Goal: Communication & Community: Answer question/provide support

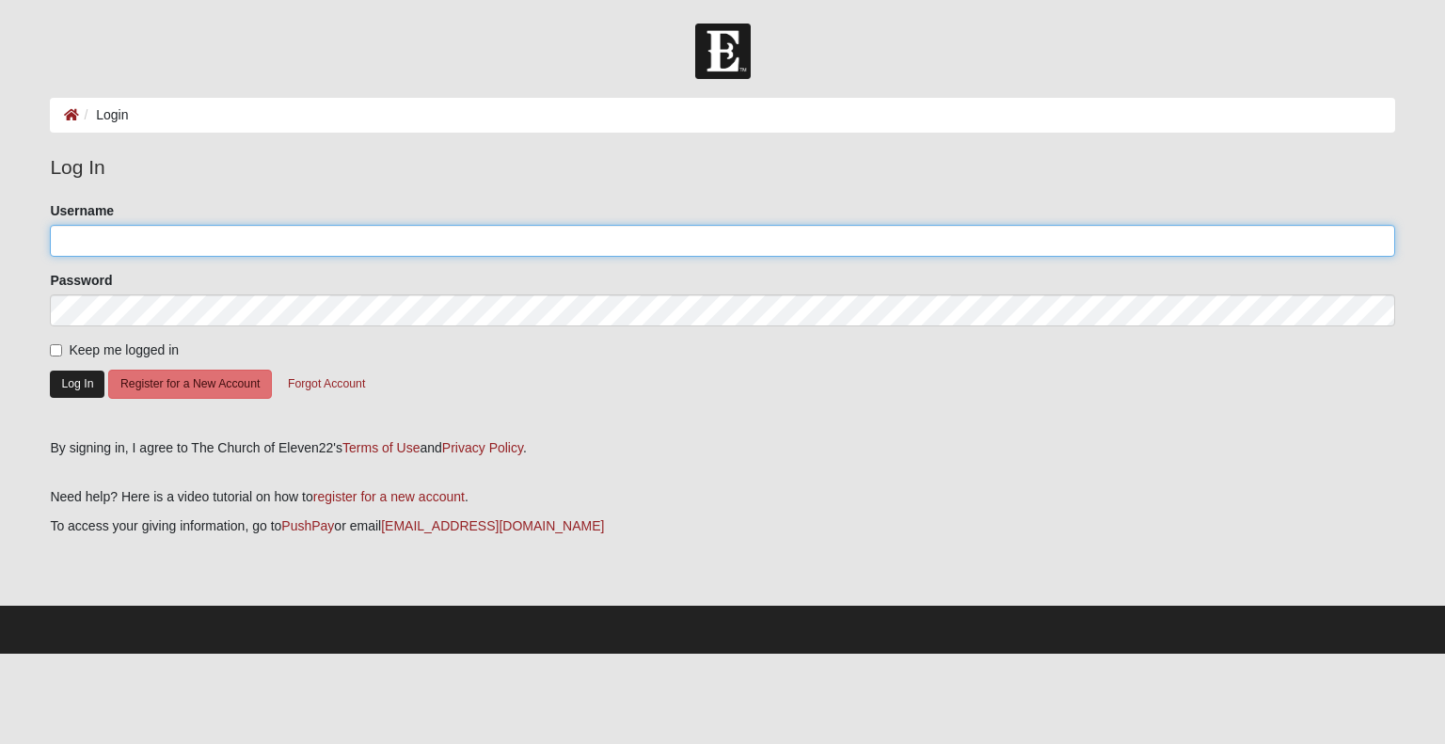
type input "[EMAIL_ADDRESS][DOMAIN_NAME]"
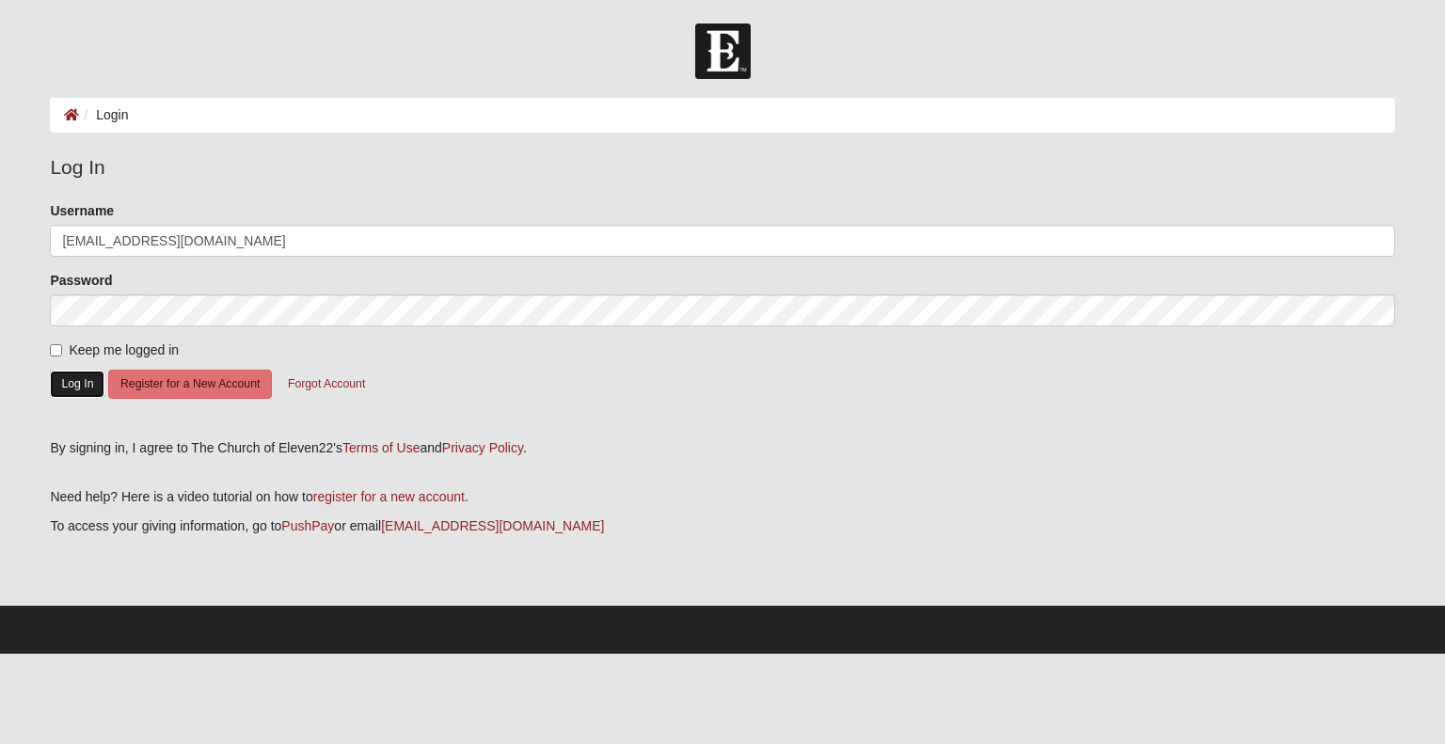
click at [87, 371] on button "Log In" at bounding box center [77, 384] width 55 height 27
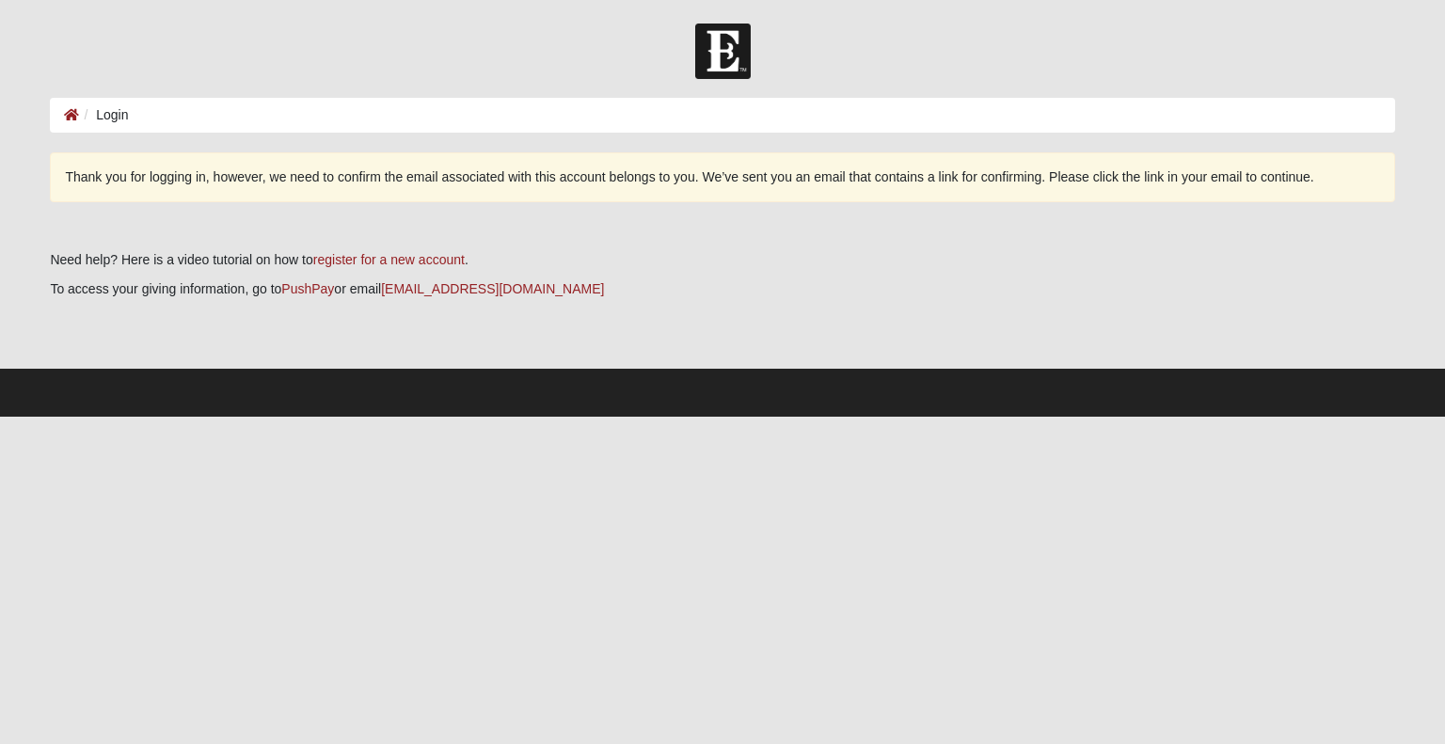
click at [182, 113] on ol "Login" at bounding box center [722, 115] width 1344 height 35
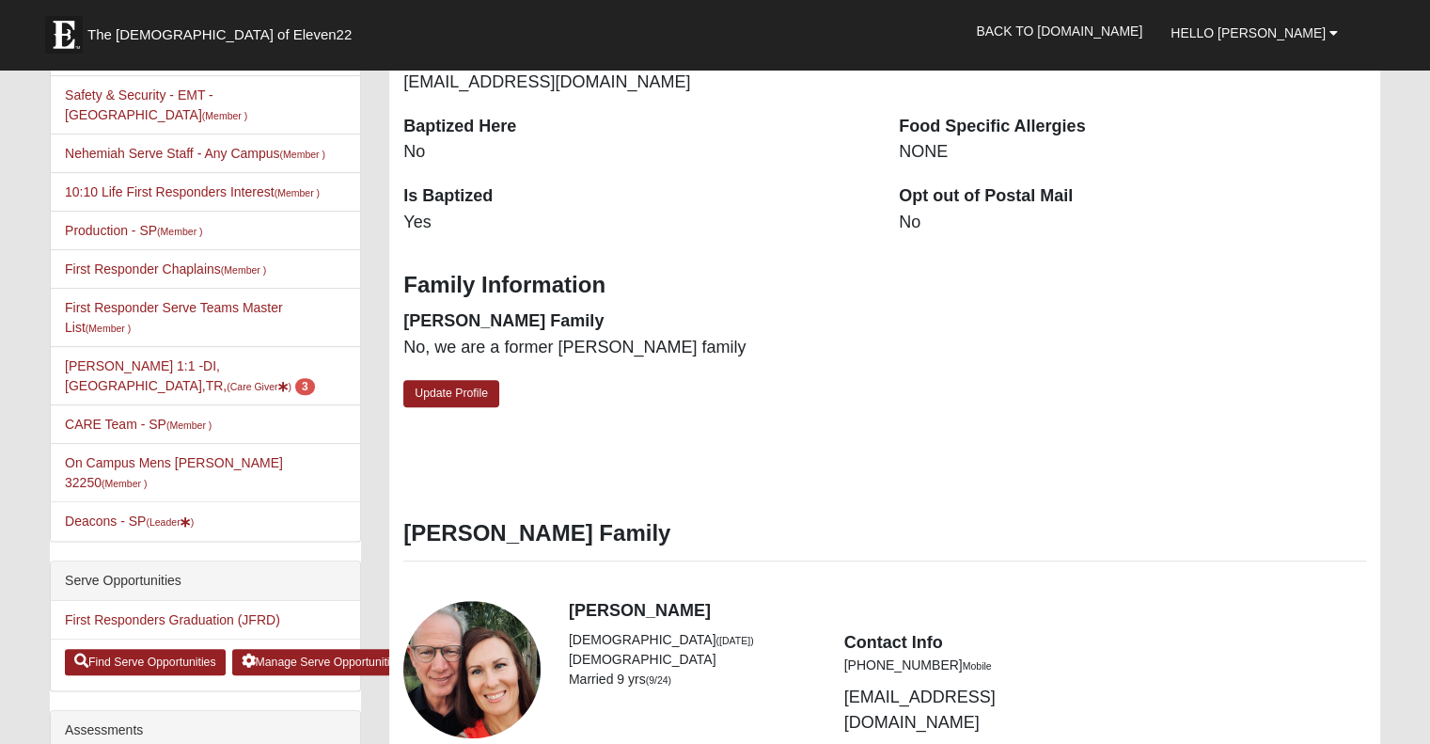
scroll to position [518, 0]
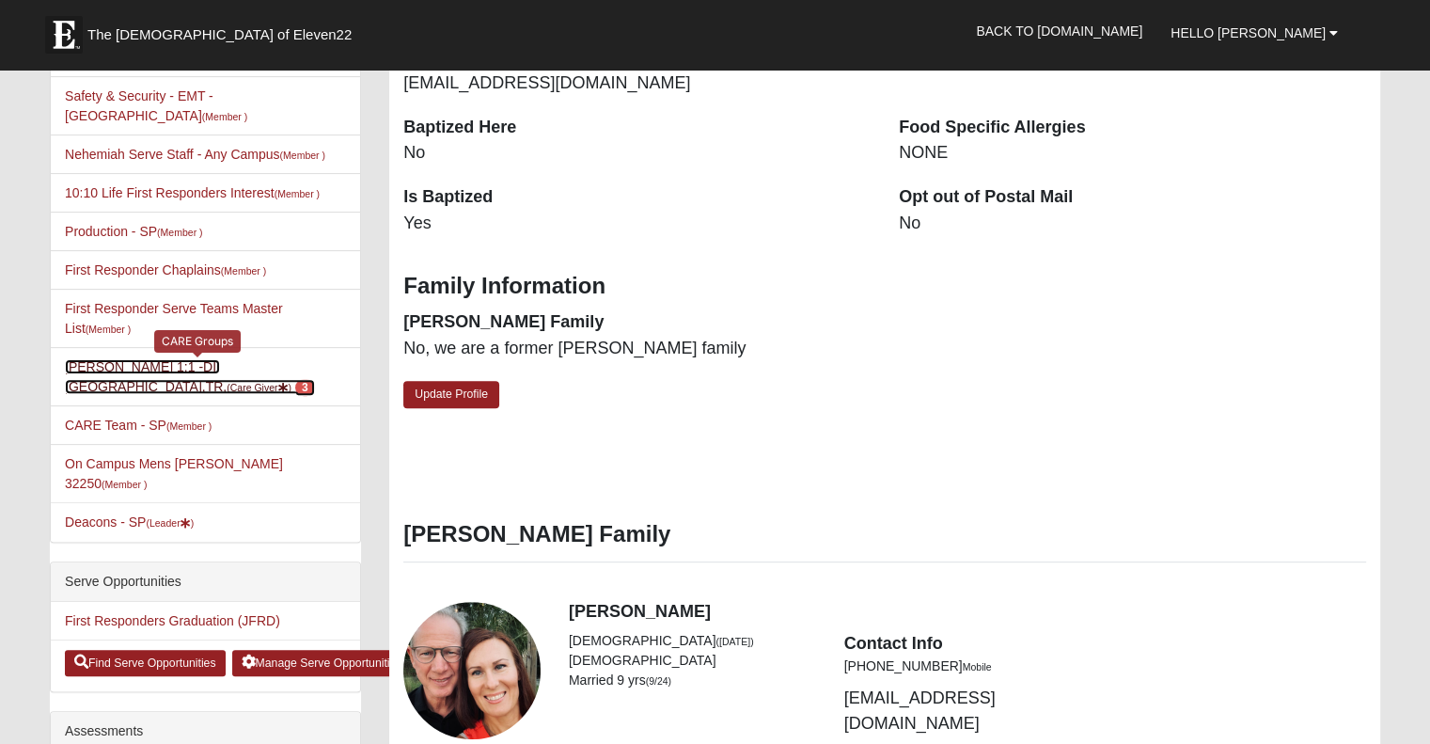
click at [216, 359] on link "David Woods 1:1 -DI,PR,TR, (Care Giver ) 3" at bounding box center [190, 376] width 250 height 35
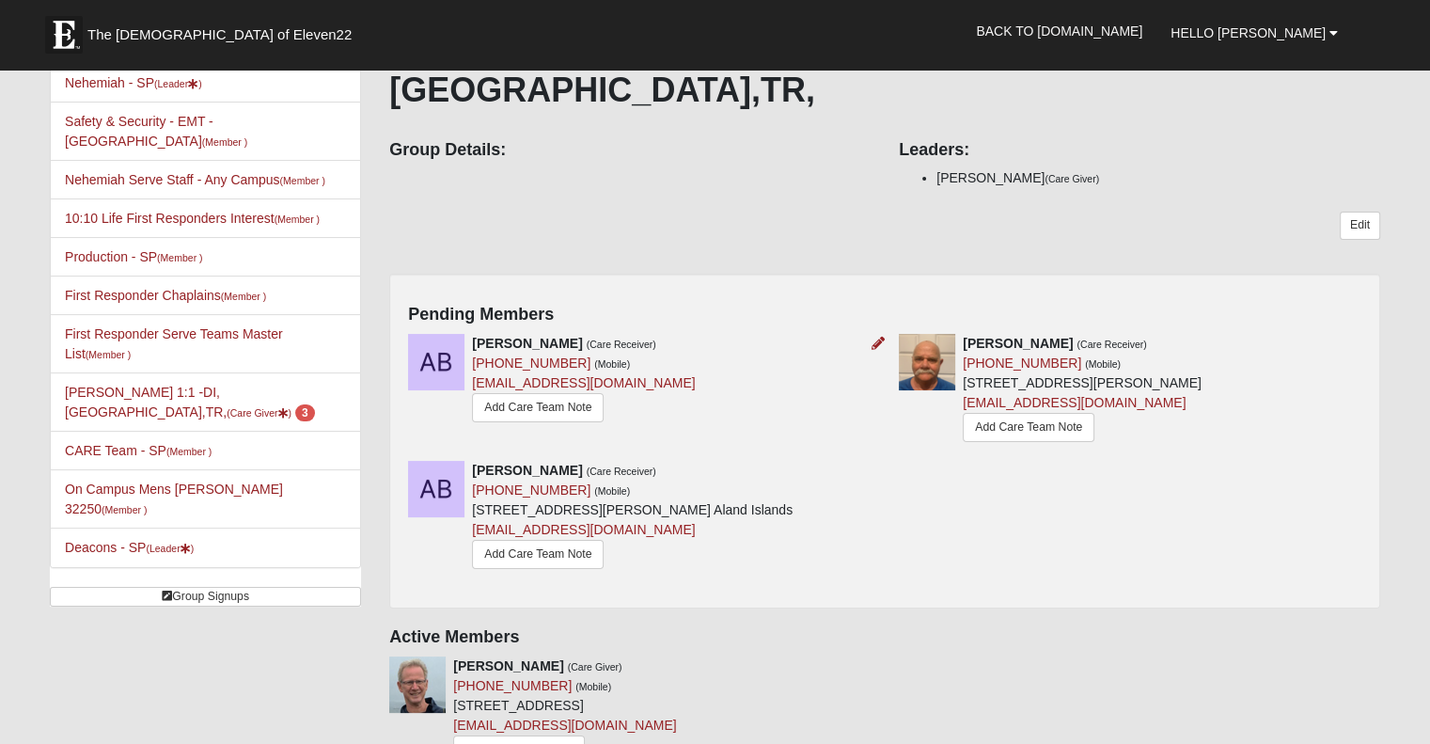
scroll to position [166, 0]
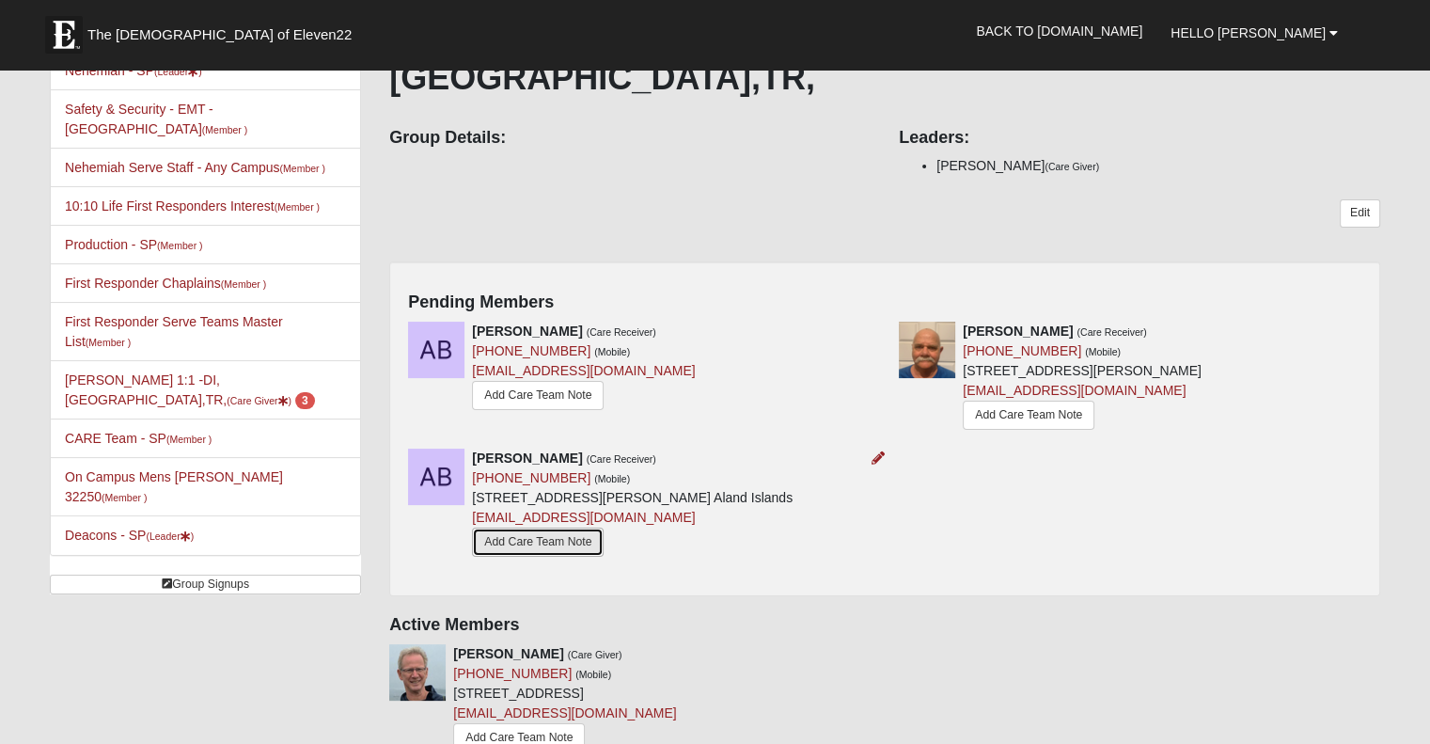
click at [538, 528] on link "Add Care Team Note" at bounding box center [538, 542] width 132 height 29
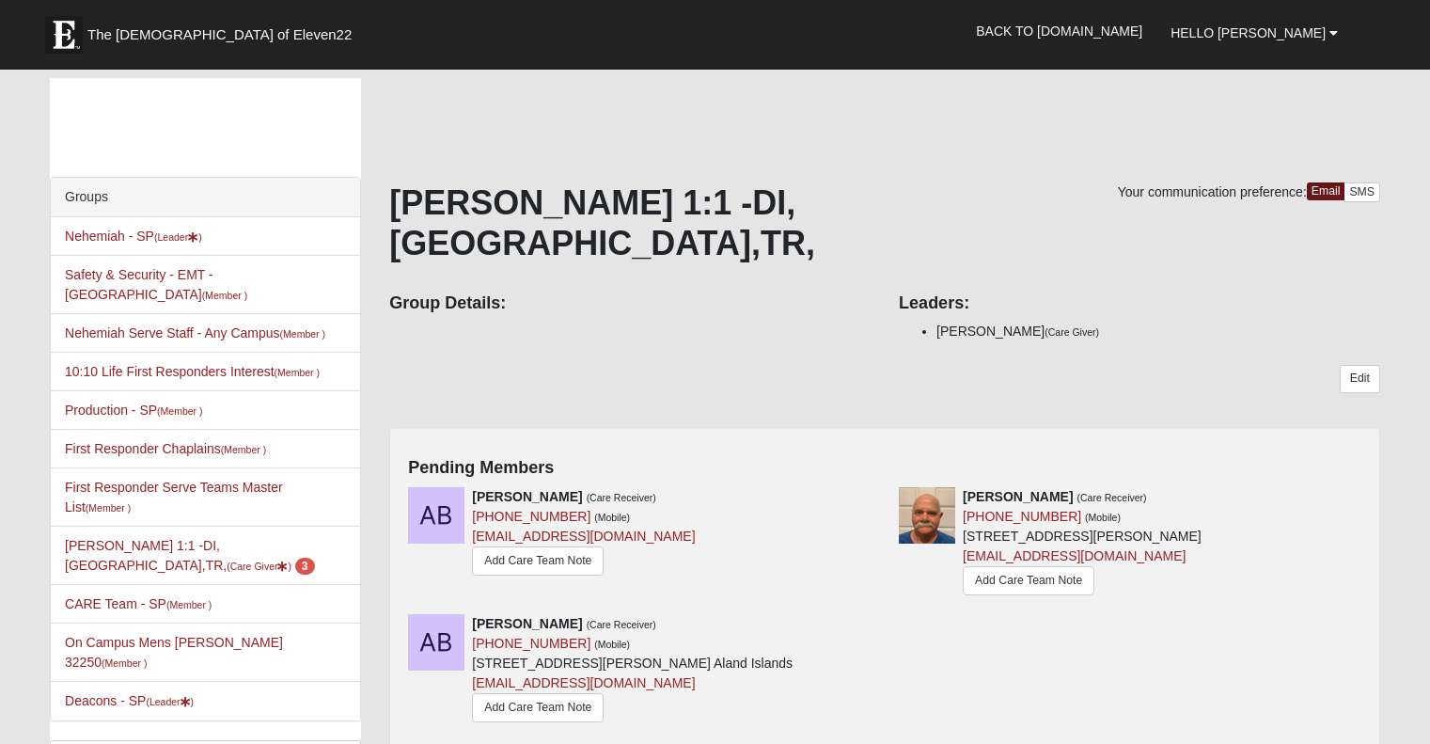
scroll to position [166, 0]
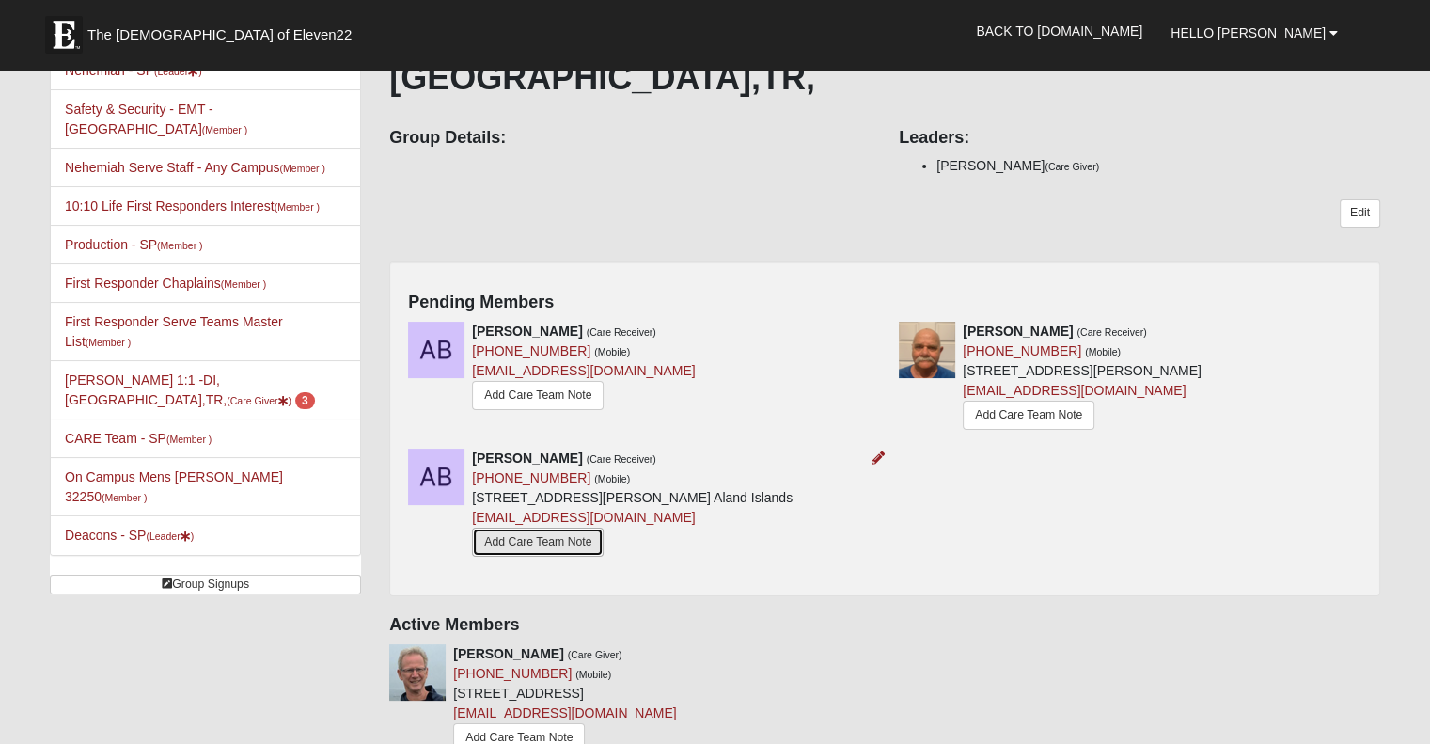
click at [529, 528] on link "Add Care Team Note" at bounding box center [538, 542] width 132 height 29
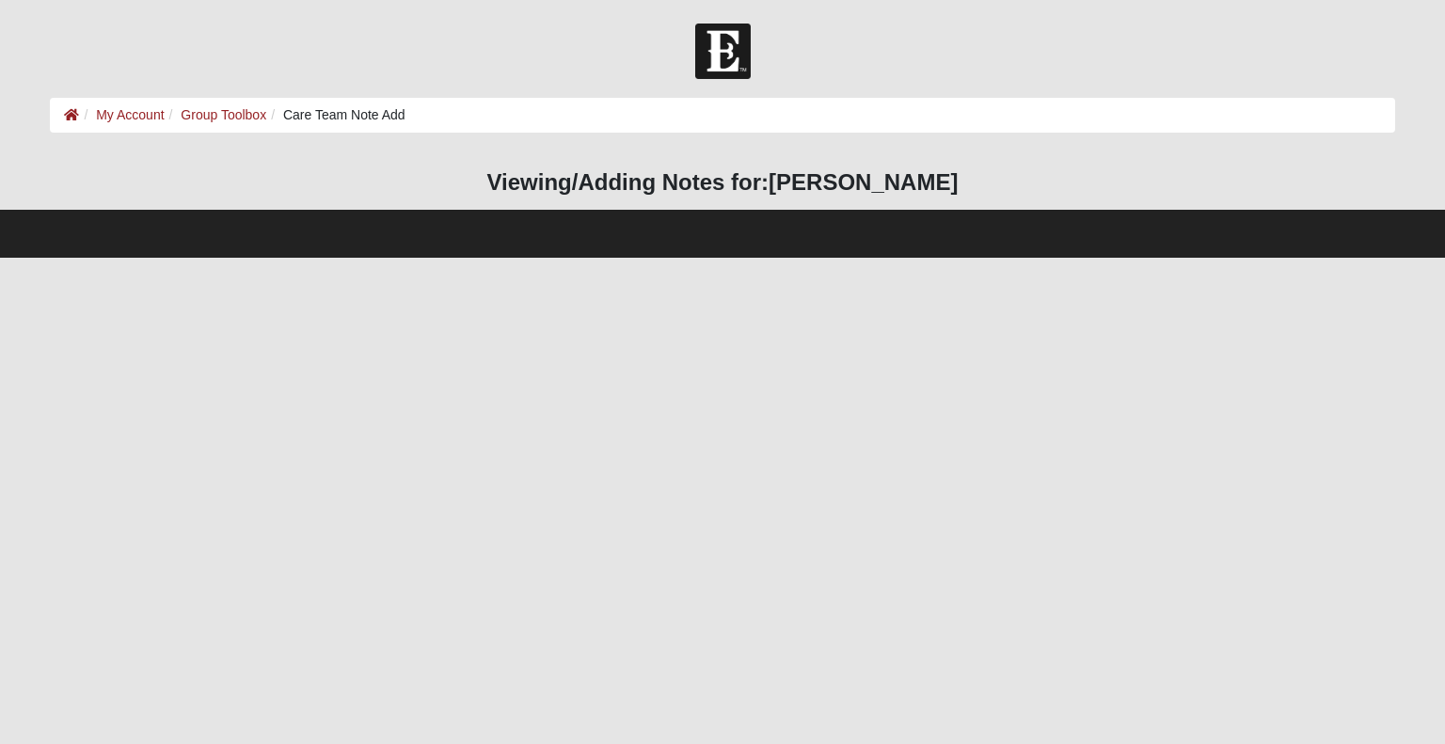
click at [647, 258] on html "Hello [PERSON_NAME] My Account Log Out Care Team Note Add My Account Group Tool…" at bounding box center [722, 129] width 1445 height 258
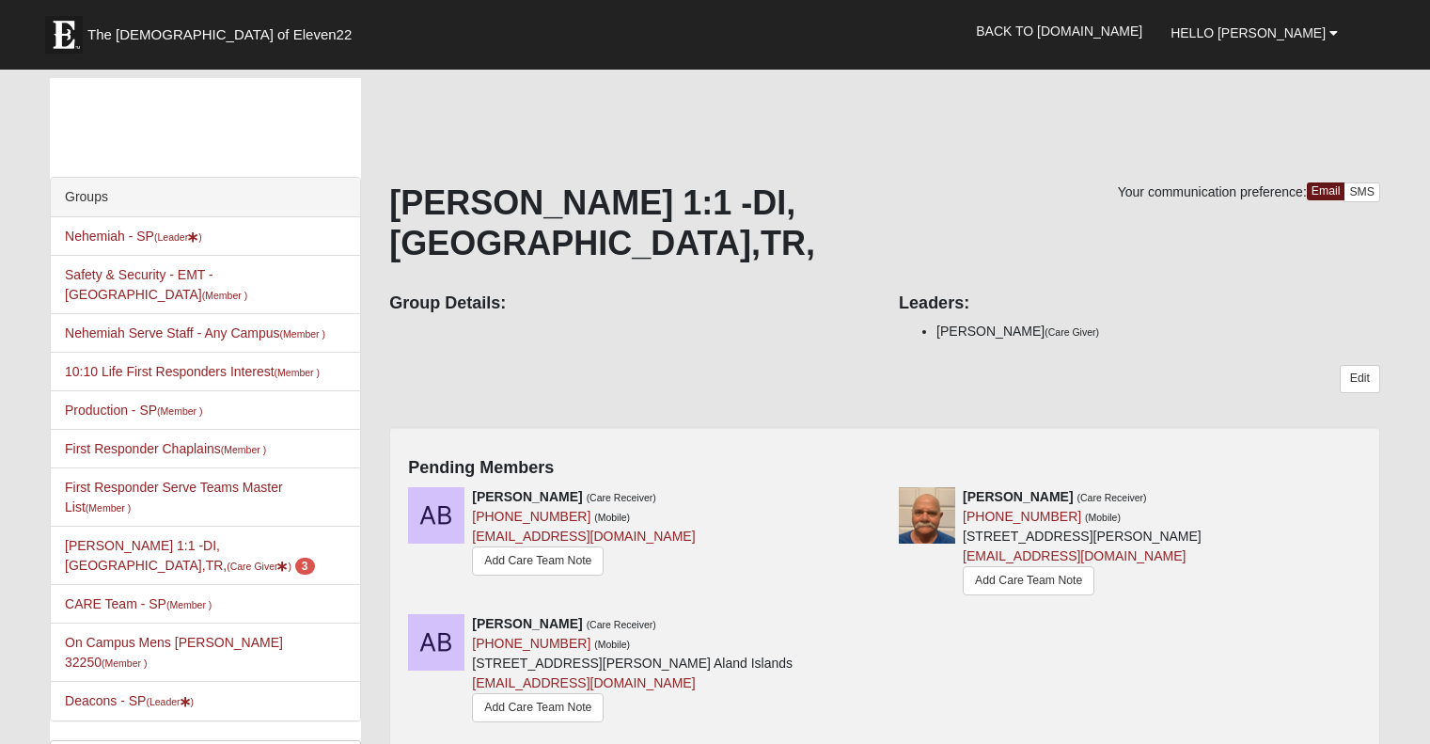
scroll to position [166, 0]
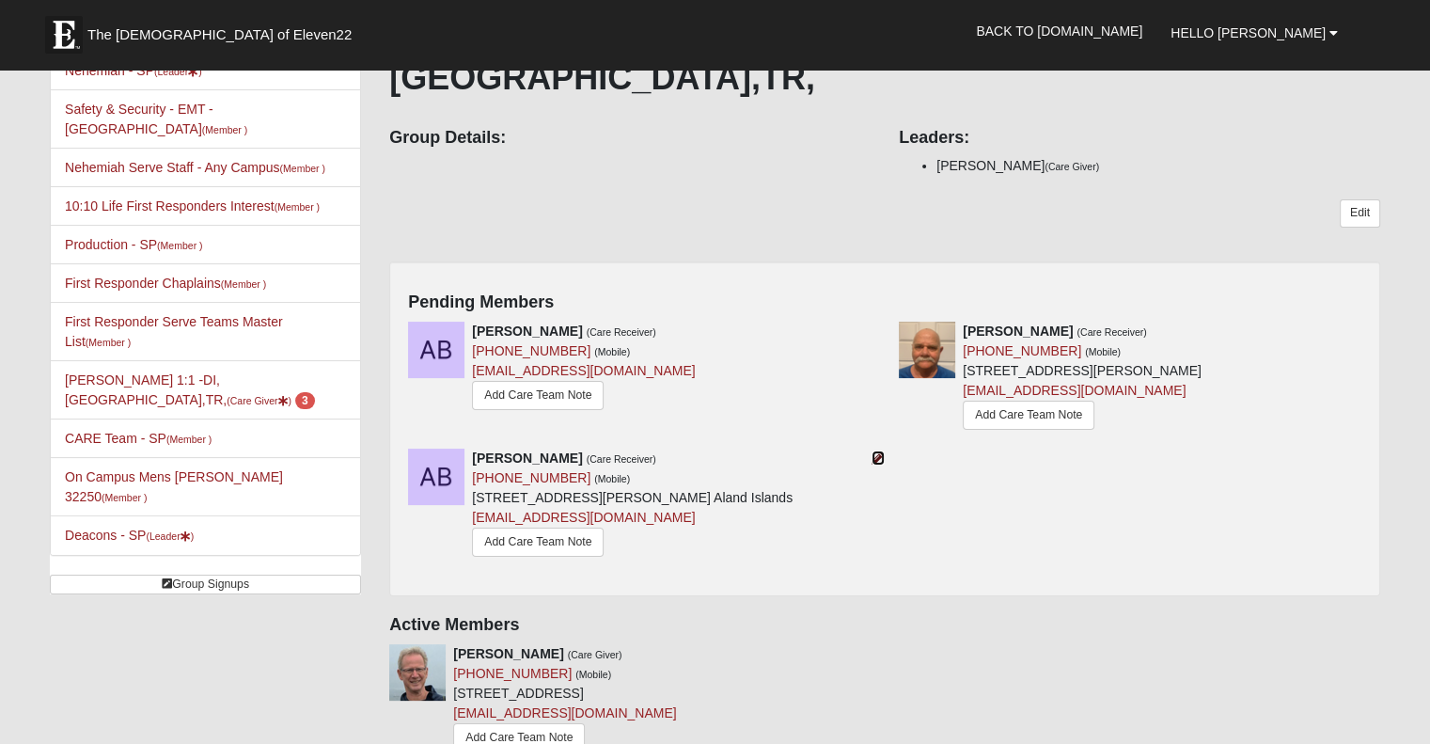
click at [879, 451] on icon at bounding box center [878, 457] width 13 height 13
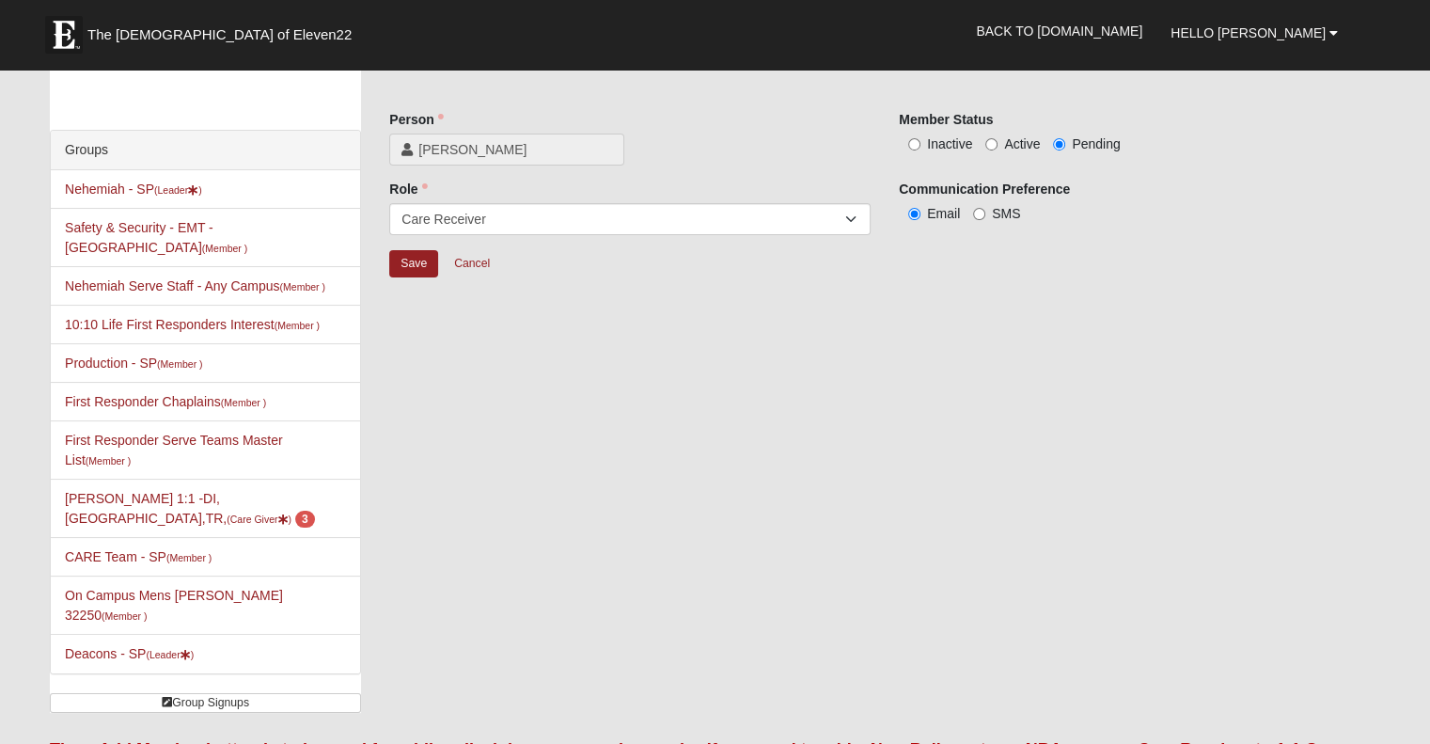
scroll to position [45, 0]
click at [993, 142] on input "Active" at bounding box center [992, 146] width 12 height 12
radio input "true"
click at [845, 220] on select "Member Leader Care Giver Care Receiver Marriage Mentor Marriage Mentee" at bounding box center [630, 221] width 482 height 32
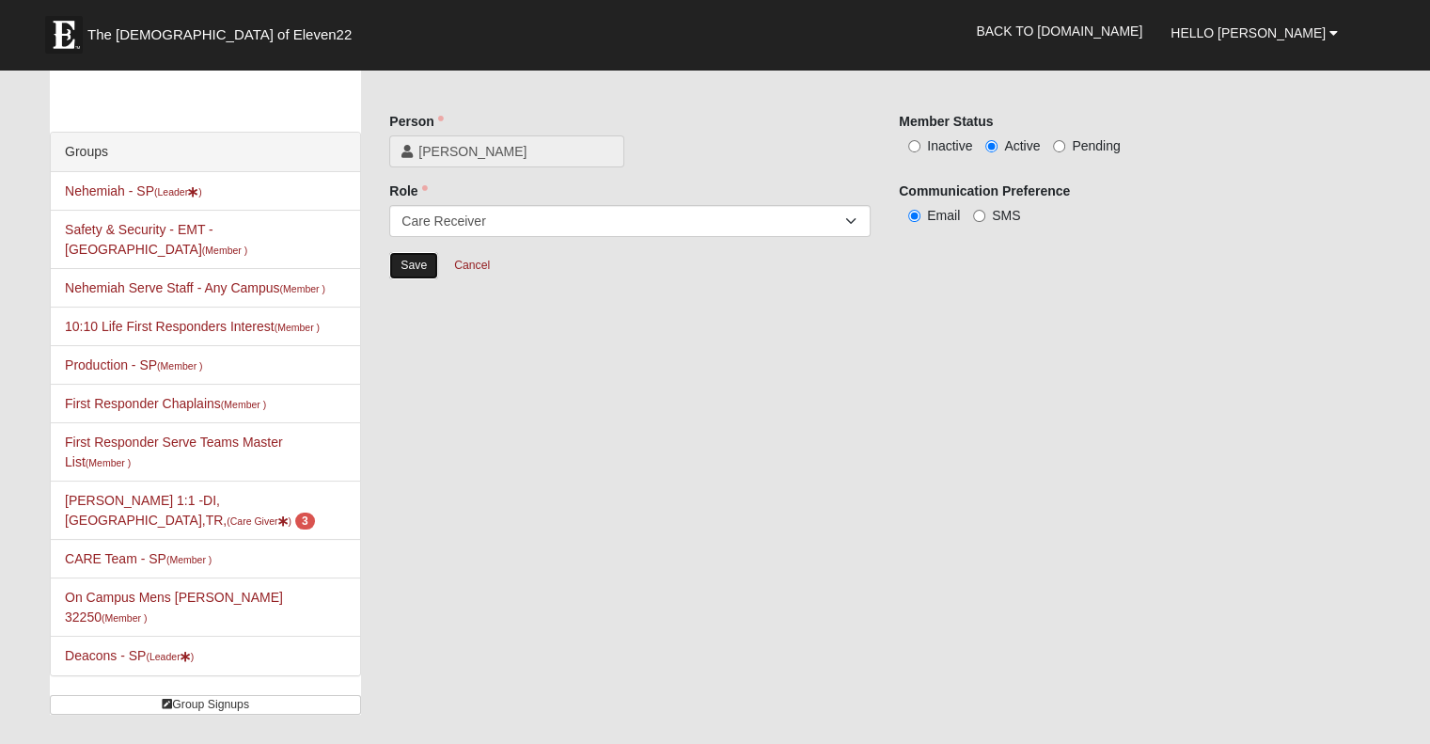
click at [405, 264] on input "Save" at bounding box center [413, 265] width 49 height 27
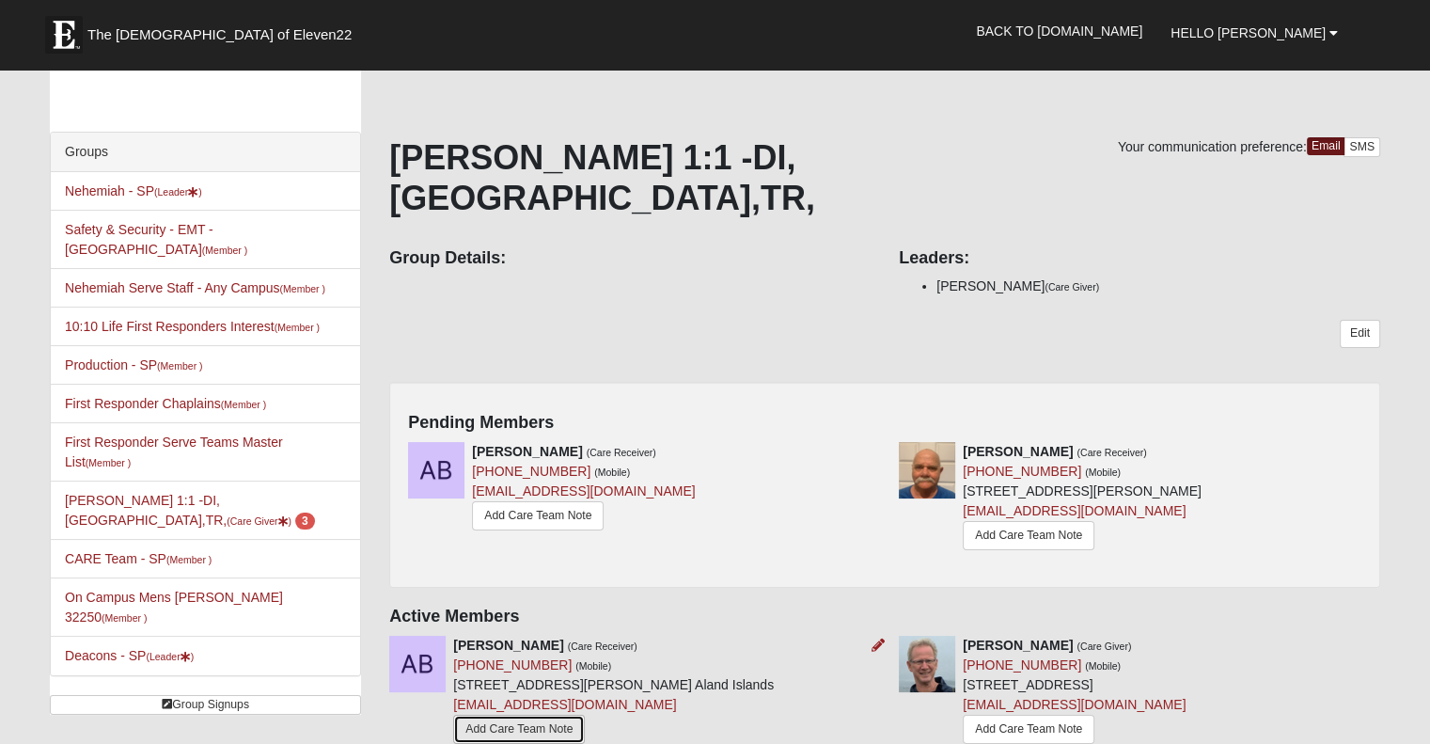
click at [533, 715] on link "Add Care Team Note" at bounding box center [519, 729] width 132 height 29
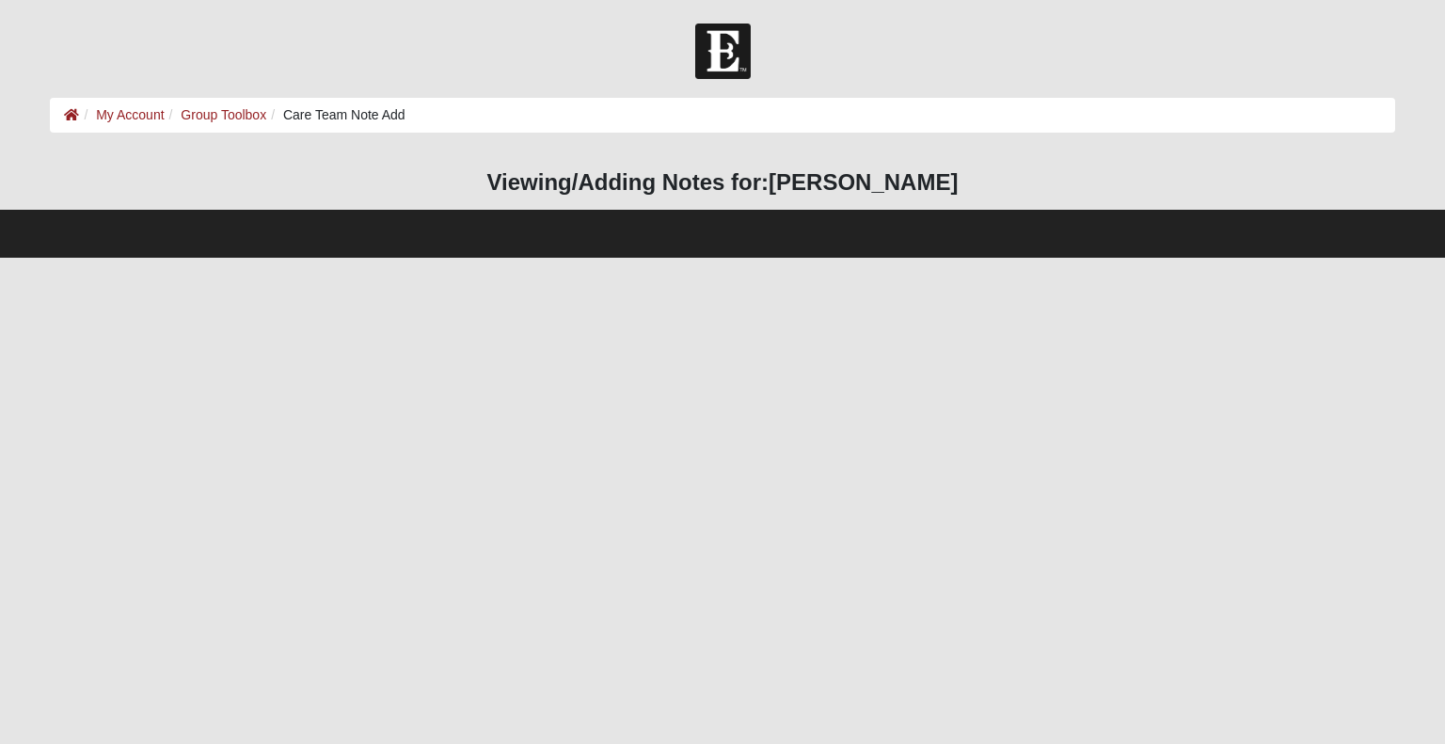
click at [388, 110] on li "Care Team Note Add" at bounding box center [335, 115] width 139 height 20
click at [363, 111] on li "Care Team Note Add" at bounding box center [335, 115] width 139 height 20
click at [676, 258] on html "Hello [PERSON_NAME] My Account Log Out Care Team Note Add My Account Group Tool…" at bounding box center [722, 129] width 1445 height 258
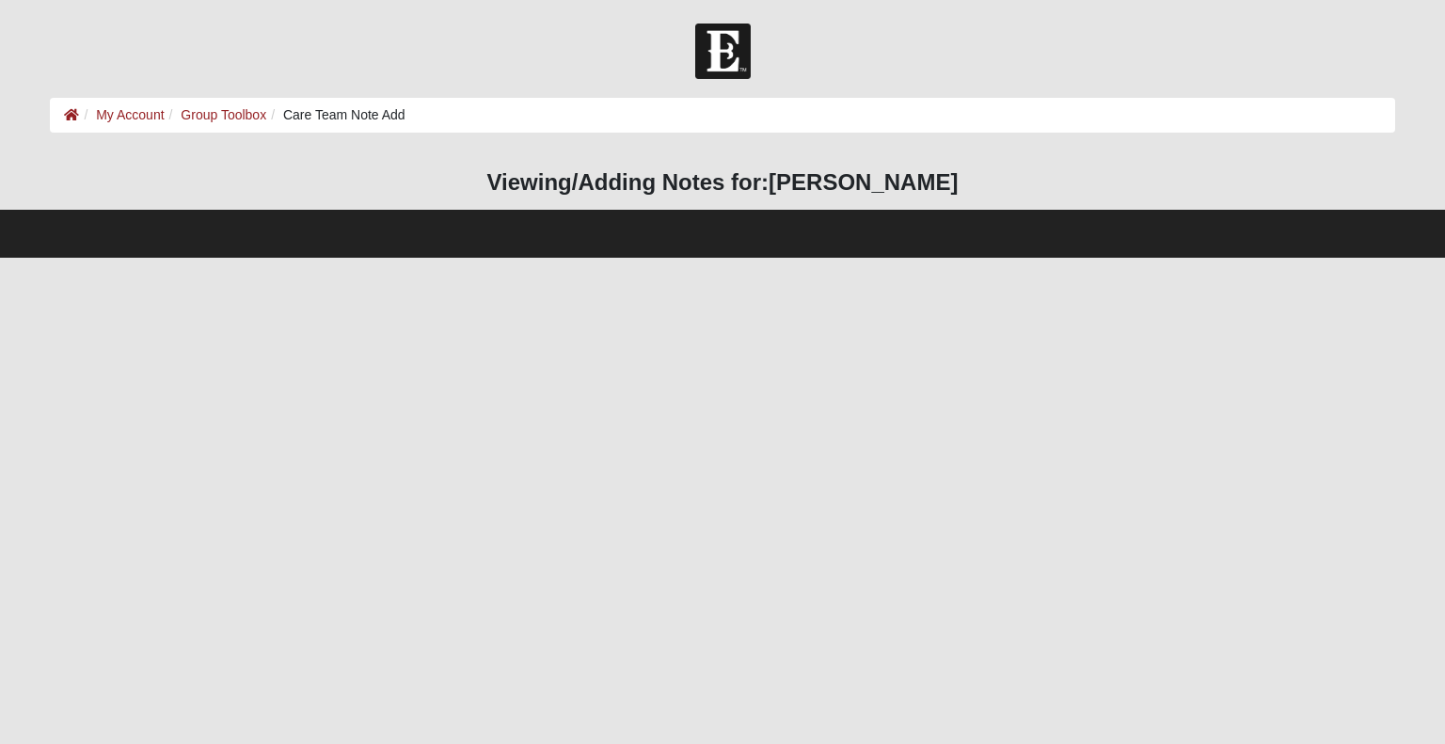
click at [743, 182] on h3 "Viewing/Adding Notes for: Andreas Butler" at bounding box center [722, 182] width 1344 height 27
click at [497, 180] on h3 "Viewing/Adding Notes for: Andreas Butler" at bounding box center [722, 182] width 1344 height 27
click at [128, 112] on link "My Account" at bounding box center [130, 114] width 68 height 15
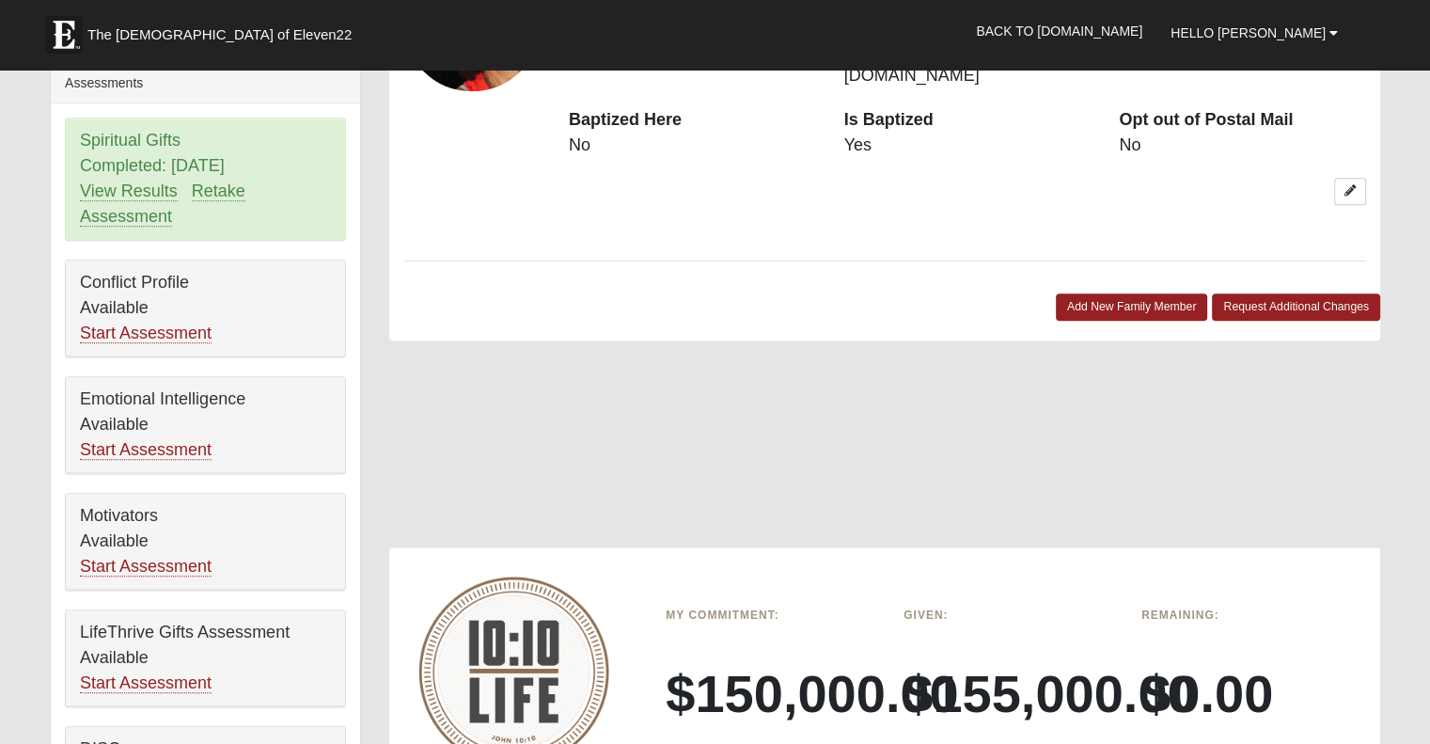
scroll to position [1134, 0]
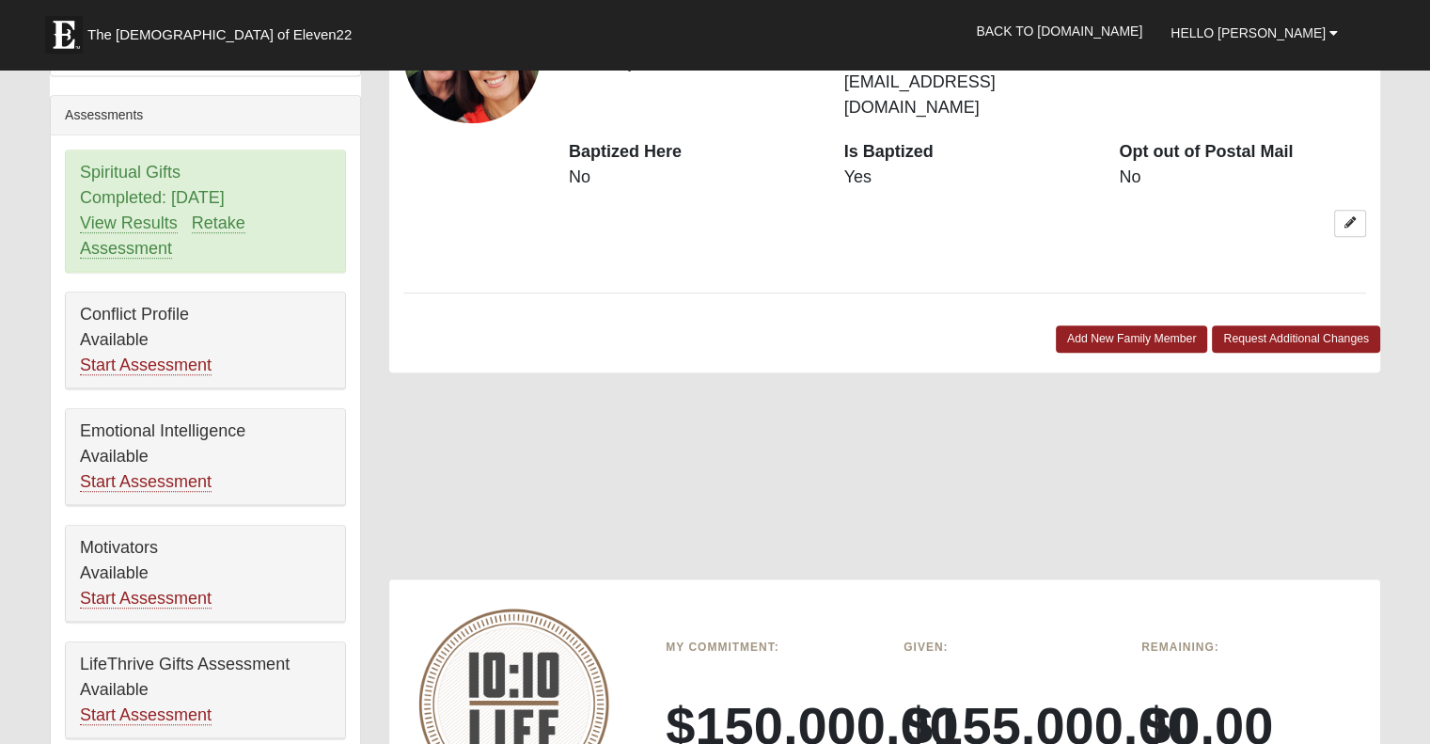
click at [428, 398] on div at bounding box center [884, 485] width 991 height 188
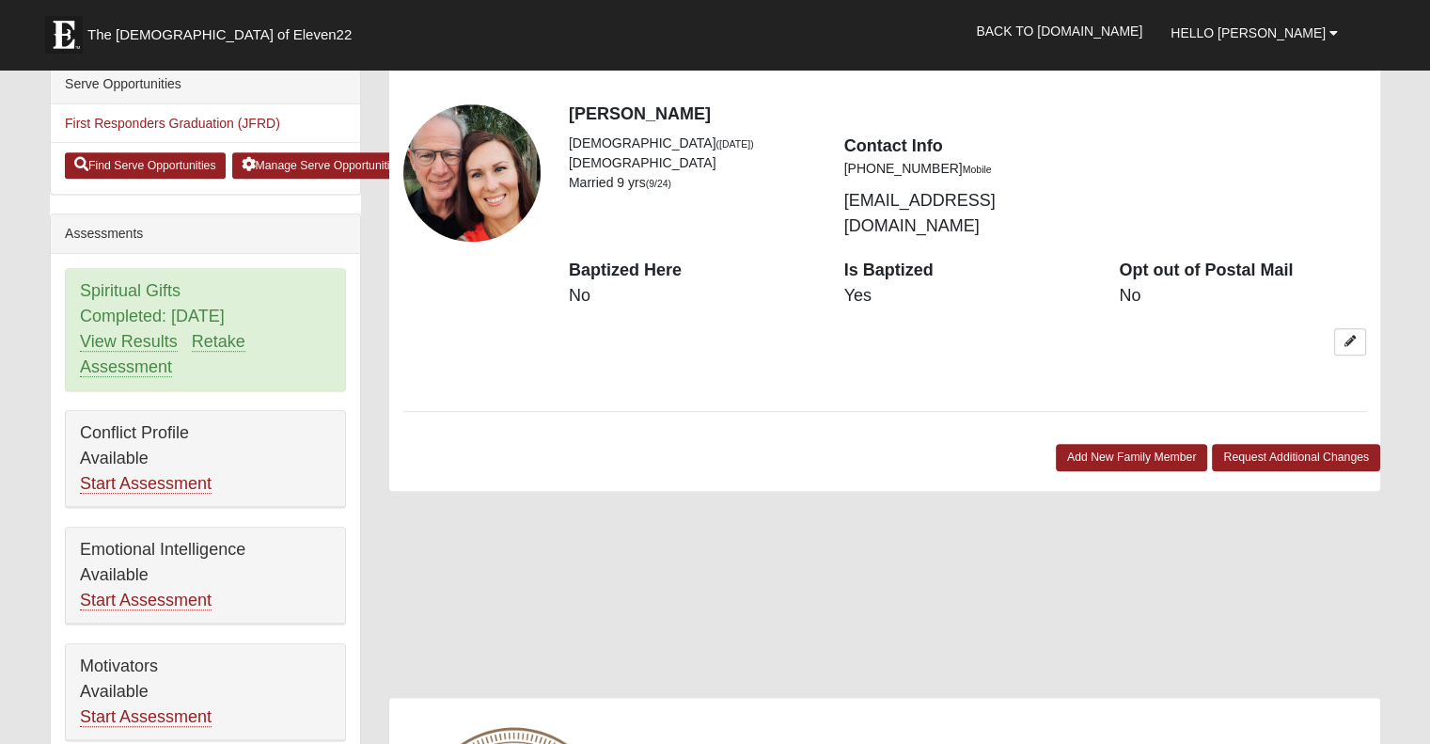
scroll to position [1021, 0]
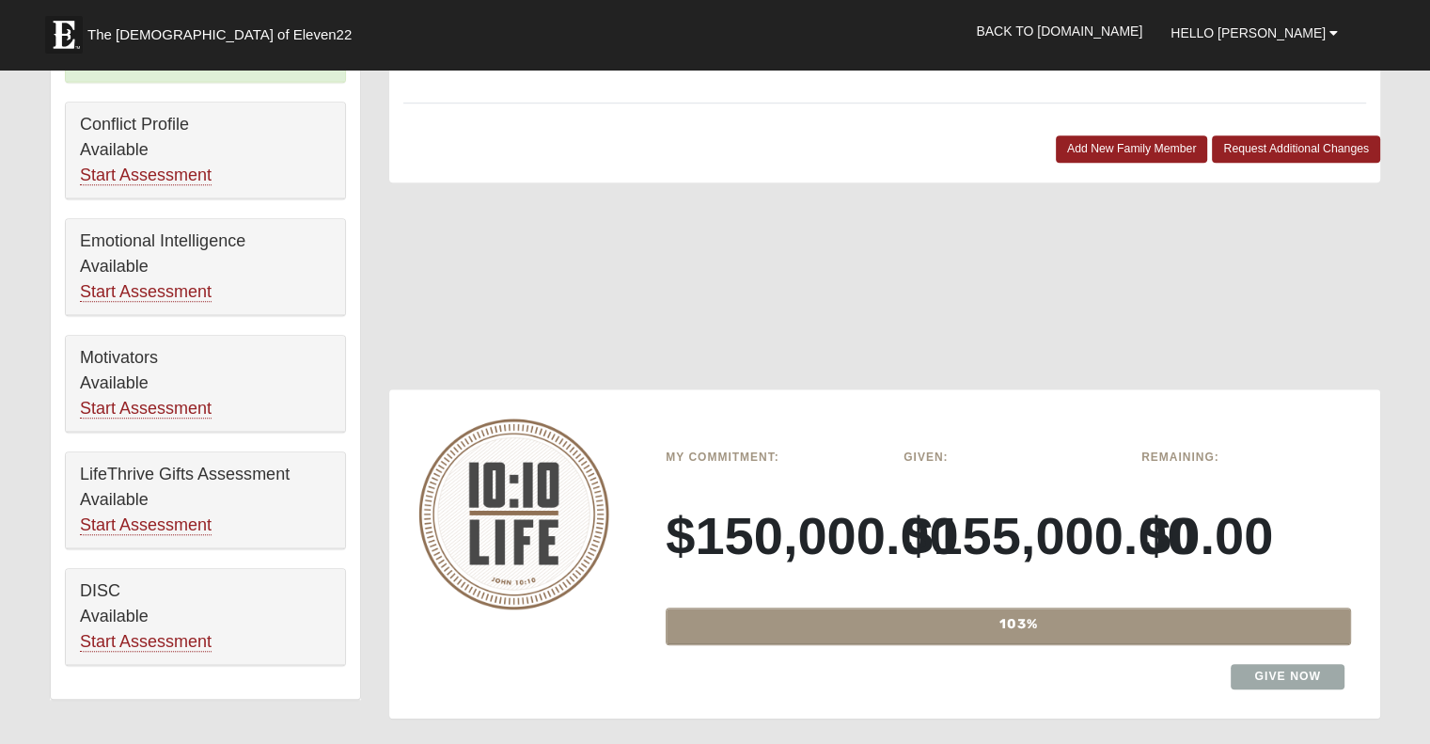
click at [688, 442] on div "My Commitment: $150,000.00" at bounding box center [771, 517] width 238 height 151
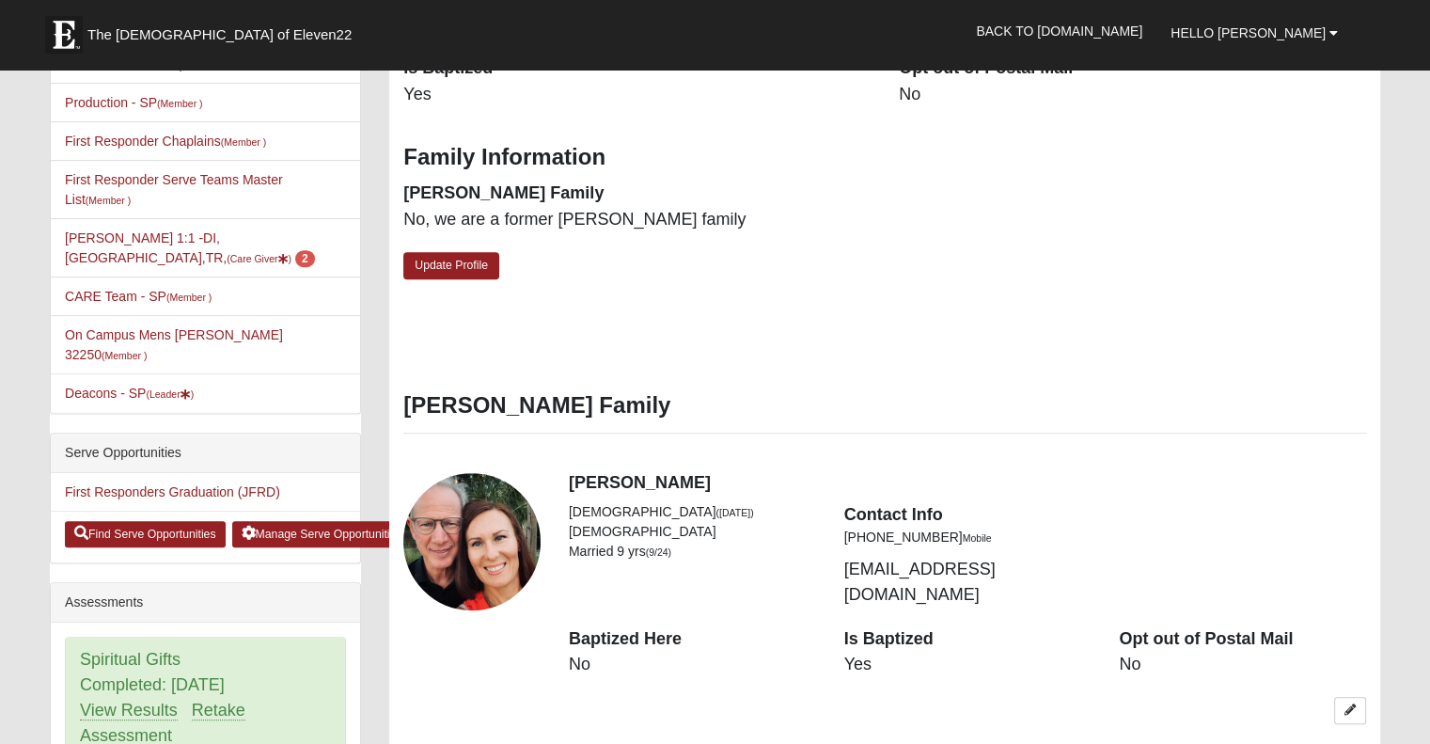
scroll to position [634, 0]
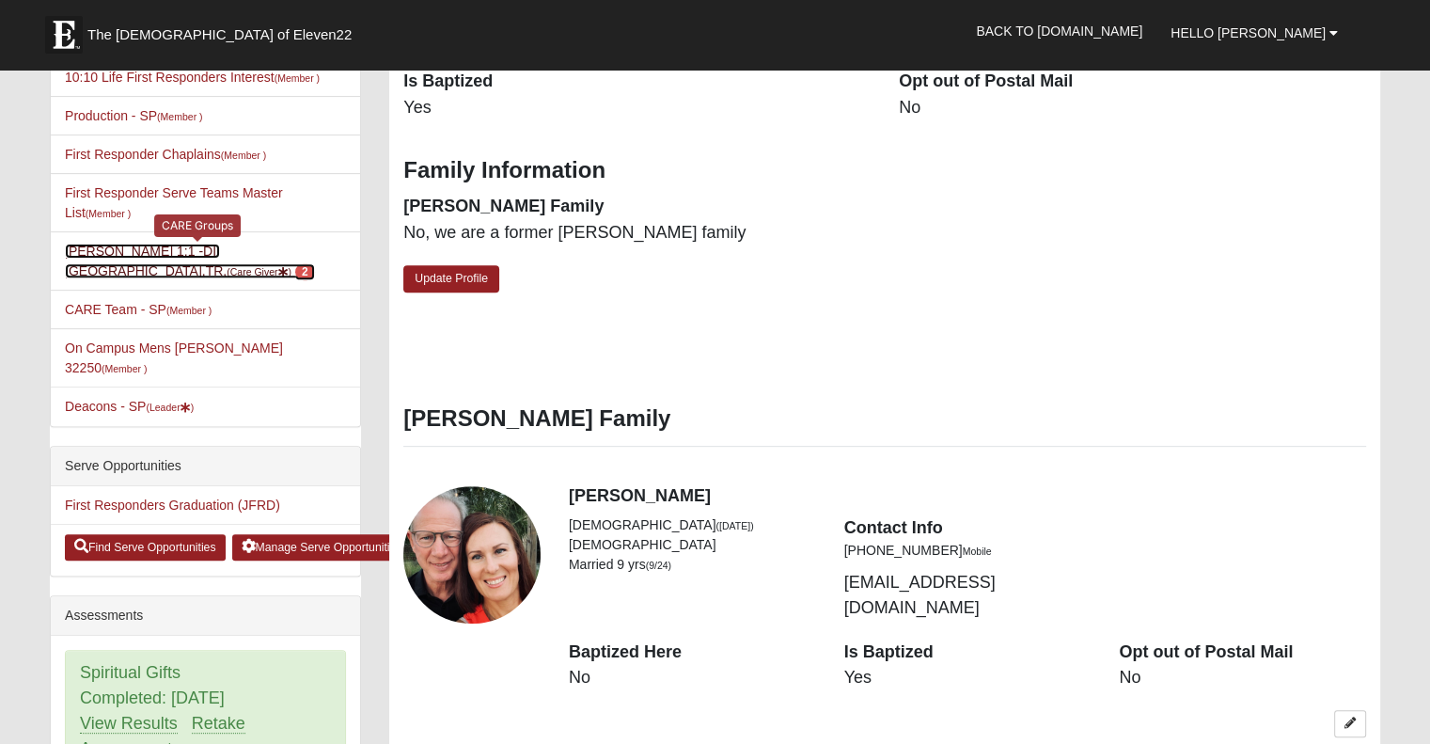
click at [203, 244] on link "David Woods 1:1 -DI,PR,TR, (Care Giver ) 2" at bounding box center [190, 261] width 250 height 35
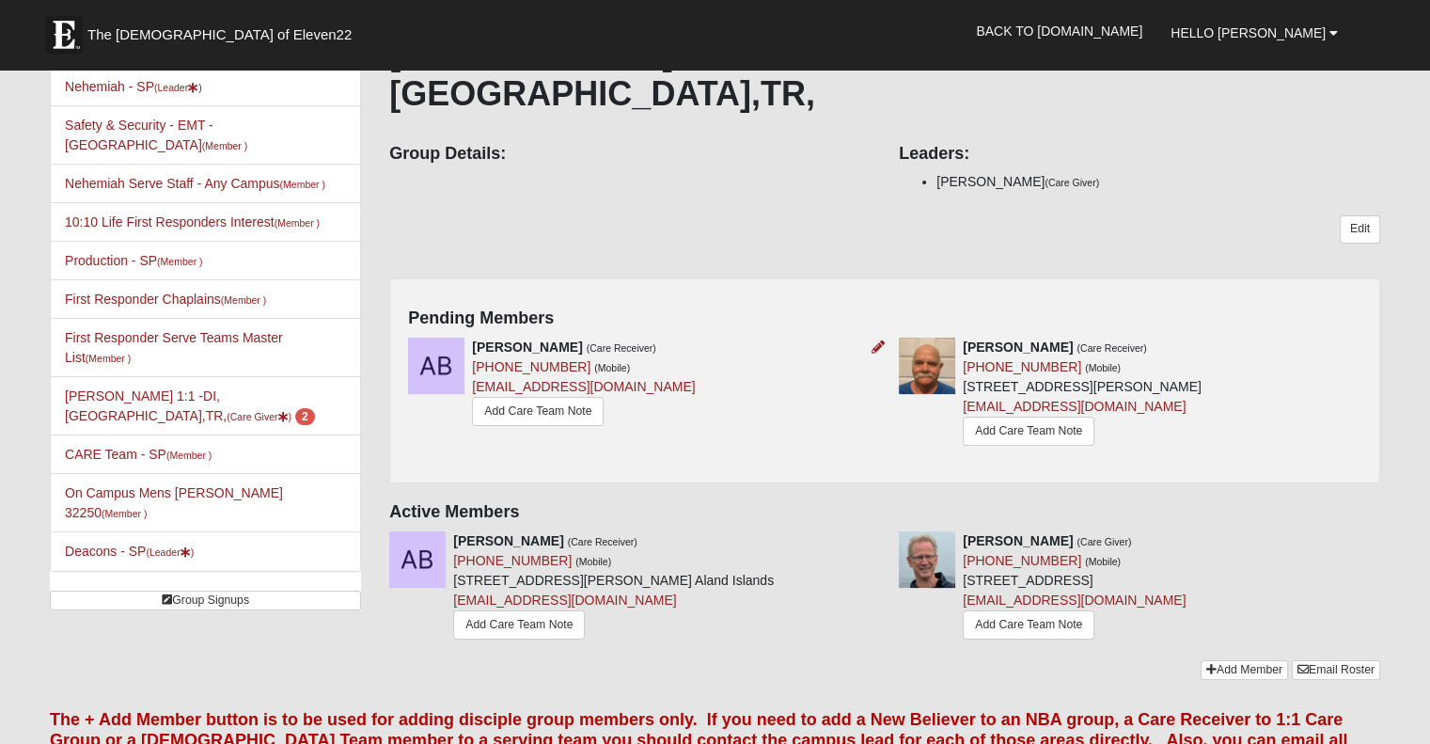
scroll to position [150, 0]
click at [877, 533] on icon at bounding box center [878, 539] width 13 height 13
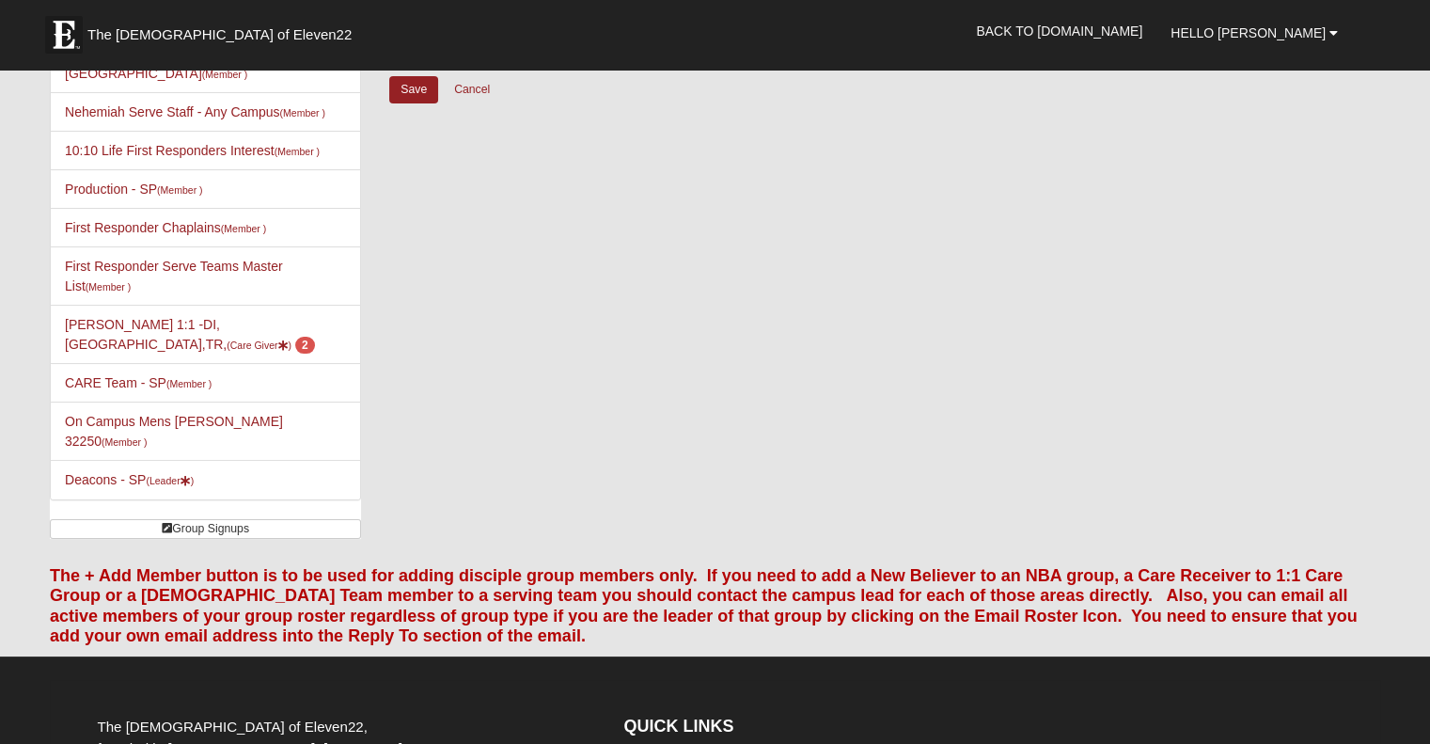
scroll to position [220, 0]
click at [103, 473] on link "Deacons - SP (Leader )" at bounding box center [129, 480] width 129 height 15
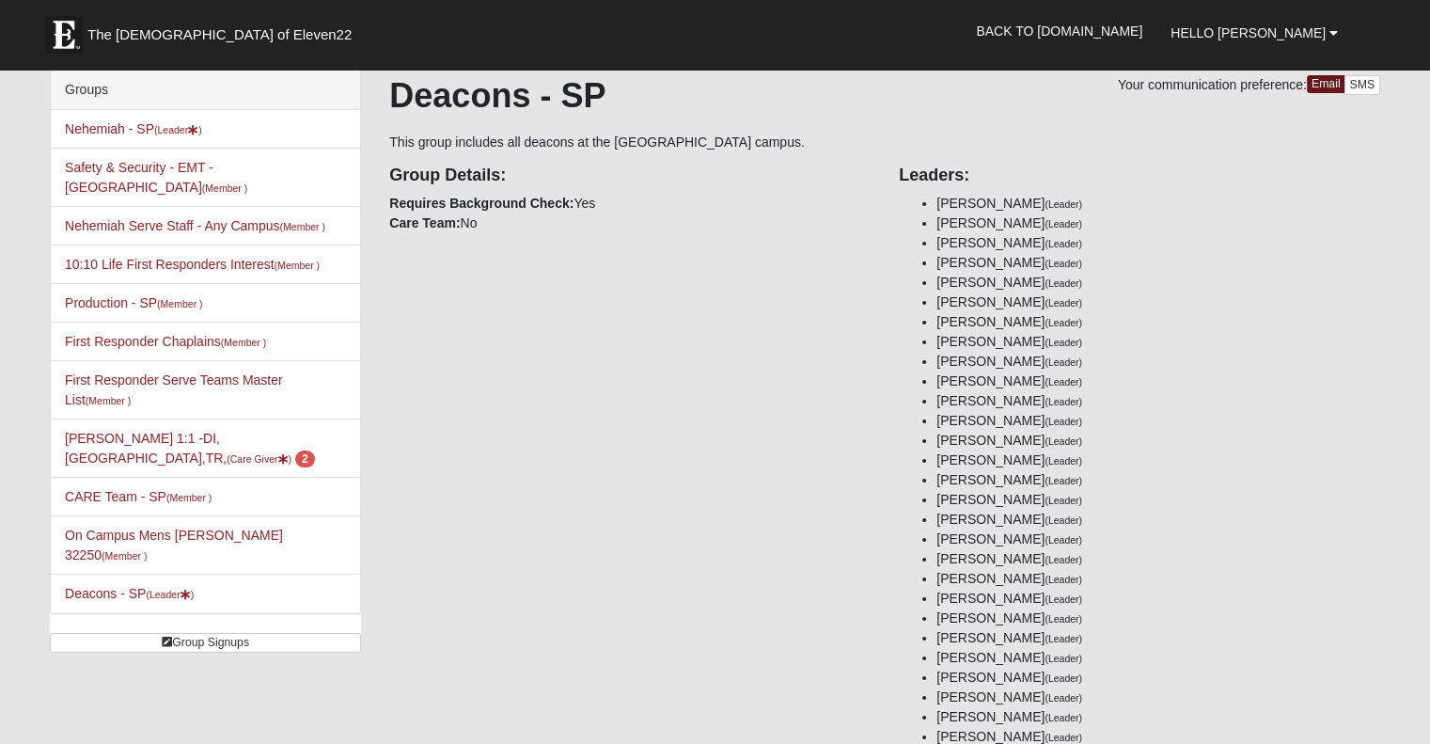
scroll to position [108, 0]
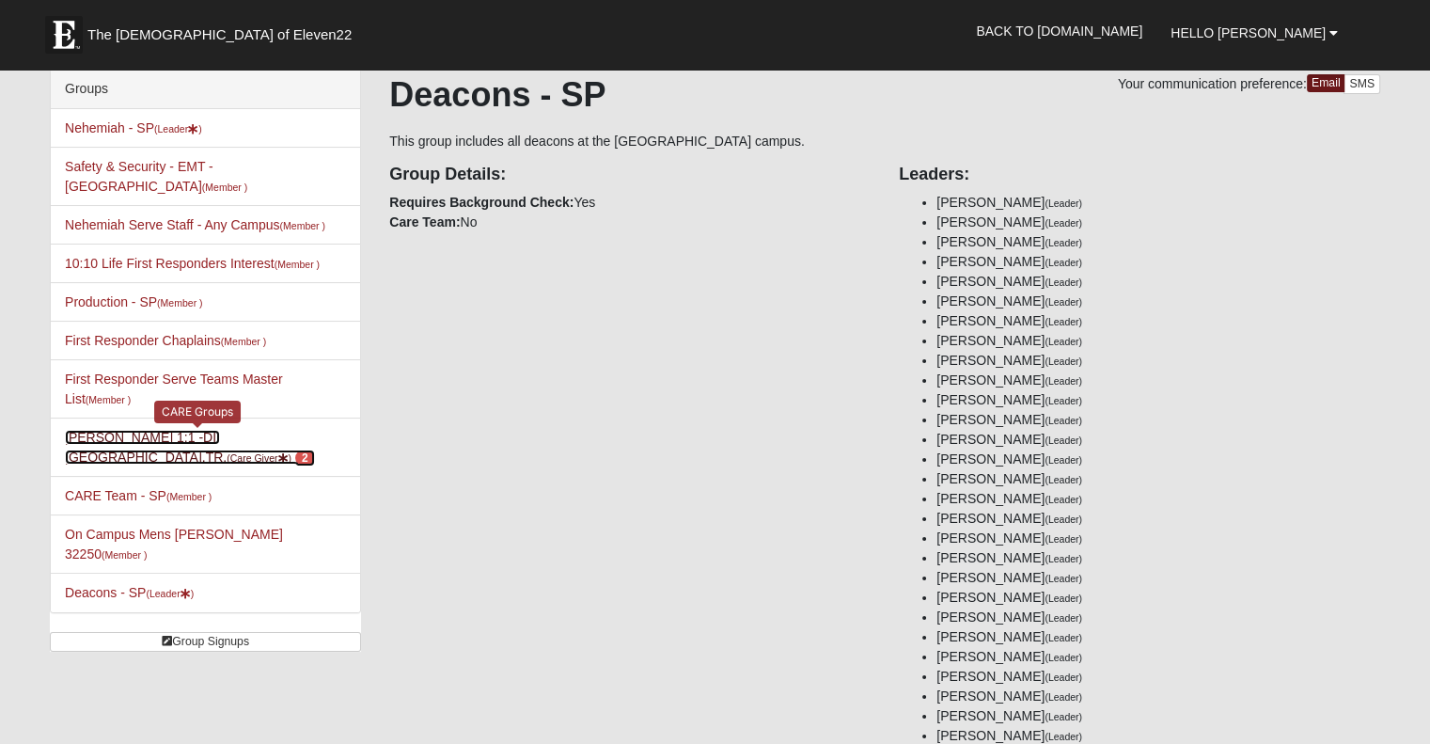
click at [281, 452] on small "(Care Giver )" at bounding box center [259, 457] width 65 height 11
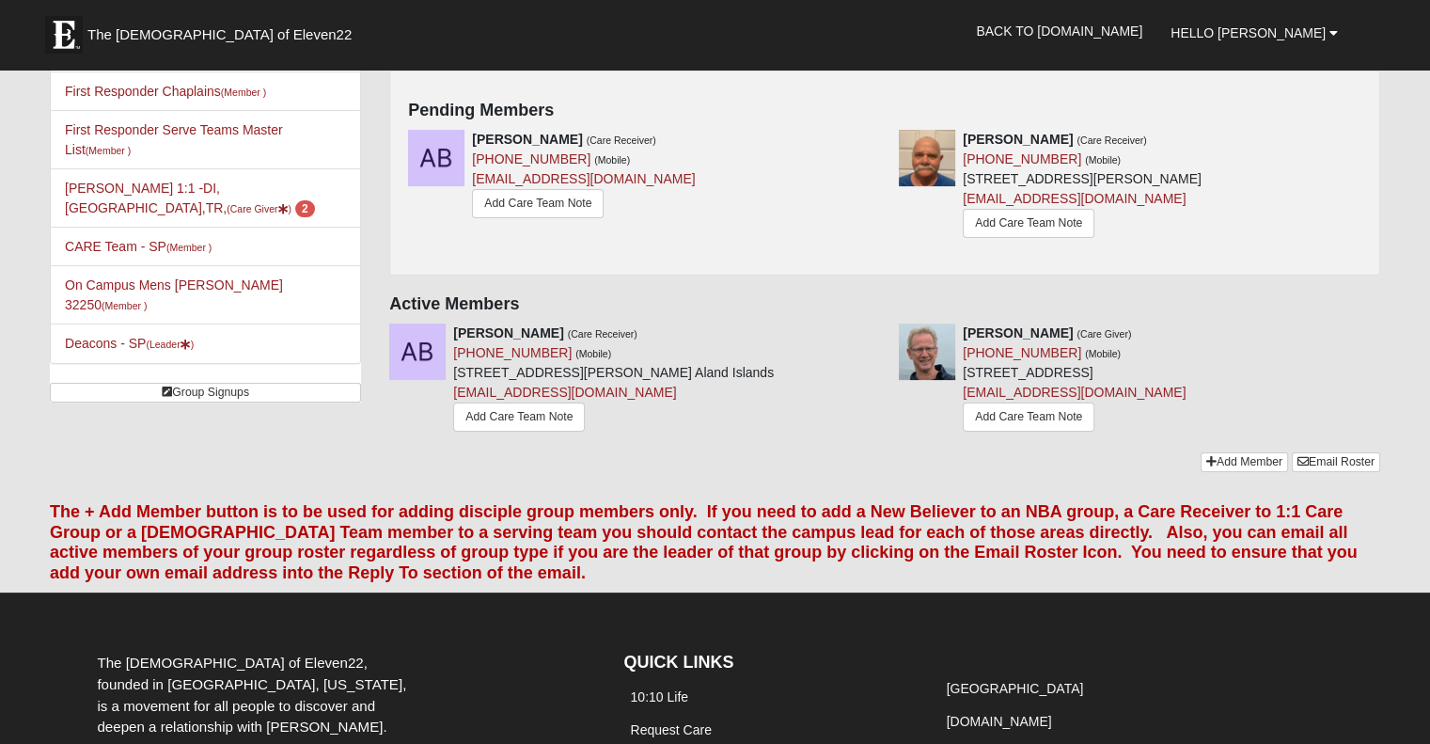
scroll to position [384, 0]
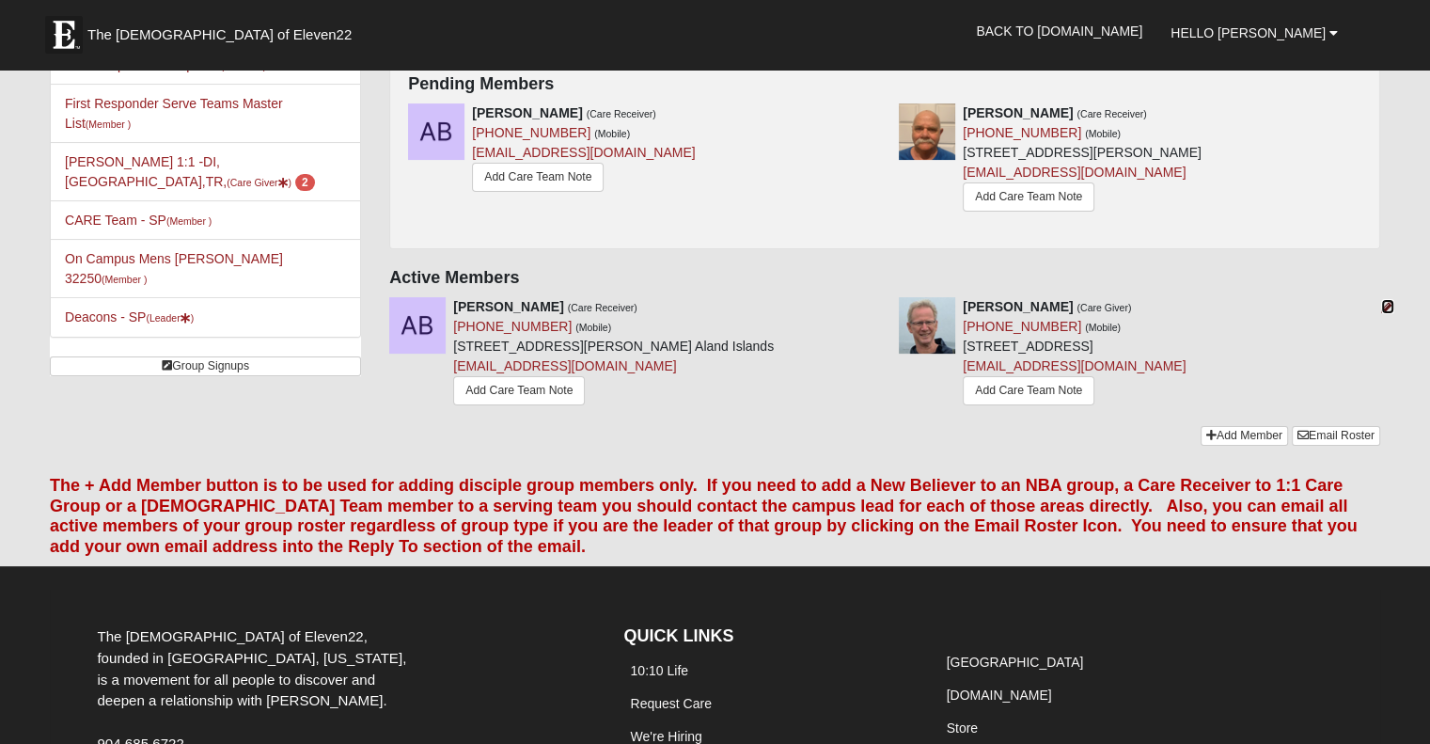
click at [1384, 300] on icon at bounding box center [1388, 306] width 13 height 13
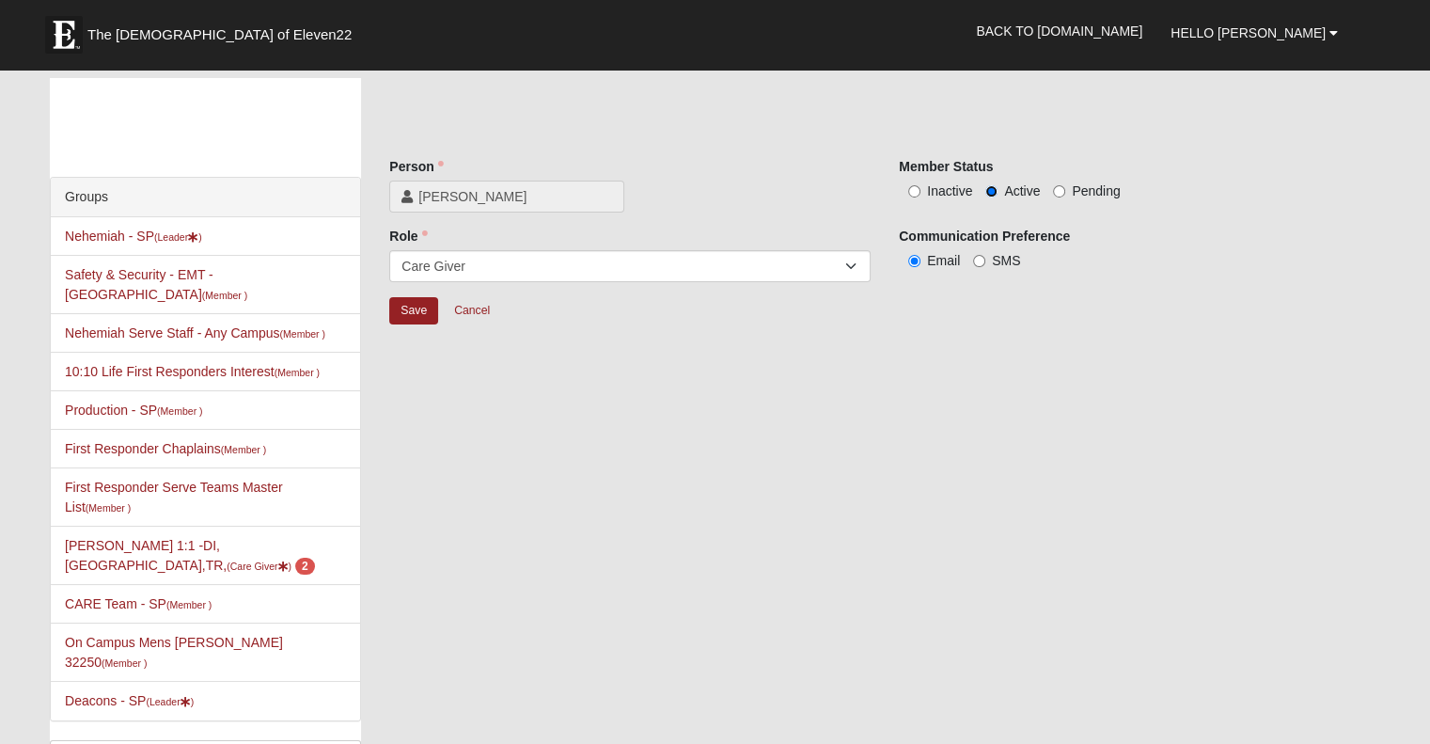
click at [988, 191] on input "Active" at bounding box center [992, 191] width 12 height 12
click at [419, 307] on input "Save" at bounding box center [413, 310] width 49 height 27
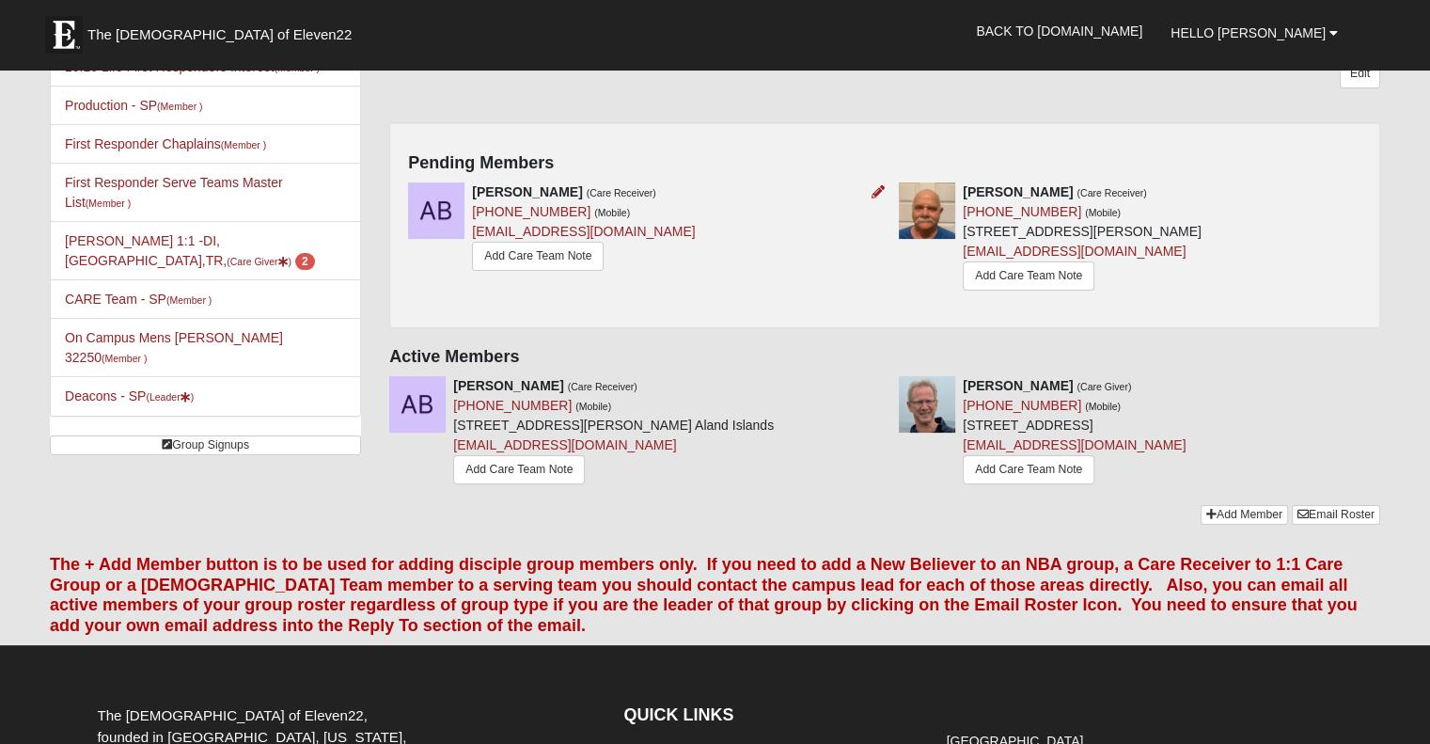
scroll to position [304, 0]
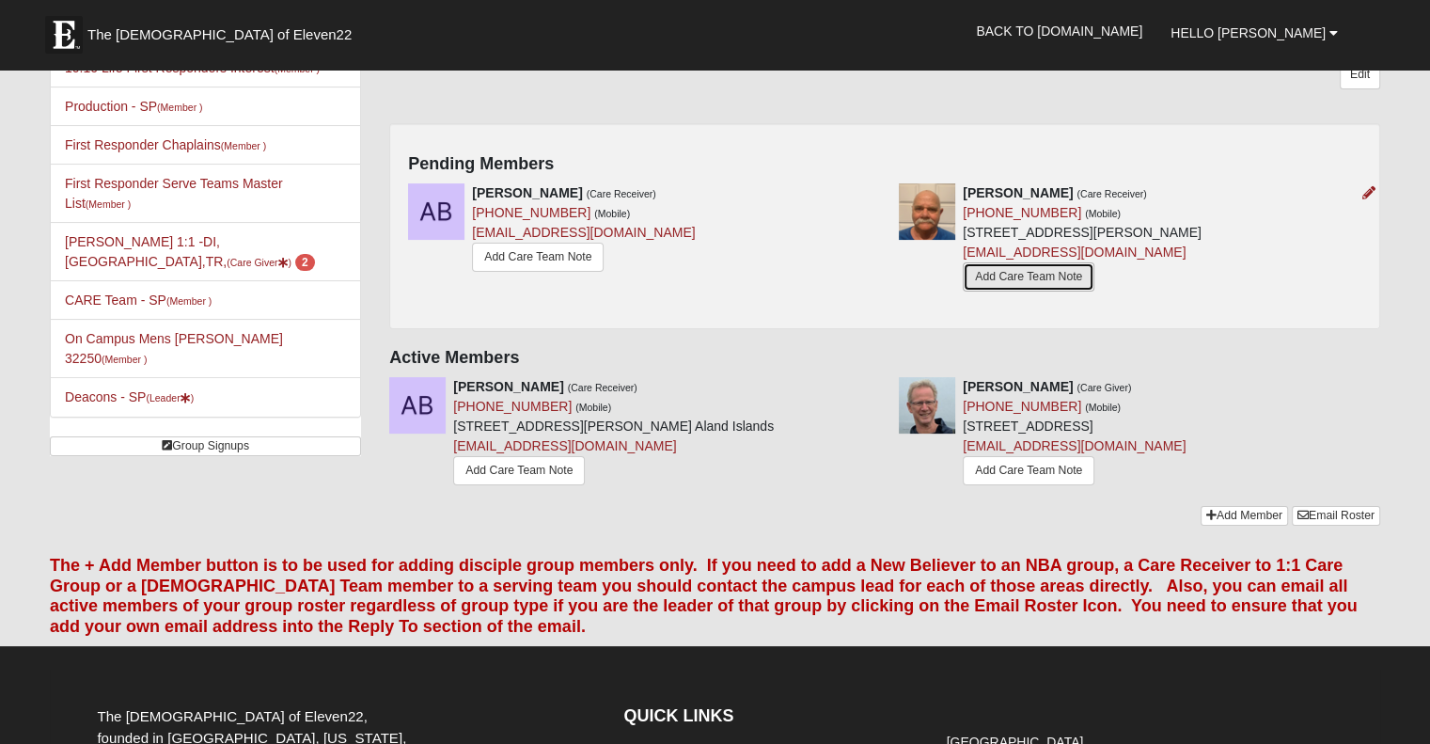
click at [1053, 262] on link "Add Care Team Note" at bounding box center [1029, 276] width 132 height 29
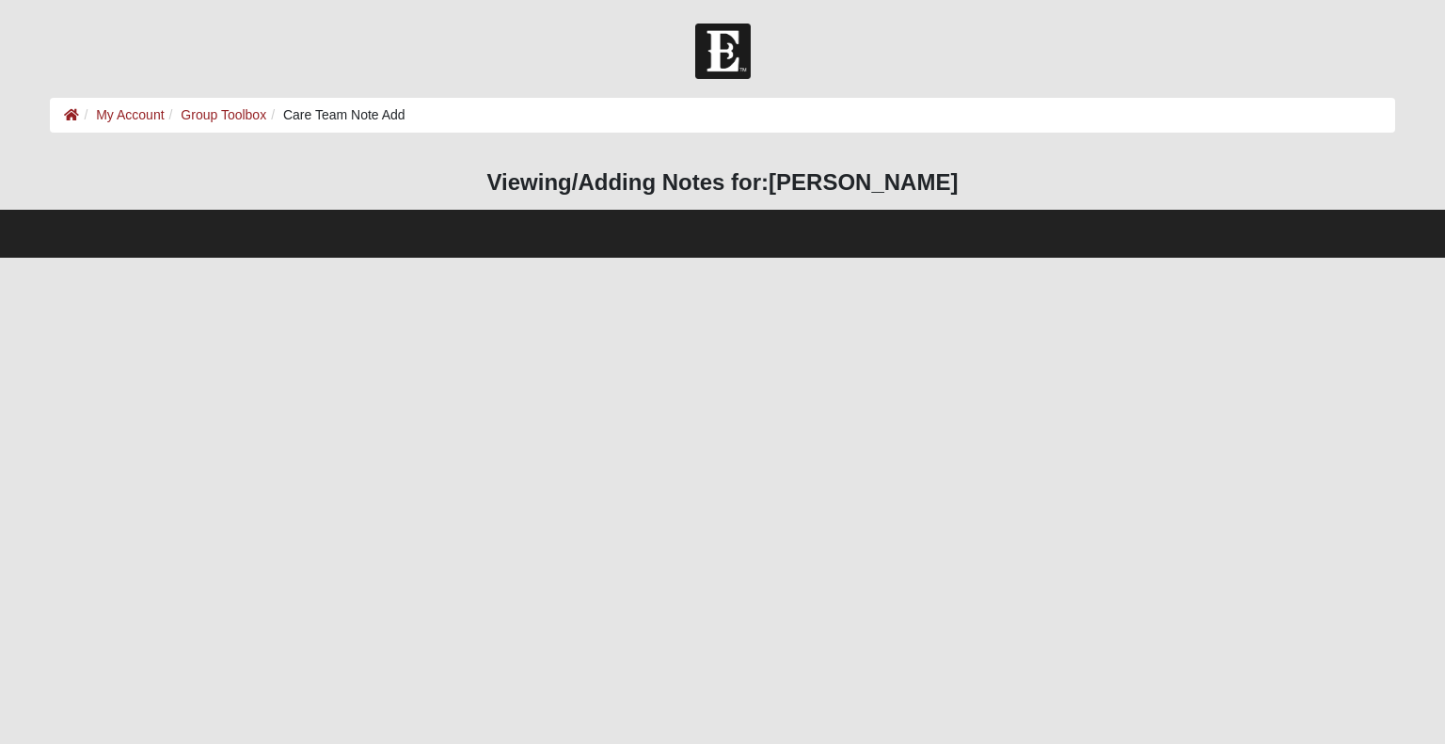
click at [385, 114] on li "Care Team Note Add" at bounding box center [335, 115] width 139 height 20
click at [738, 258] on html "Hello [PERSON_NAME] My Account Log Out Care Team Note Add My Account Group Tool…" at bounding box center [722, 129] width 1445 height 258
click at [738, 258] on html "Hello David My Account Log Out Care Team Note Add My Account Group Toolbox Care…" at bounding box center [722, 129] width 1445 height 258
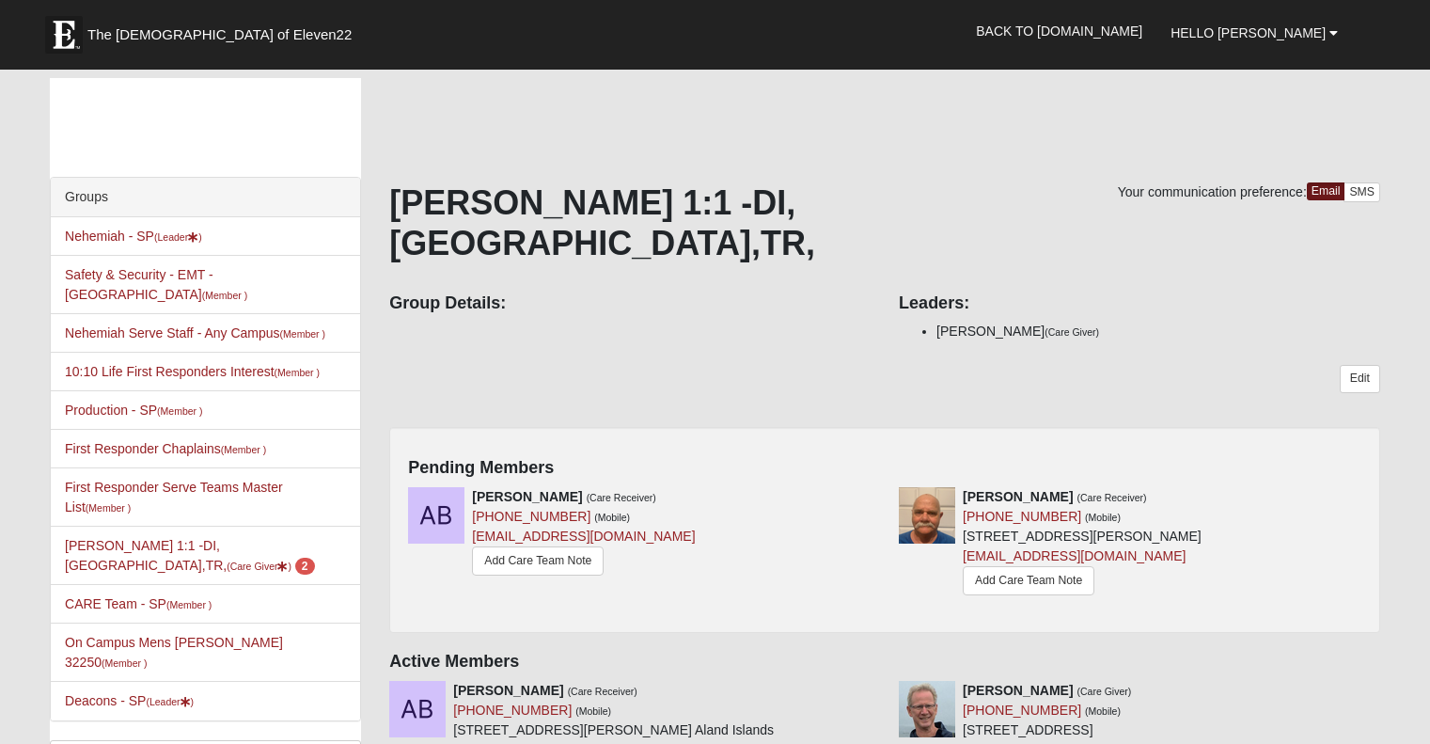
scroll to position [304, 0]
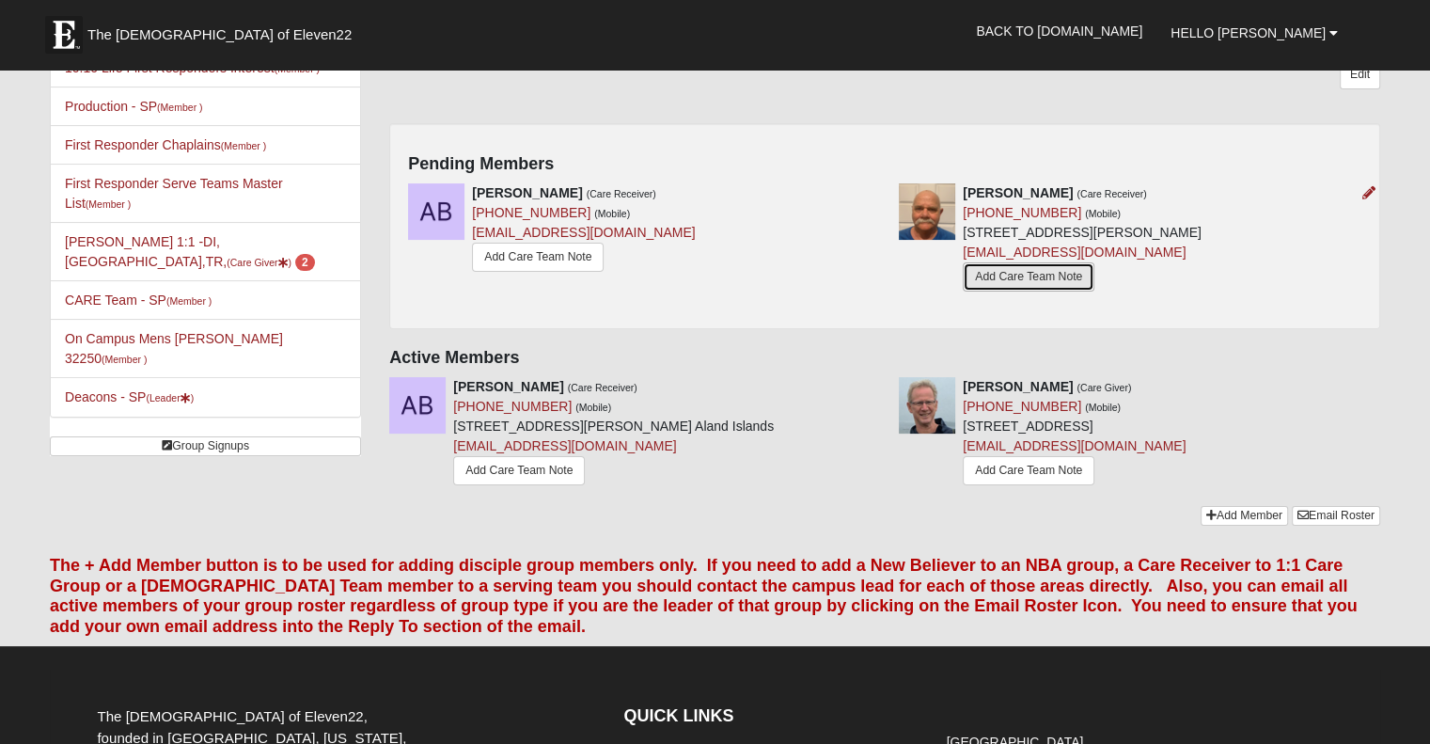
click at [1026, 262] on link "Add Care Team Note" at bounding box center [1029, 276] width 132 height 29
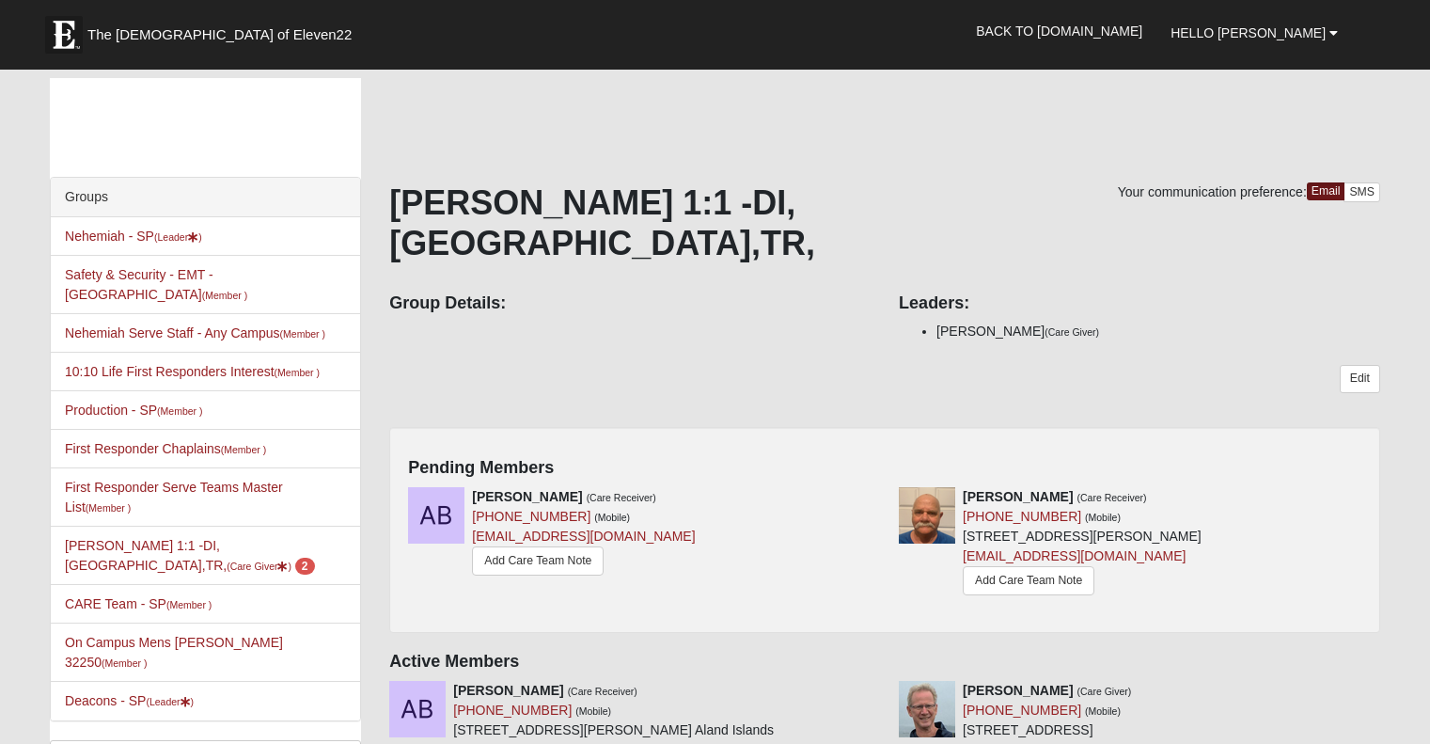
scroll to position [304, 0]
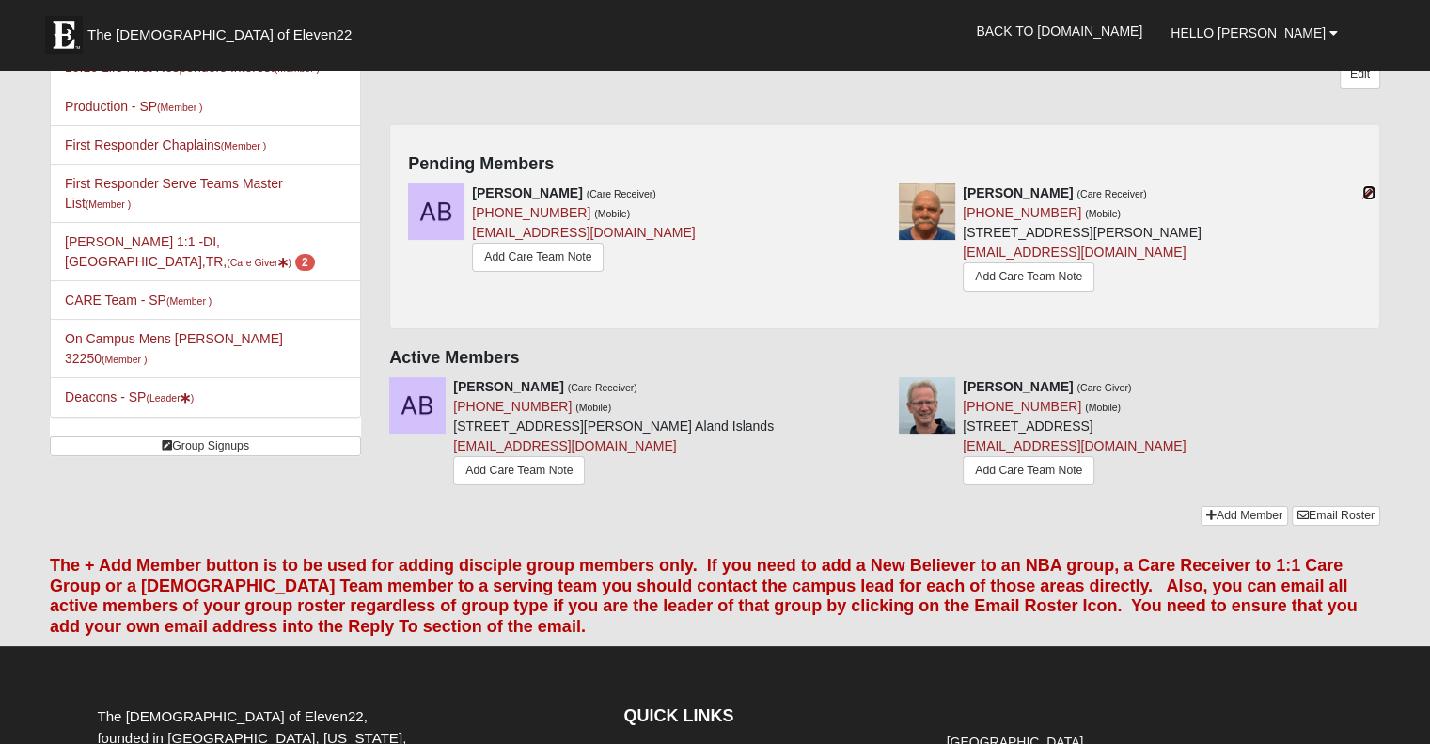
click at [1369, 186] on icon at bounding box center [1369, 192] width 13 height 13
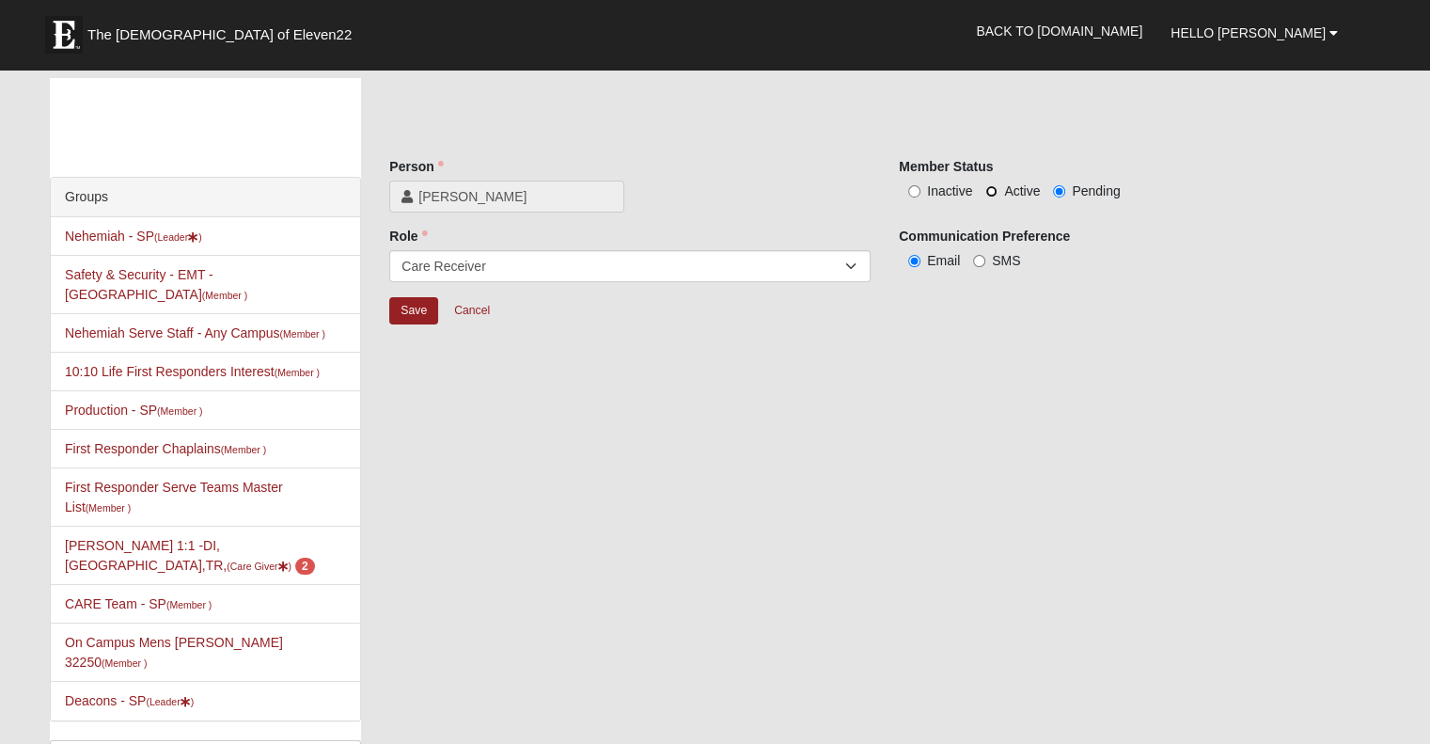
click at [987, 188] on input "Active" at bounding box center [992, 191] width 12 height 12
radio input "true"
click at [849, 262] on select "Member Leader Care Giver Care Receiver Marriage Mentor Marriage Mentee" at bounding box center [630, 266] width 482 height 32
click at [416, 300] on input "Save" at bounding box center [413, 310] width 49 height 27
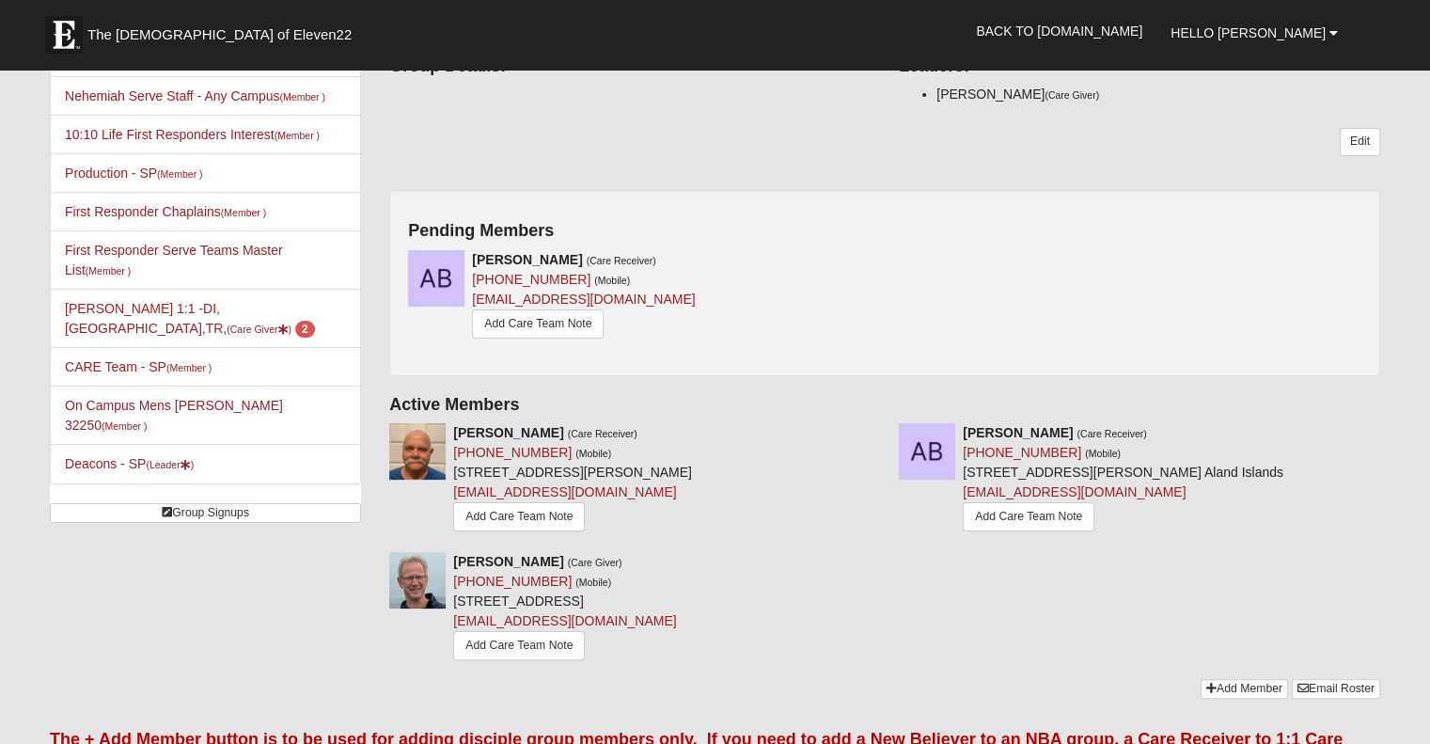
scroll to position [233, 0]
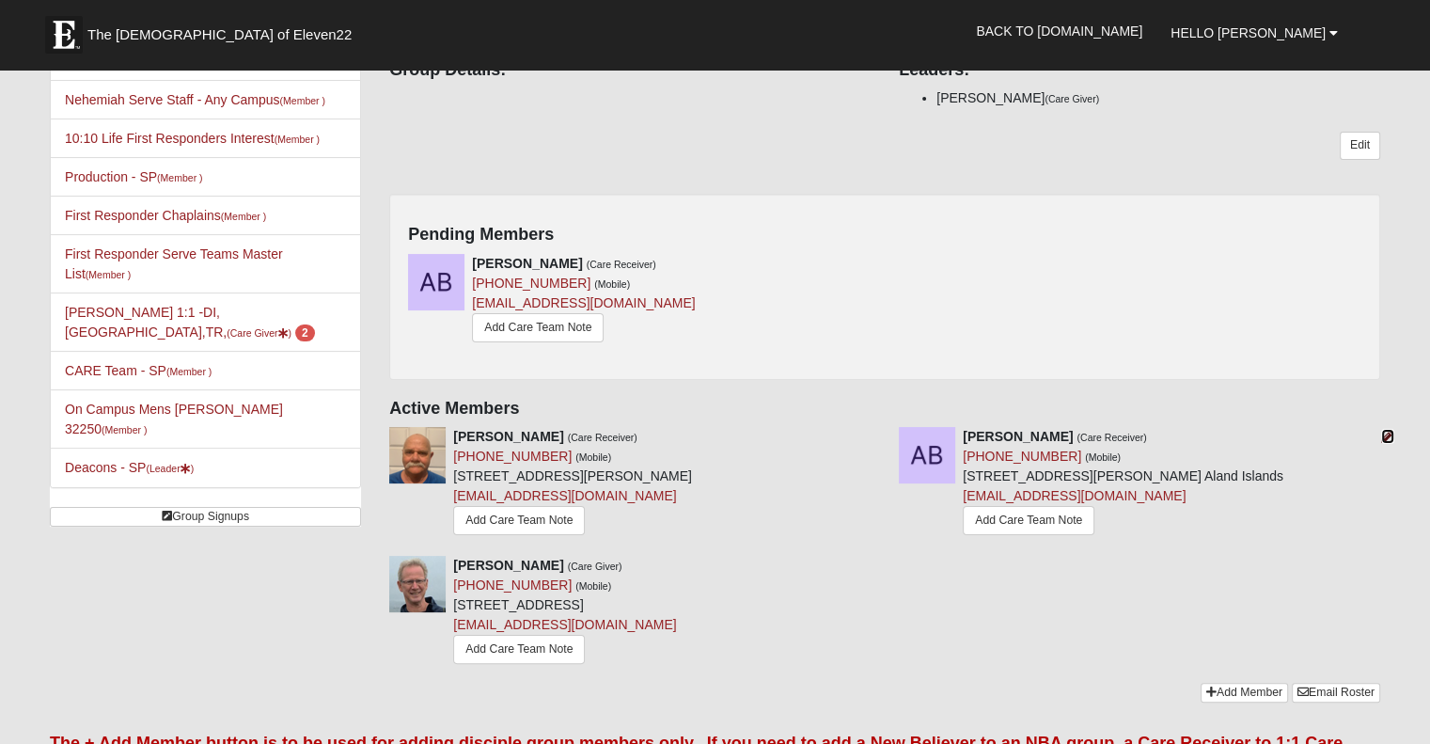
click at [1382, 430] on icon at bounding box center [1388, 436] width 13 height 13
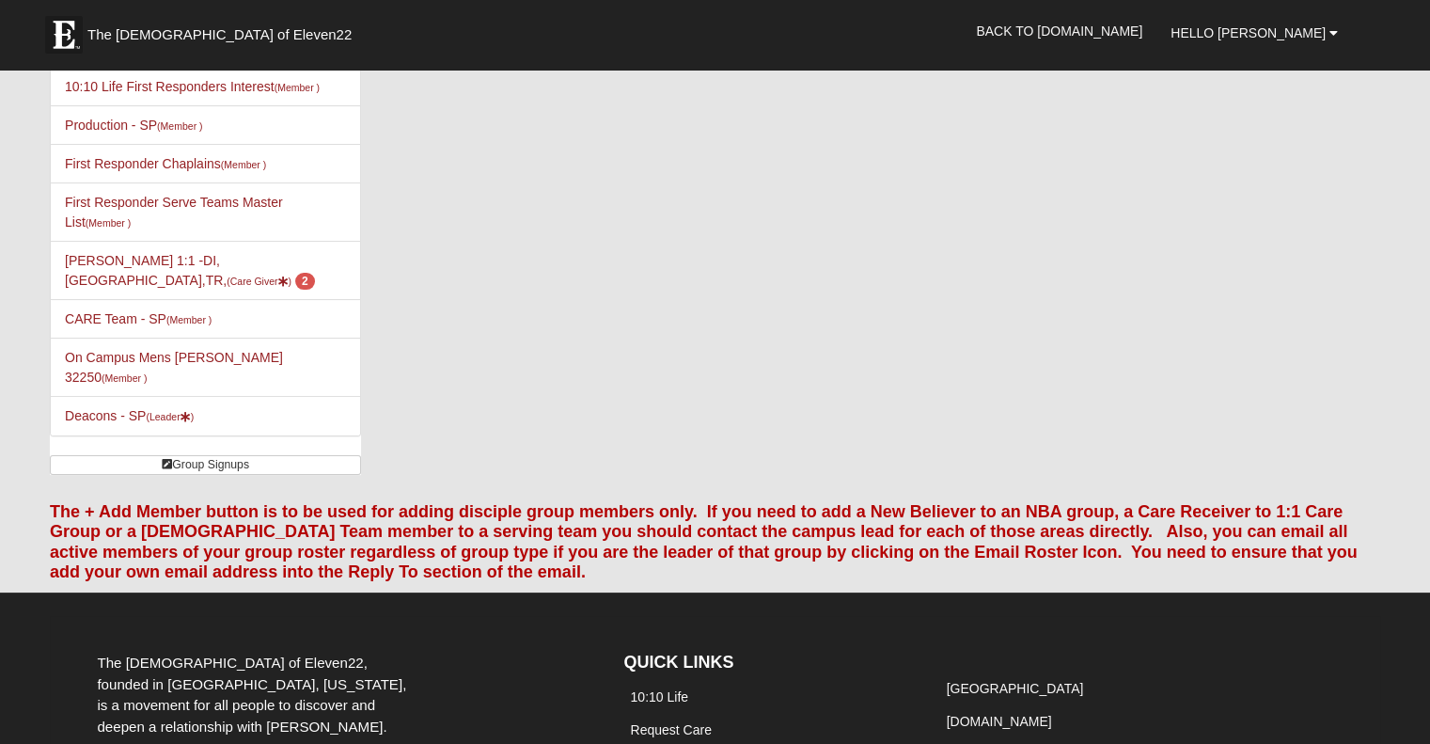
scroll to position [282, 0]
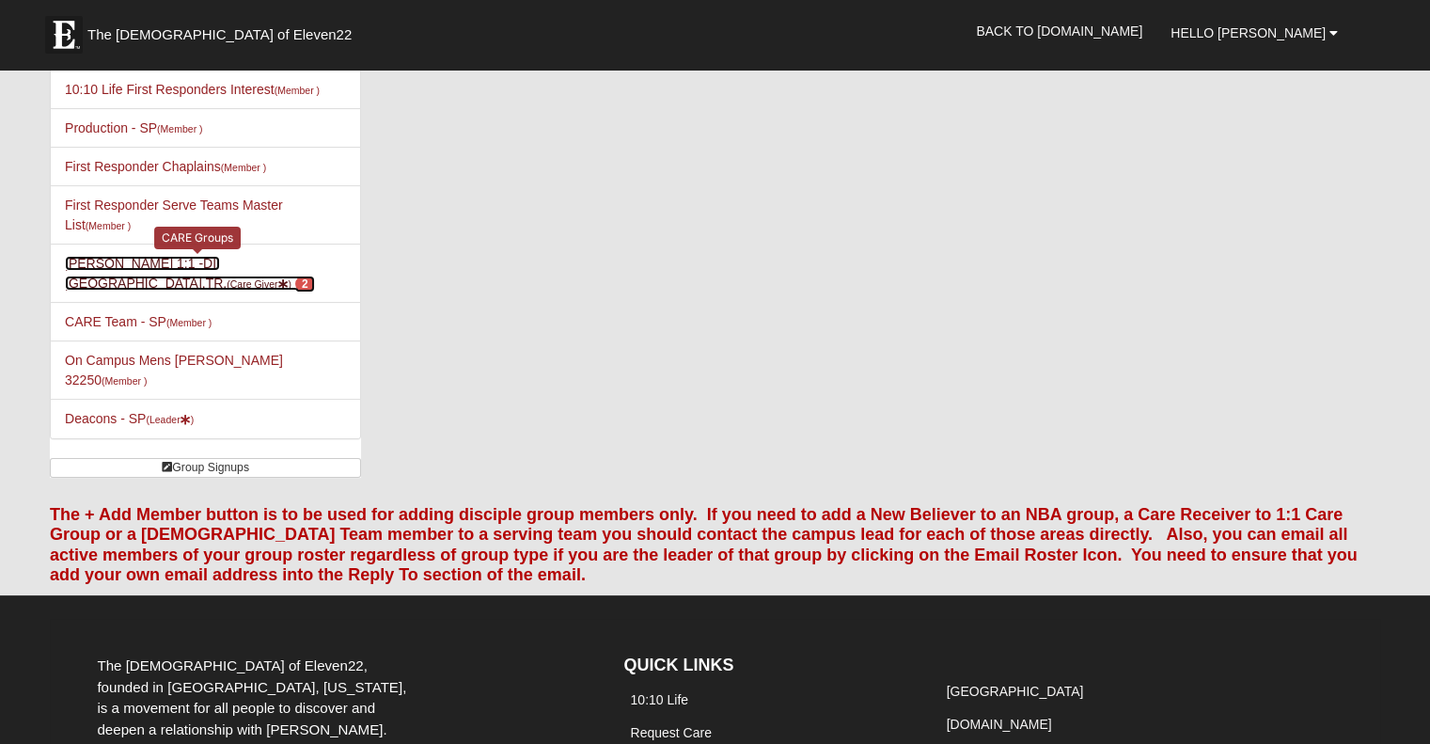
click at [282, 278] on small "(Care Giver )" at bounding box center [259, 283] width 65 height 11
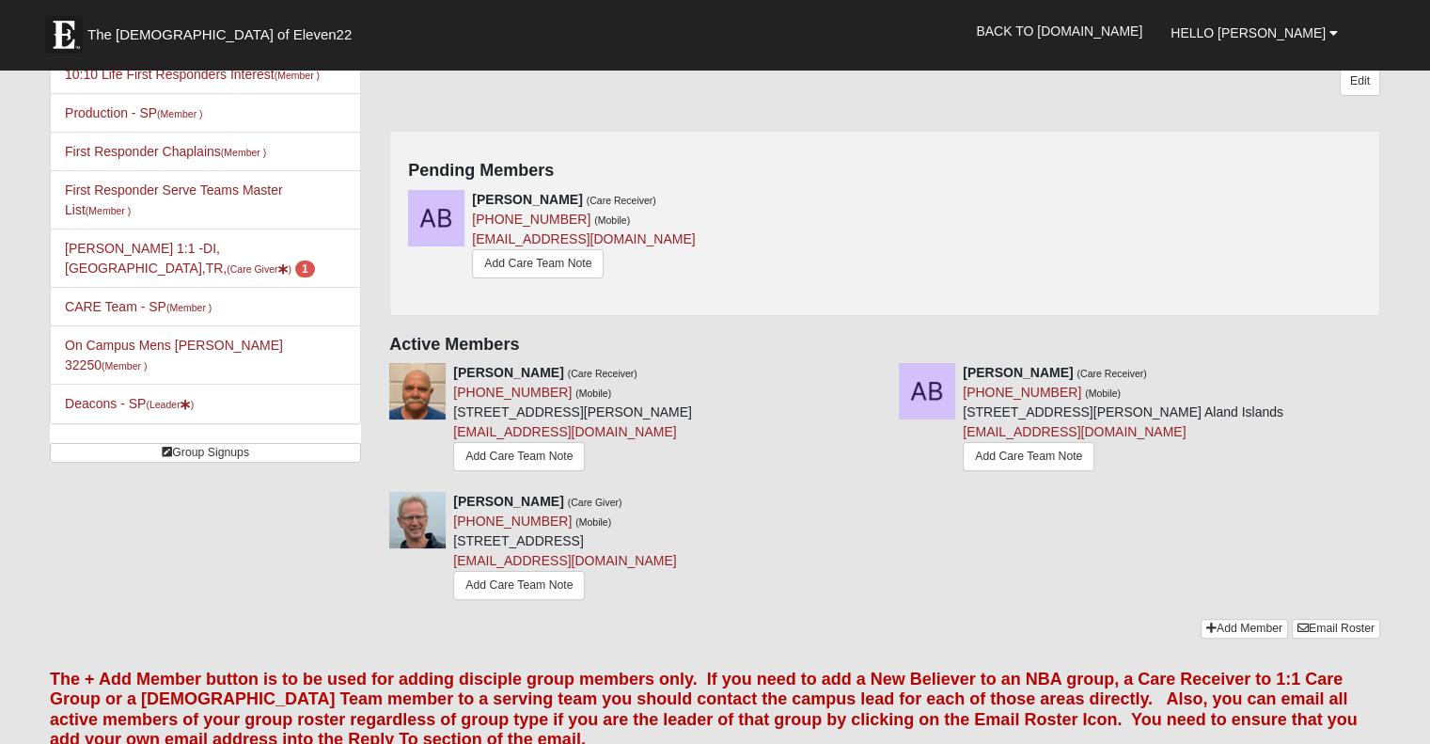
scroll to position [297, 0]
click at [568, 249] on link "Add Care Team Note" at bounding box center [538, 263] width 132 height 29
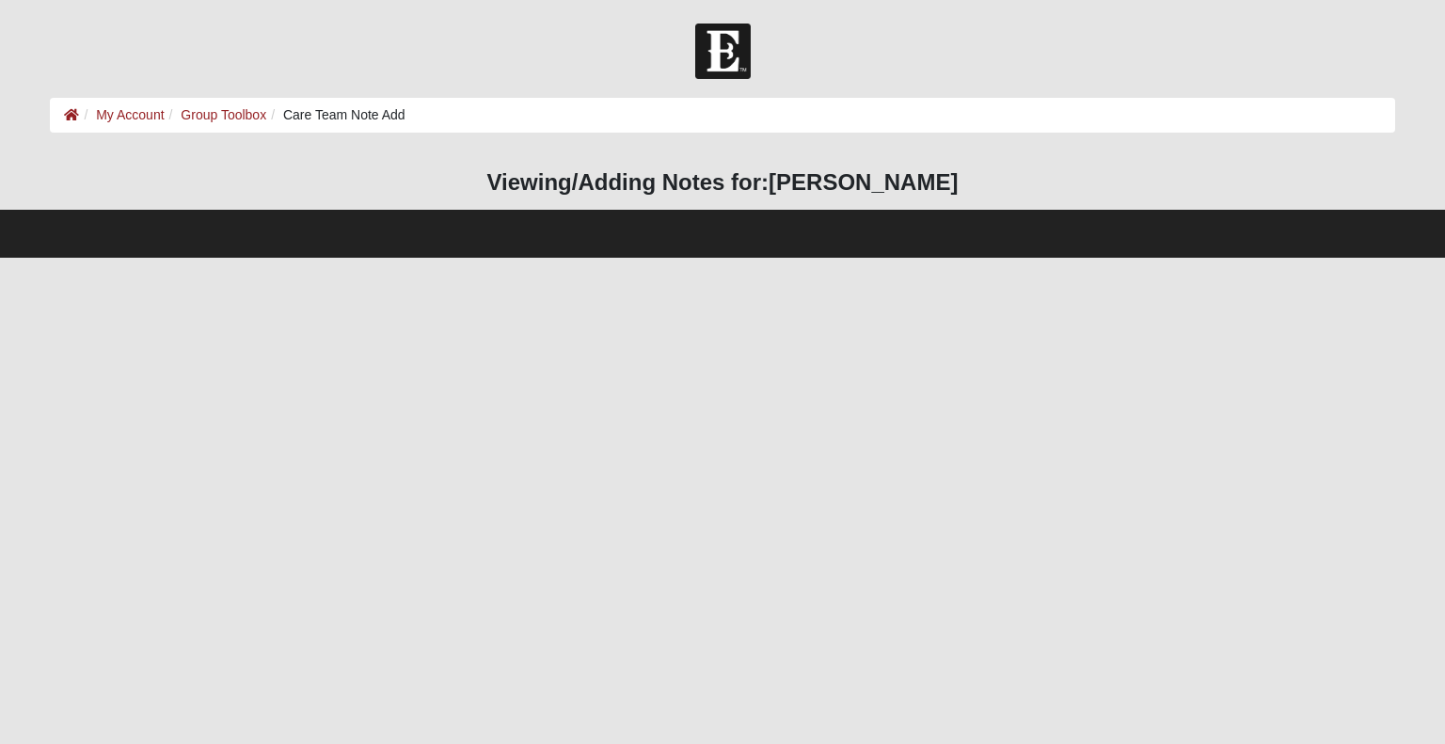
click at [693, 258] on html "Hello [PERSON_NAME] My Account Log Out Care Team Note Add My Account Group Tool…" at bounding box center [722, 129] width 1445 height 258
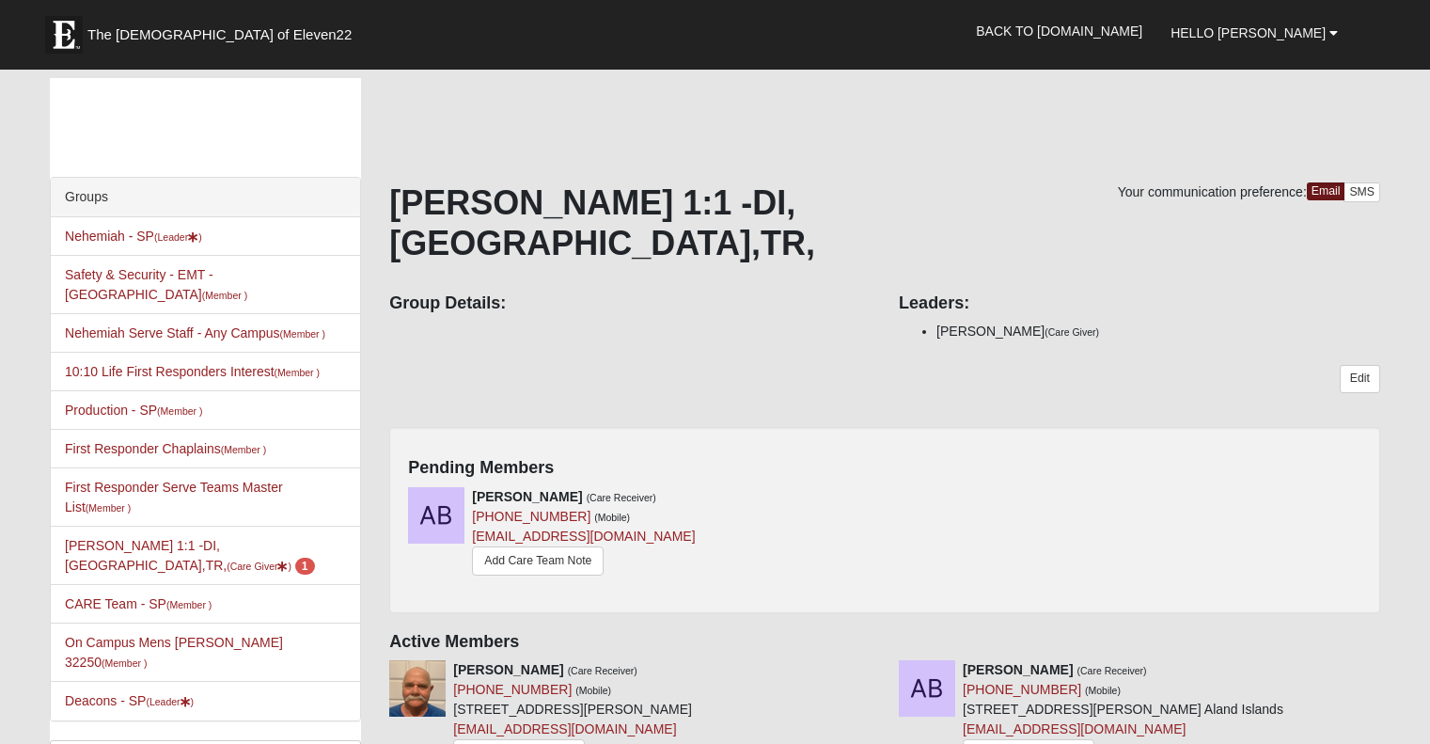
scroll to position [297, 0]
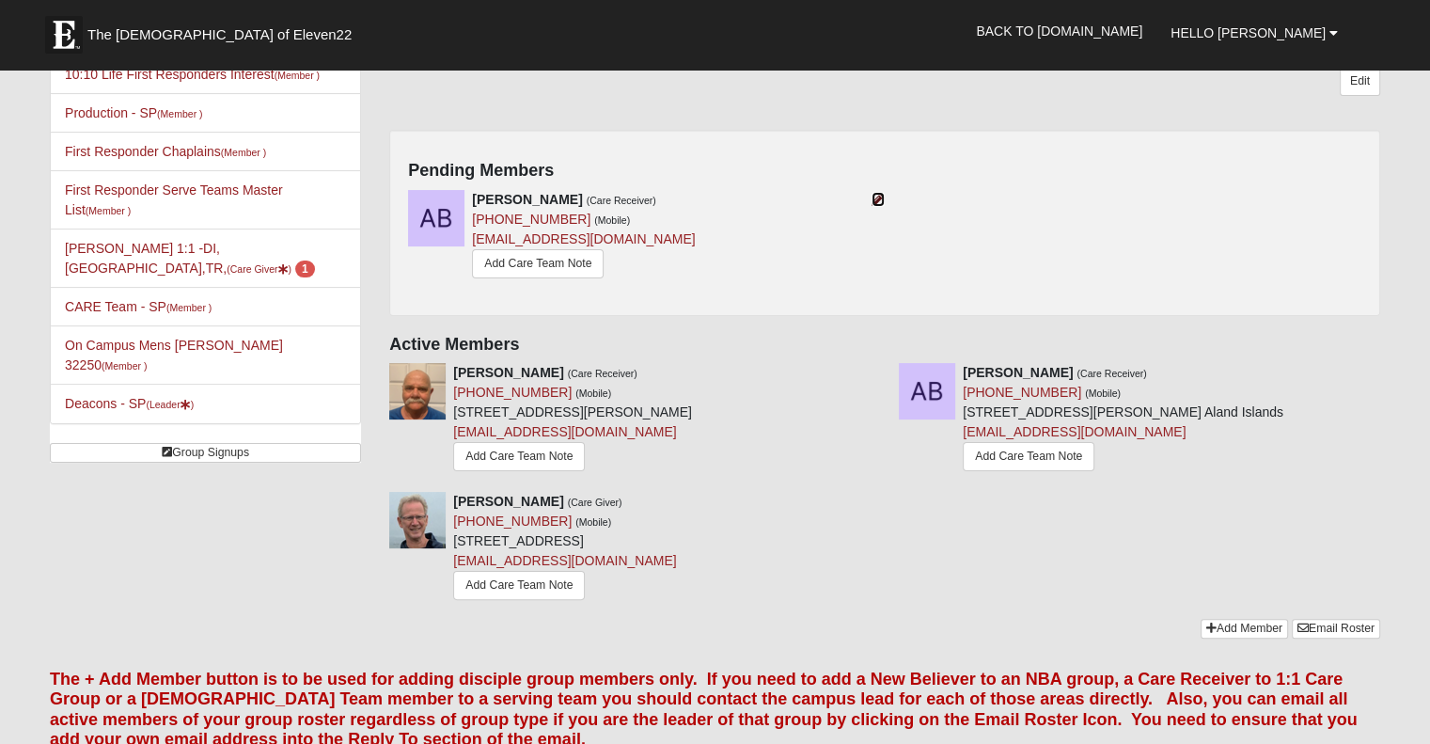
click at [882, 193] on icon at bounding box center [878, 199] width 13 height 13
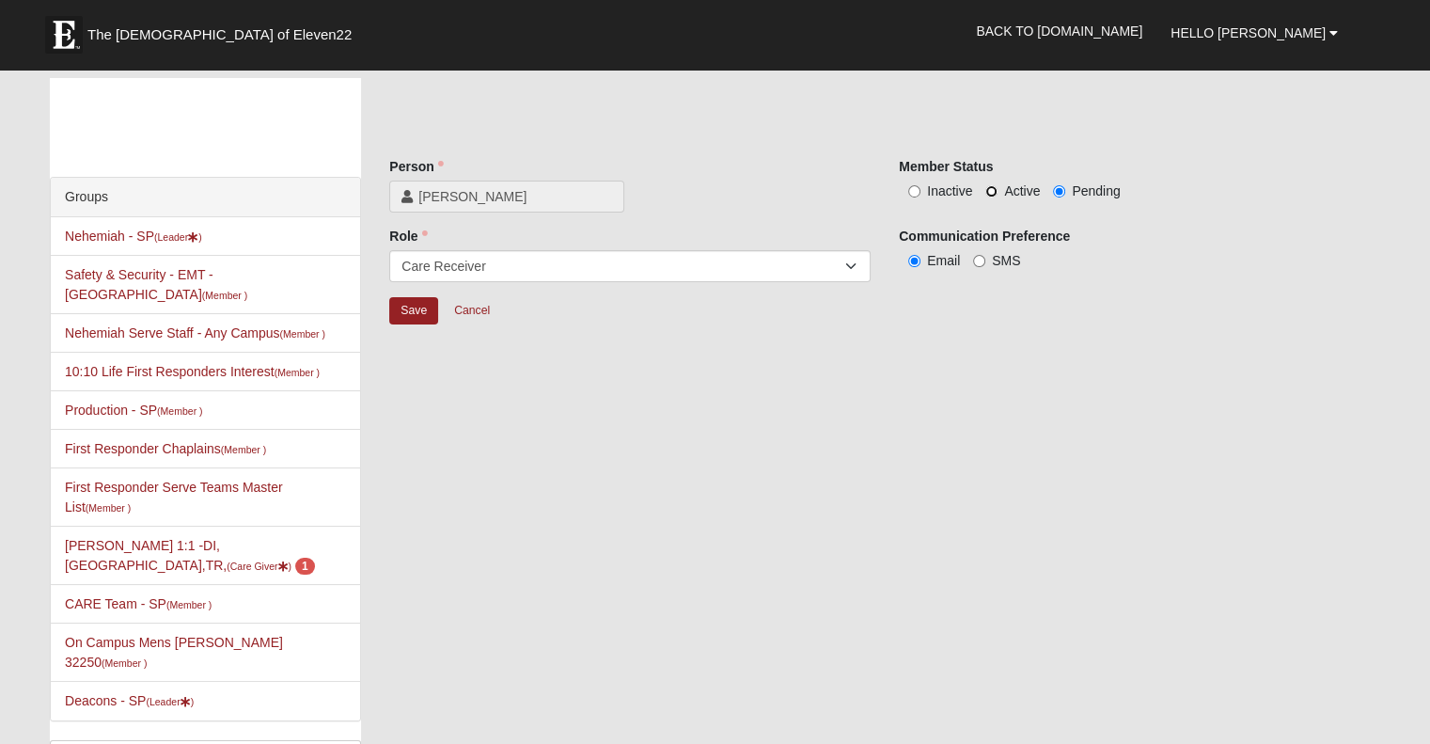
click at [994, 190] on input "Active" at bounding box center [992, 191] width 12 height 12
radio input "true"
click at [410, 316] on input "Save" at bounding box center [413, 310] width 49 height 27
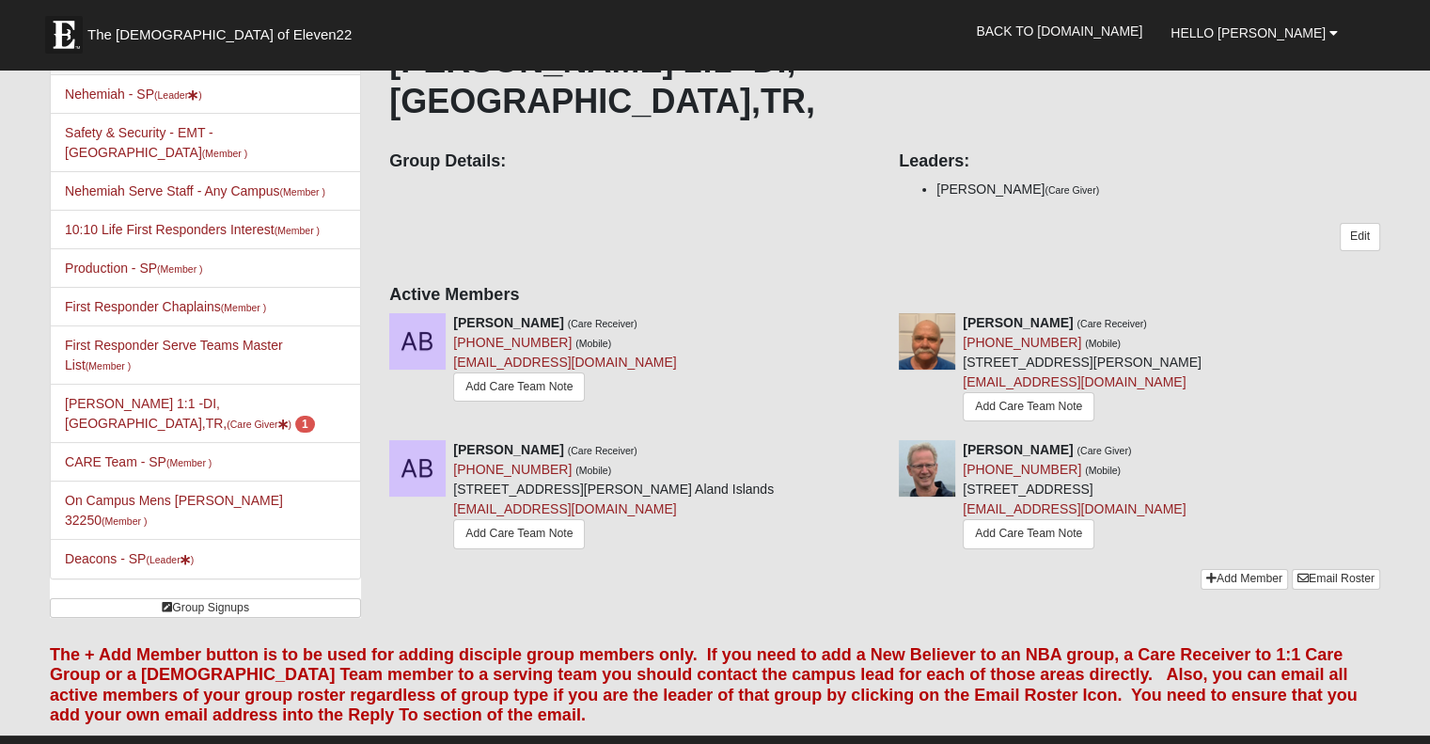
scroll to position [143, 0]
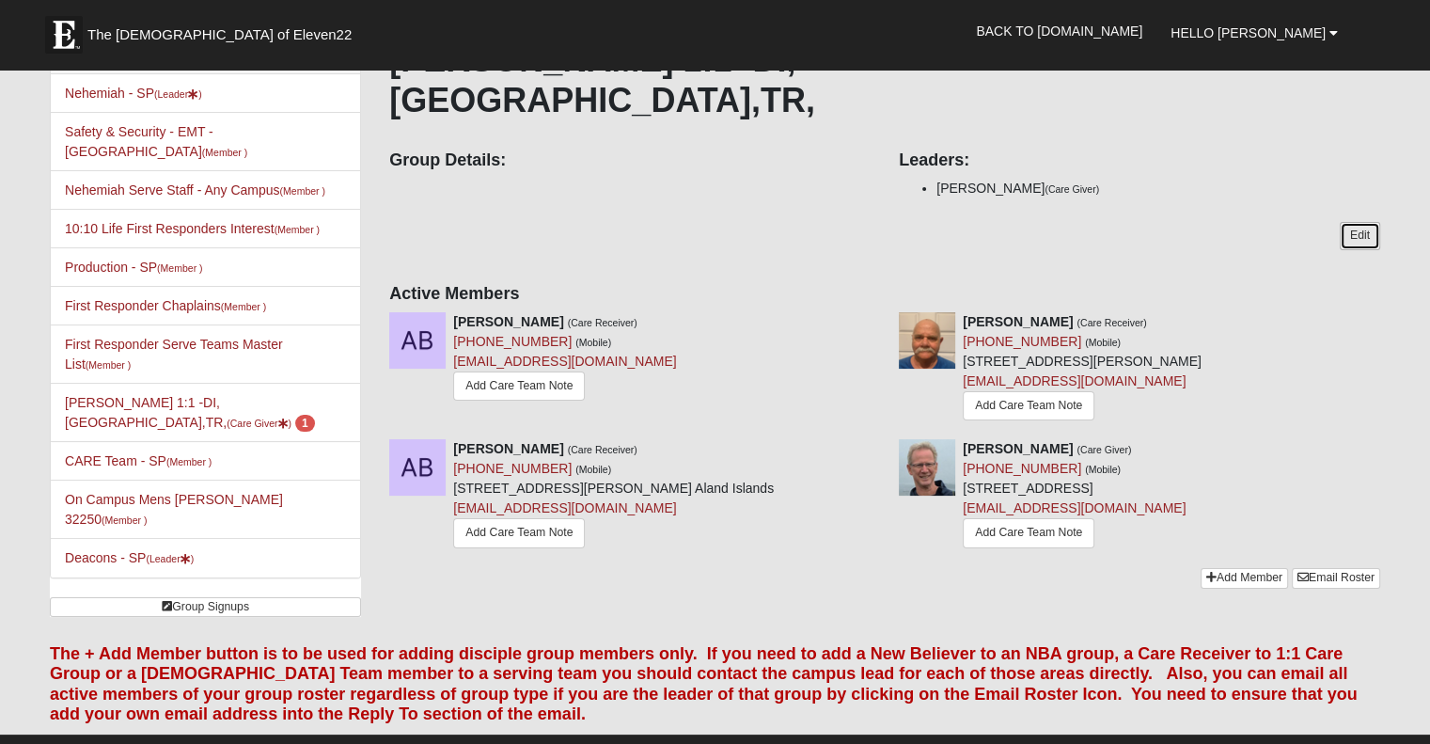
click at [1361, 222] on link "Edit" at bounding box center [1360, 235] width 40 height 27
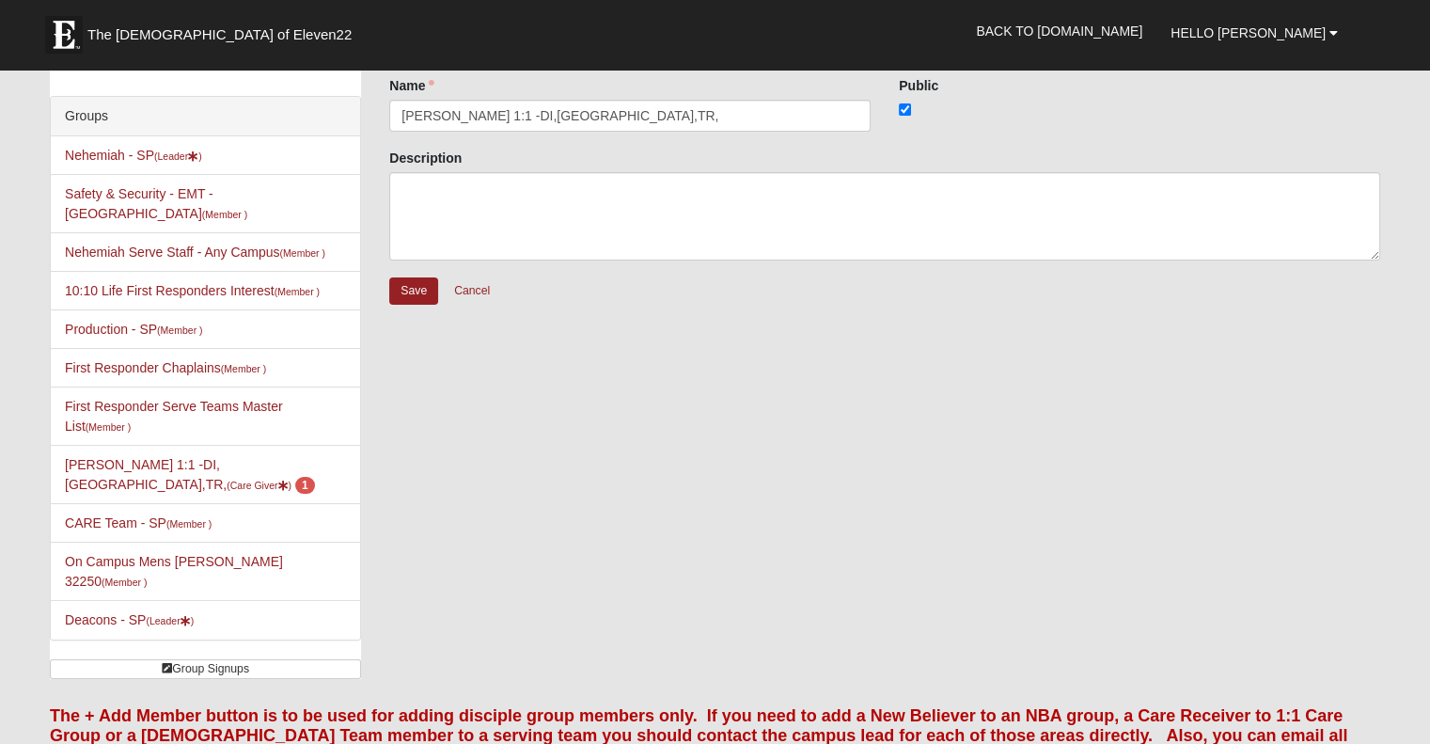
scroll to position [82, 0]
click at [403, 289] on input "Save" at bounding box center [413, 289] width 49 height 27
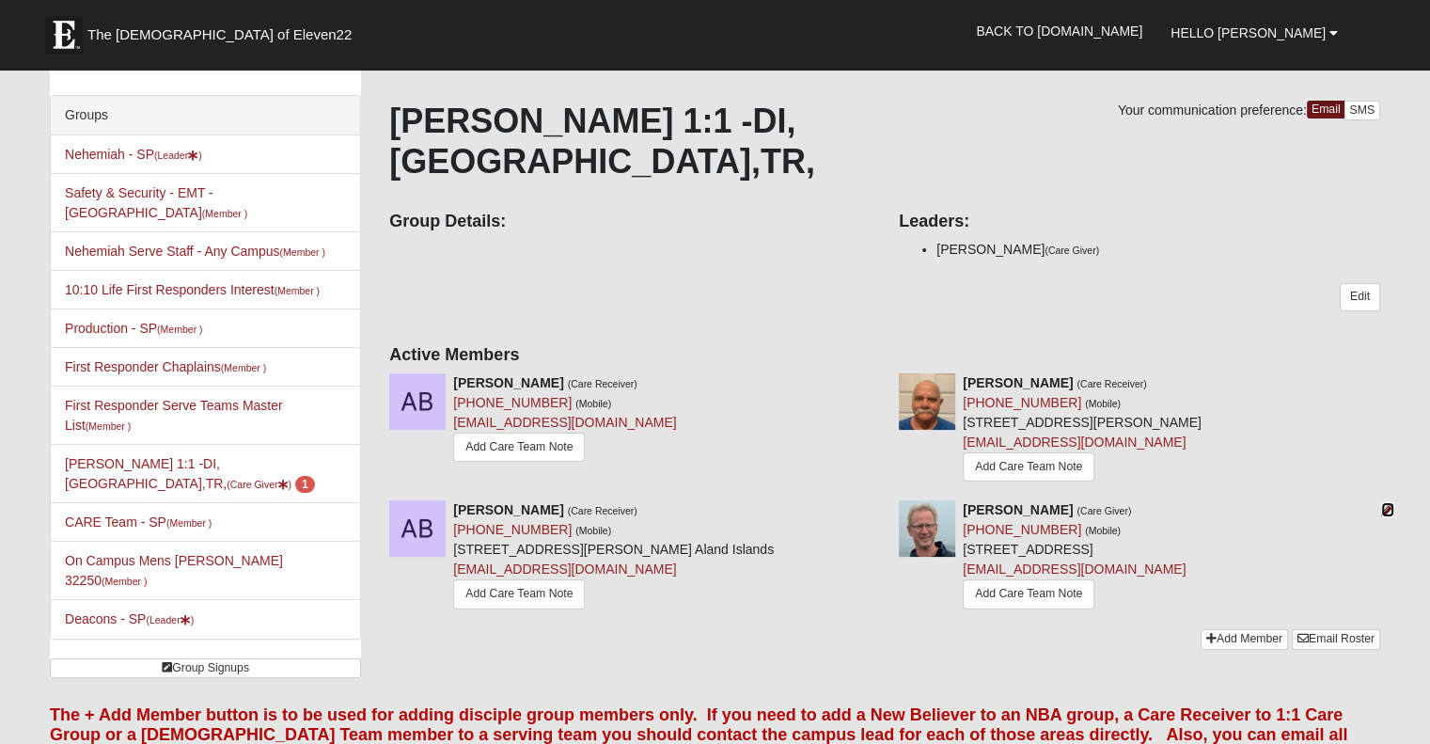
click at [1382, 503] on icon at bounding box center [1388, 509] width 13 height 13
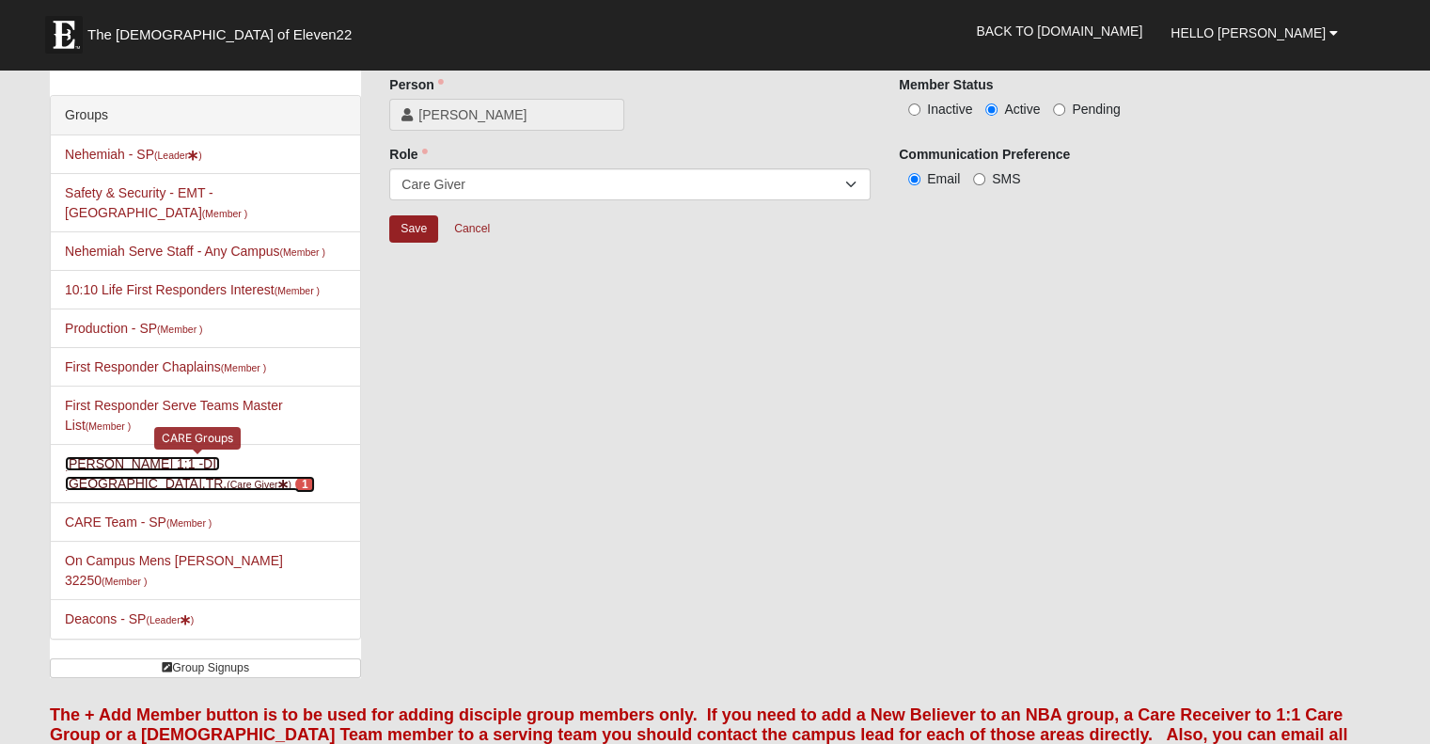
click at [315, 476] on span "1" at bounding box center [305, 484] width 20 height 17
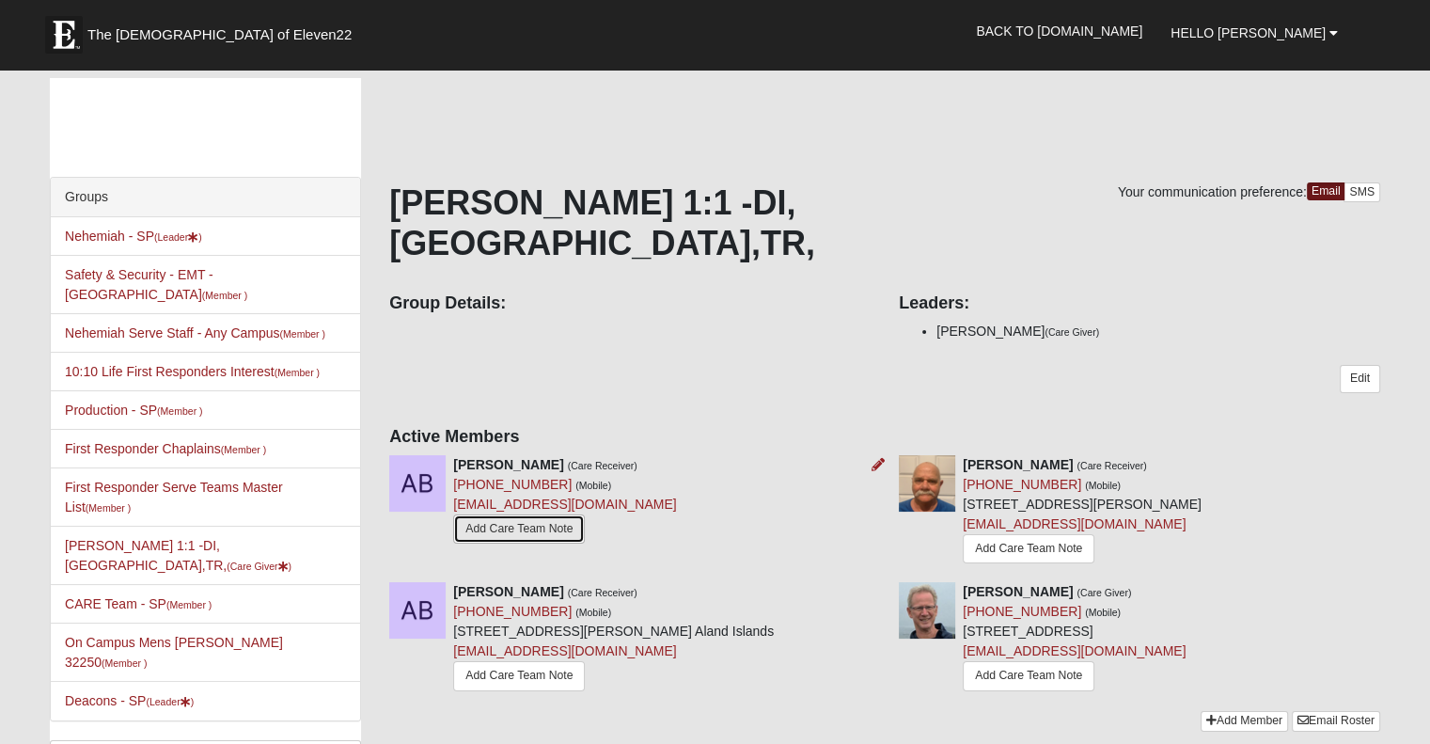
click at [531, 514] on link "Add Care Team Note" at bounding box center [519, 528] width 132 height 29
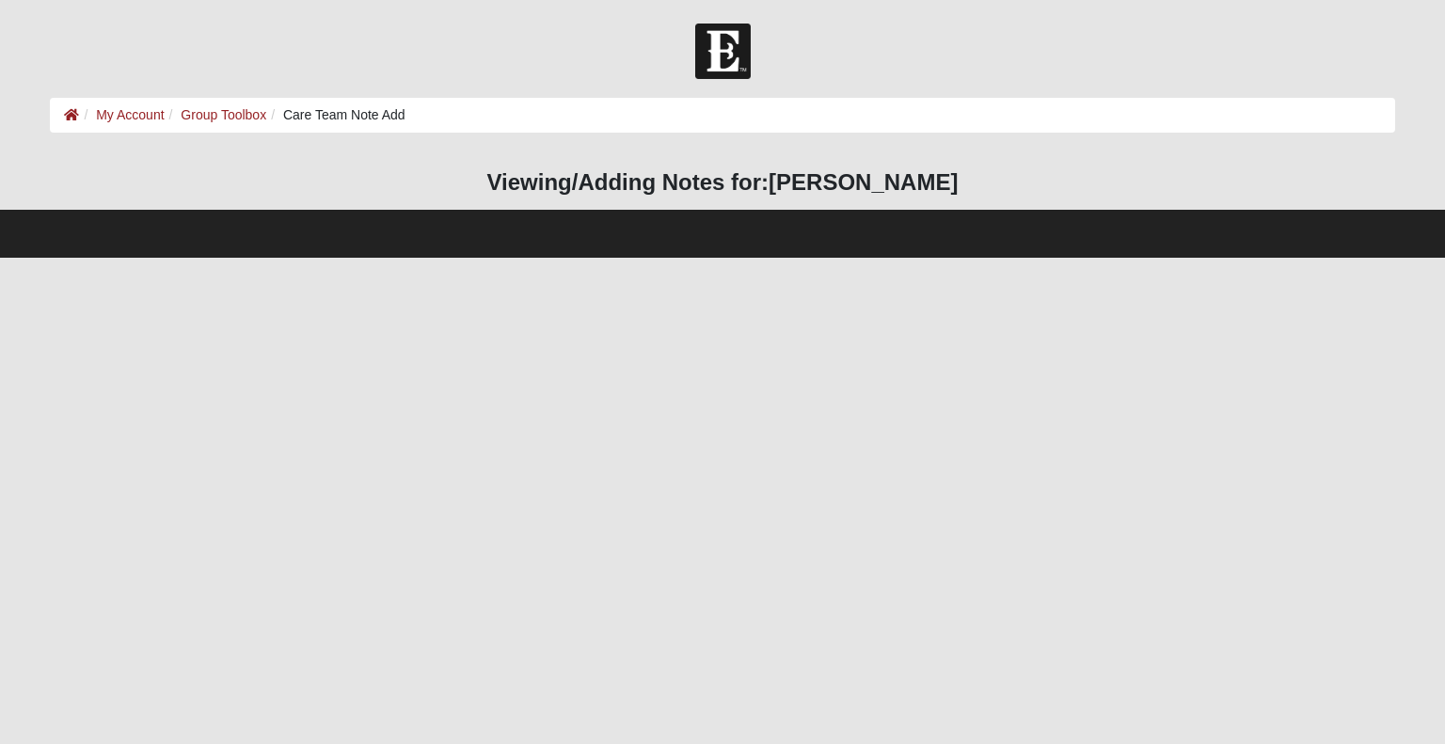
click at [734, 185] on h3 "Viewing/Adding Notes for: [PERSON_NAME]" at bounding box center [722, 182] width 1344 height 27
drag, startPoint x: 734, startPoint y: 185, endPoint x: 658, endPoint y: 303, distance: 140.1
click at [658, 258] on html "Hello [PERSON_NAME] My Account Log Out Care Team Note Add My Account Group Tool…" at bounding box center [722, 129] width 1445 height 258
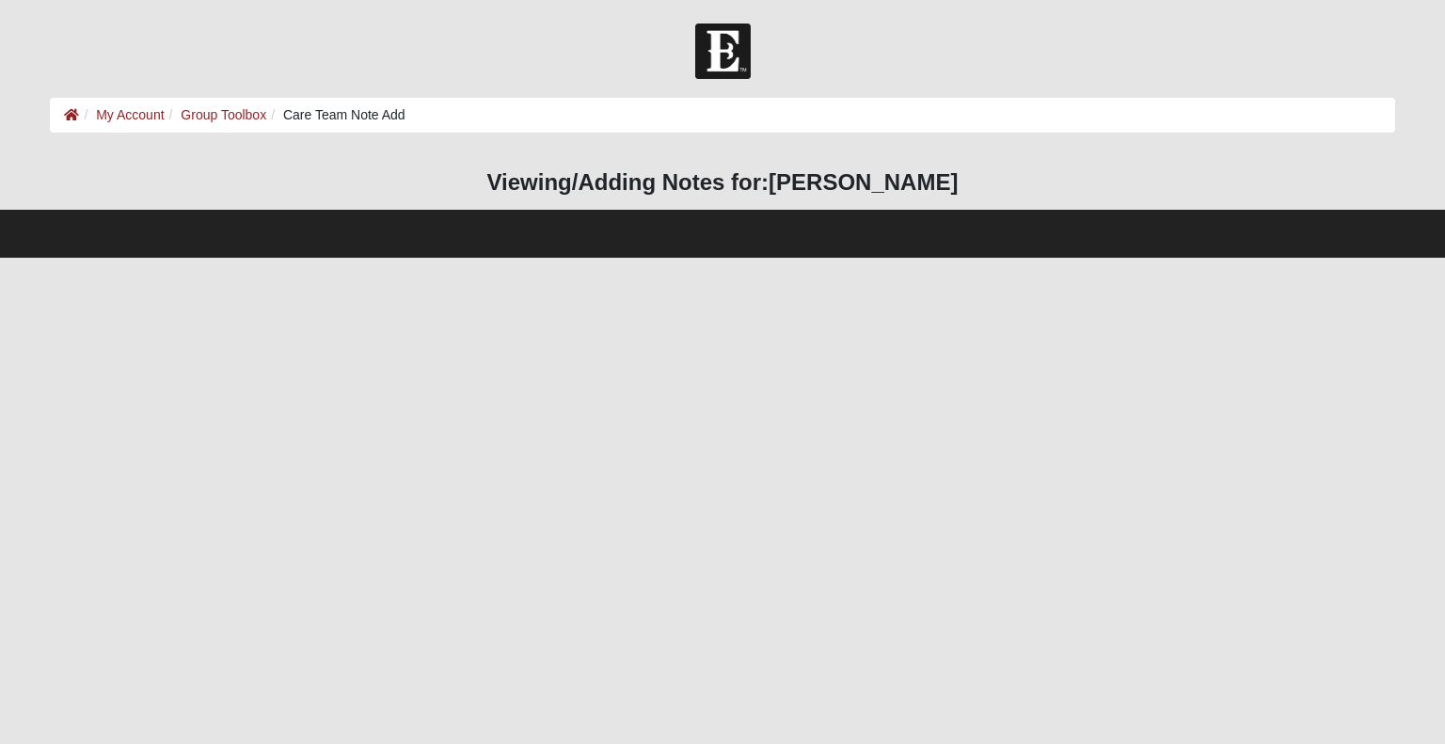
click at [455, 258] on html "Hello [PERSON_NAME] My Account Log Out Care Team Note Add My Account Group Tool…" at bounding box center [722, 129] width 1445 height 258
click at [427, 258] on html "Hello [PERSON_NAME] My Account Log Out Care Team Note Add My Account Group Tool…" at bounding box center [722, 129] width 1445 height 258
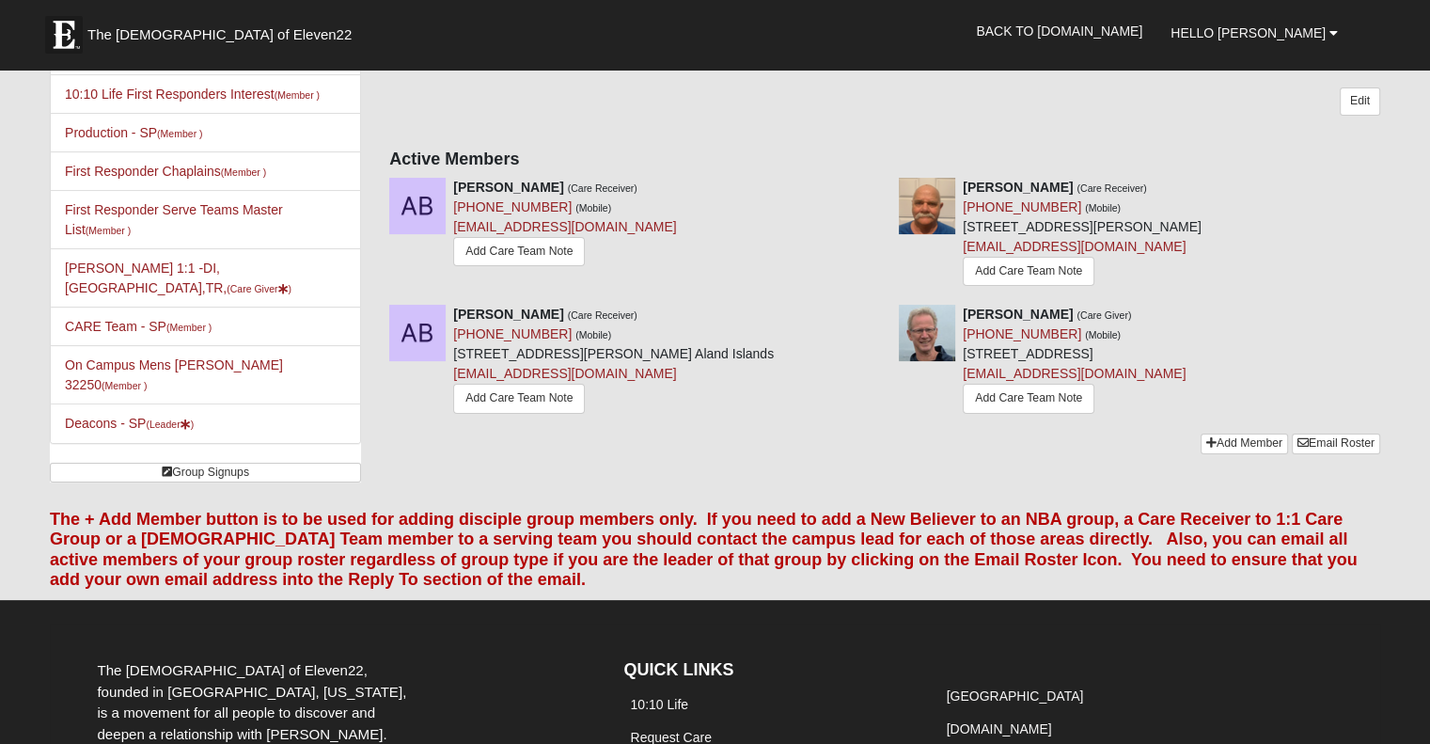
scroll to position [275, 0]
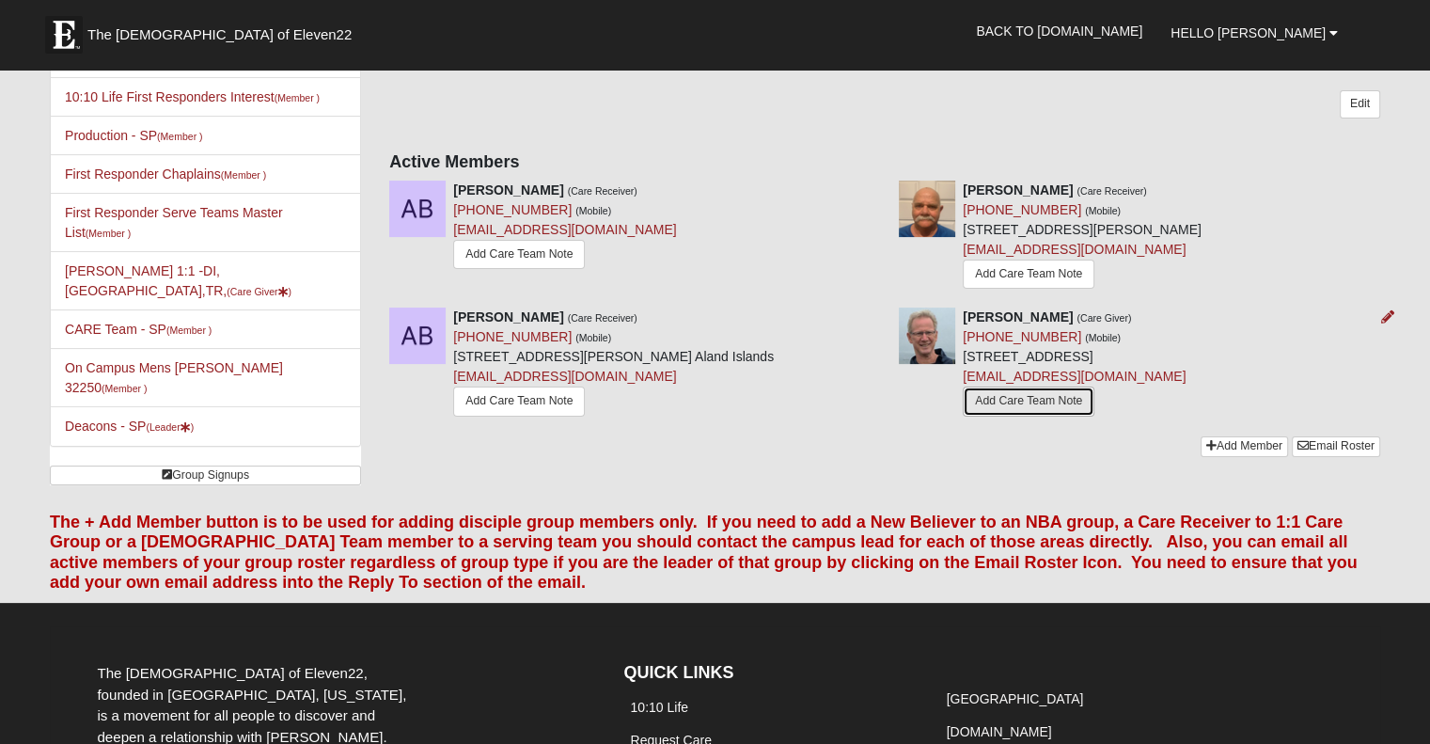
click at [1041, 387] on link "Add Care Team Note" at bounding box center [1029, 401] width 132 height 29
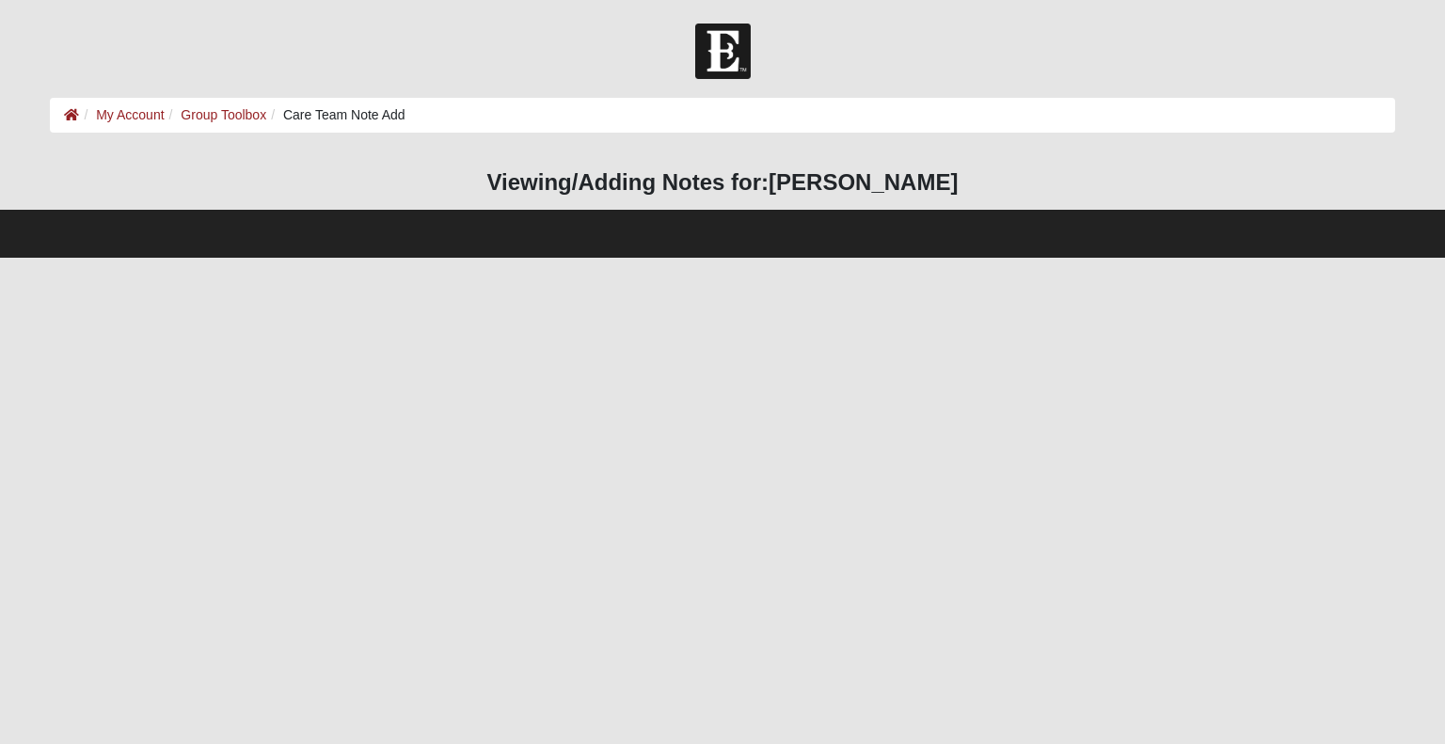
click at [1041, 258] on html "Hello [PERSON_NAME] My Account Log Out Care Team Note Add My Account Group Tool…" at bounding box center [722, 129] width 1445 height 258
click at [228, 114] on link "Group Toolbox" at bounding box center [224, 114] width 86 height 15
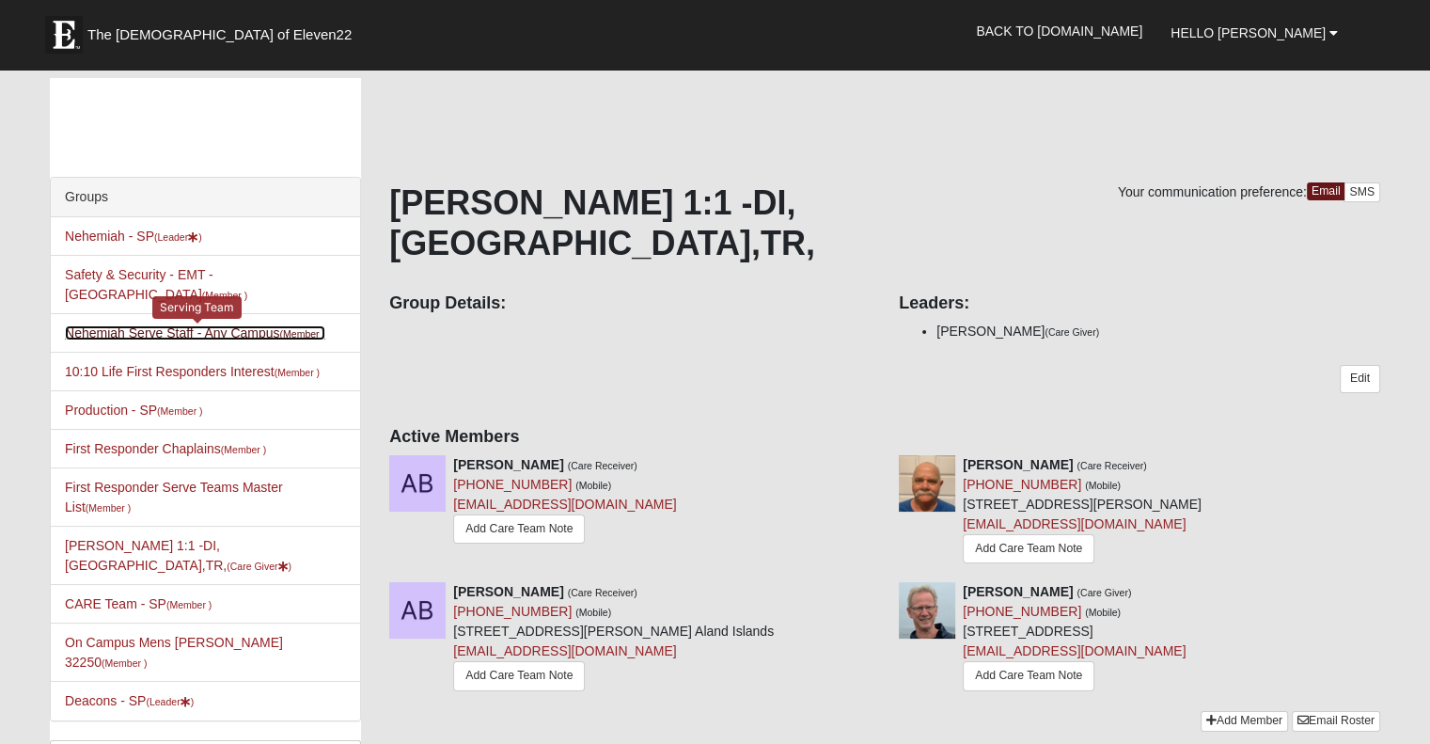
click at [201, 325] on link "Nehemiah Serve Staff - Any Campus (Member )" at bounding box center [195, 332] width 261 height 15
click at [145, 325] on link "Nehemiah Serve Staff - Any Campus (Member )" at bounding box center [195, 332] width 261 height 15
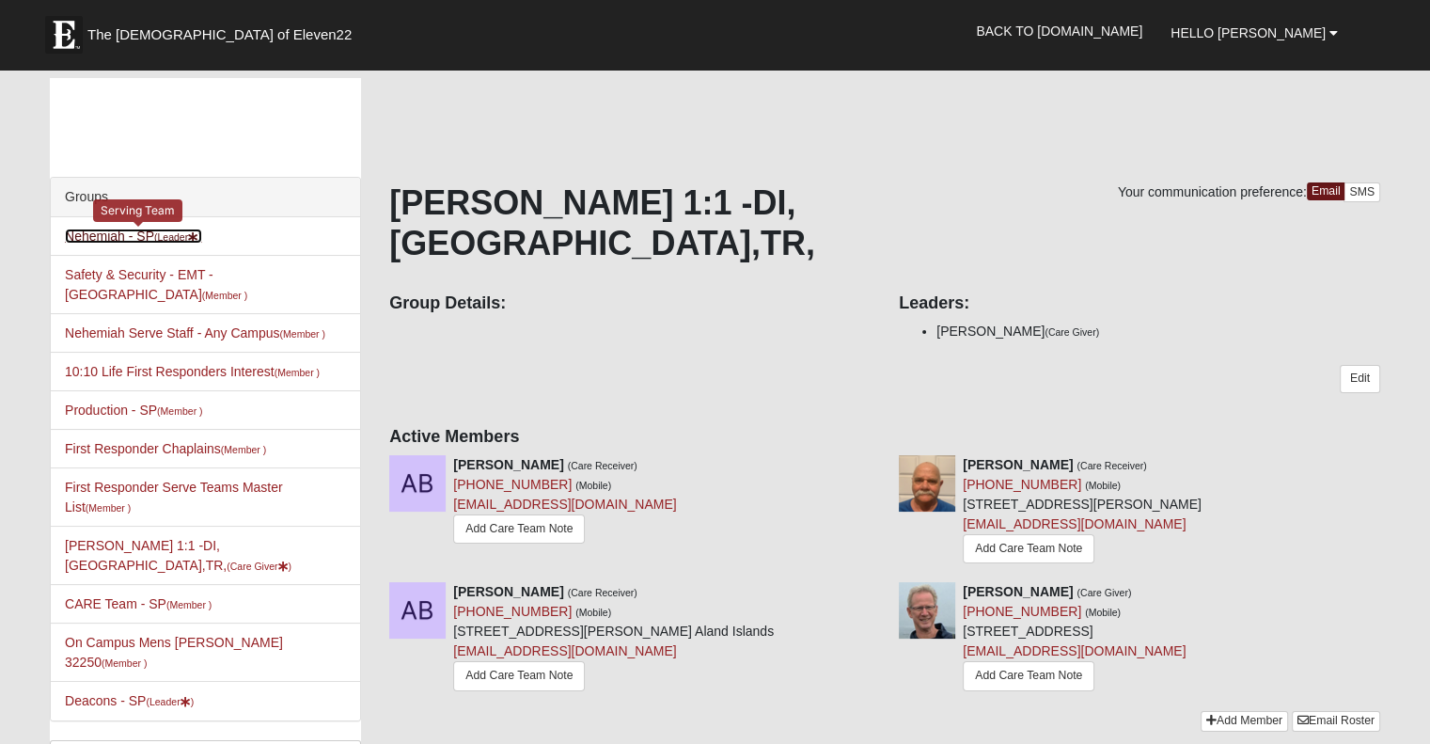
click at [147, 234] on link "Nehemiah - SP (Leader )" at bounding box center [133, 236] width 137 height 15
click at [91, 235] on link "Nehemiah - SP (Leader )" at bounding box center [133, 236] width 137 height 15
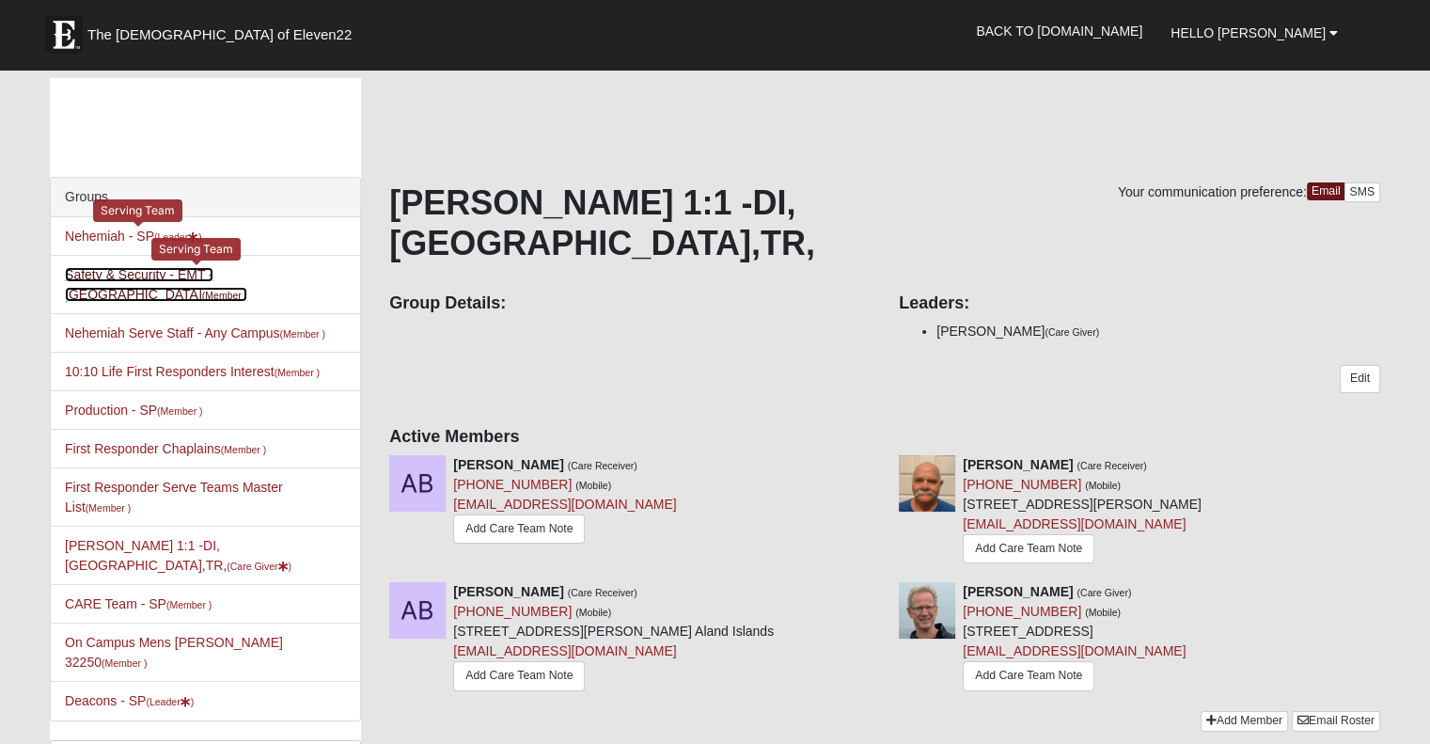
click at [91, 275] on link "Safety & Security - EMT - San Pablo (Member )" at bounding box center [156, 284] width 182 height 35
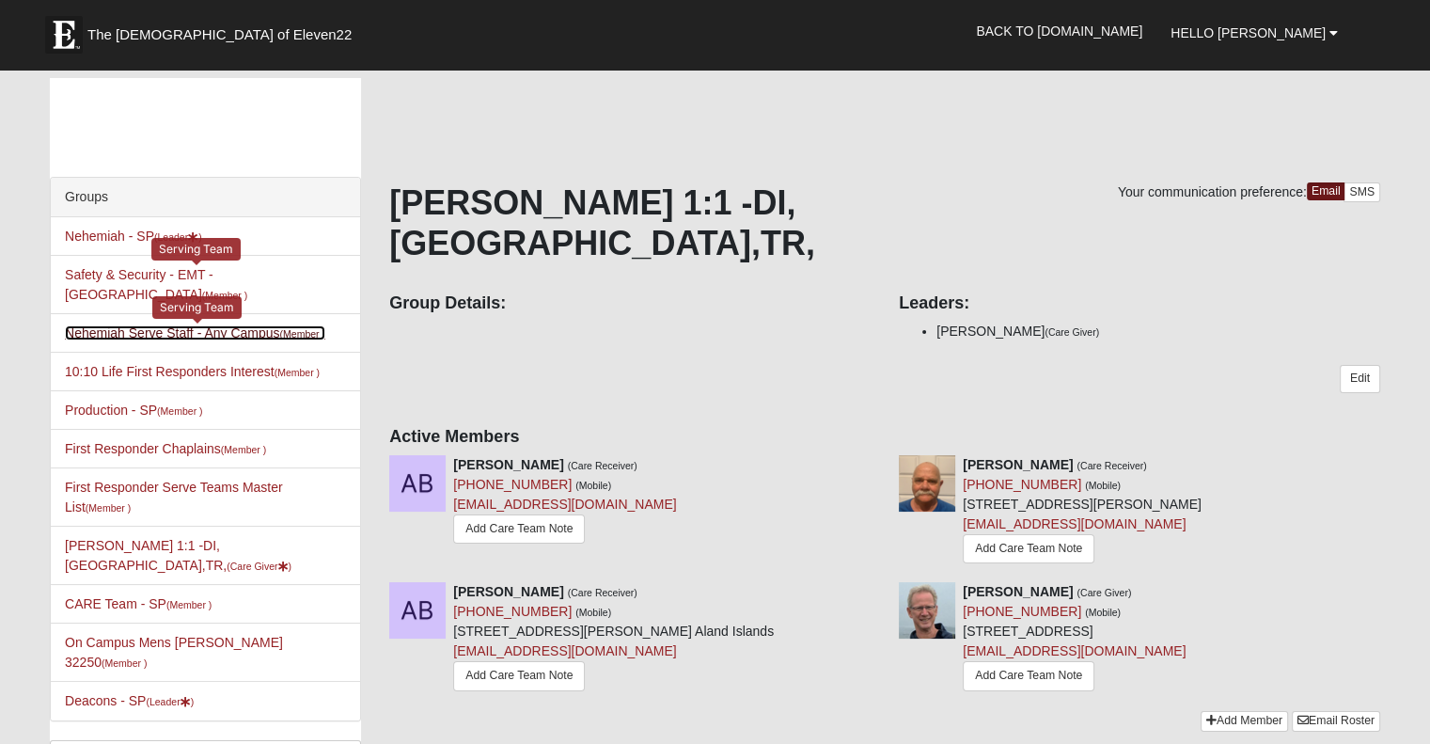
click at [100, 325] on link "Nehemiah Serve Staff - Any Campus (Member )" at bounding box center [195, 332] width 261 height 15
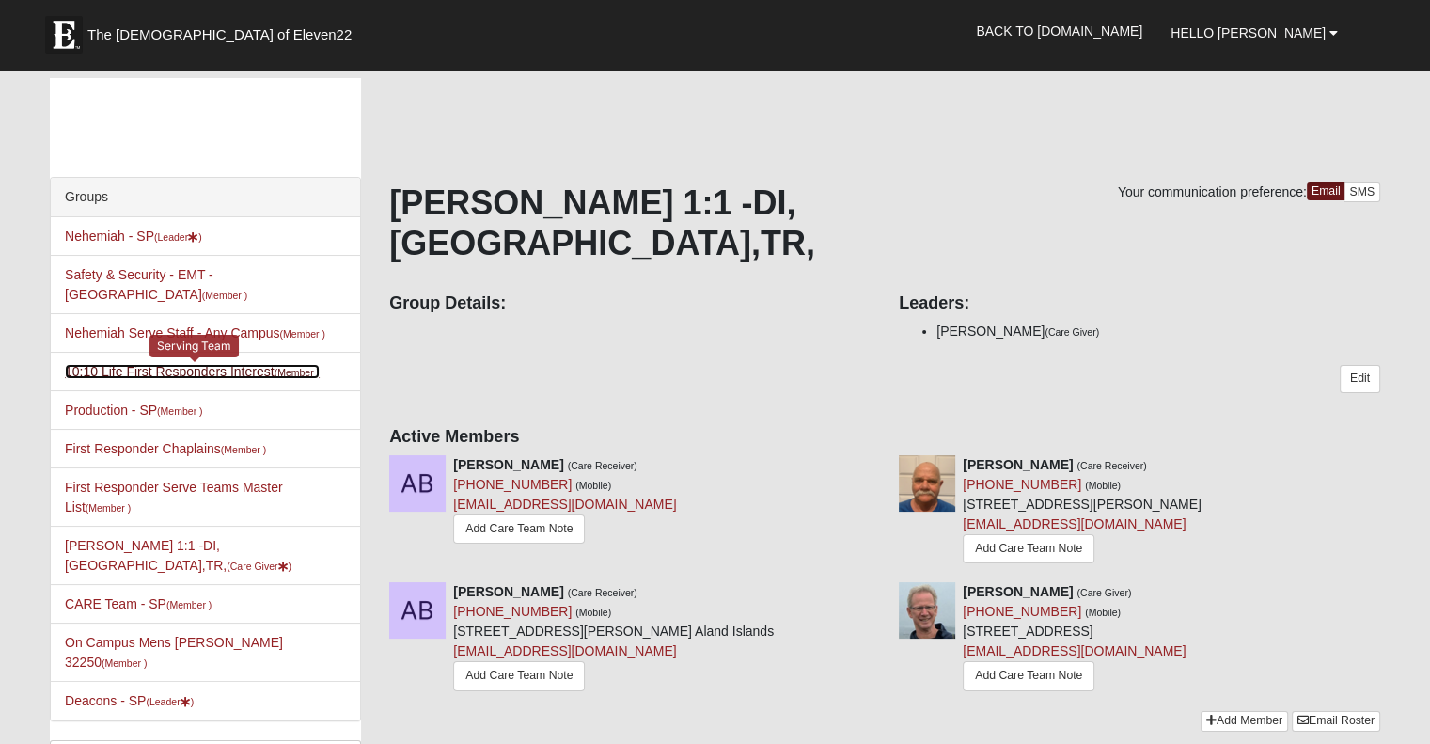
click at [113, 364] on link "10:10 Life First Responders Interest (Member )" at bounding box center [192, 371] width 255 height 15
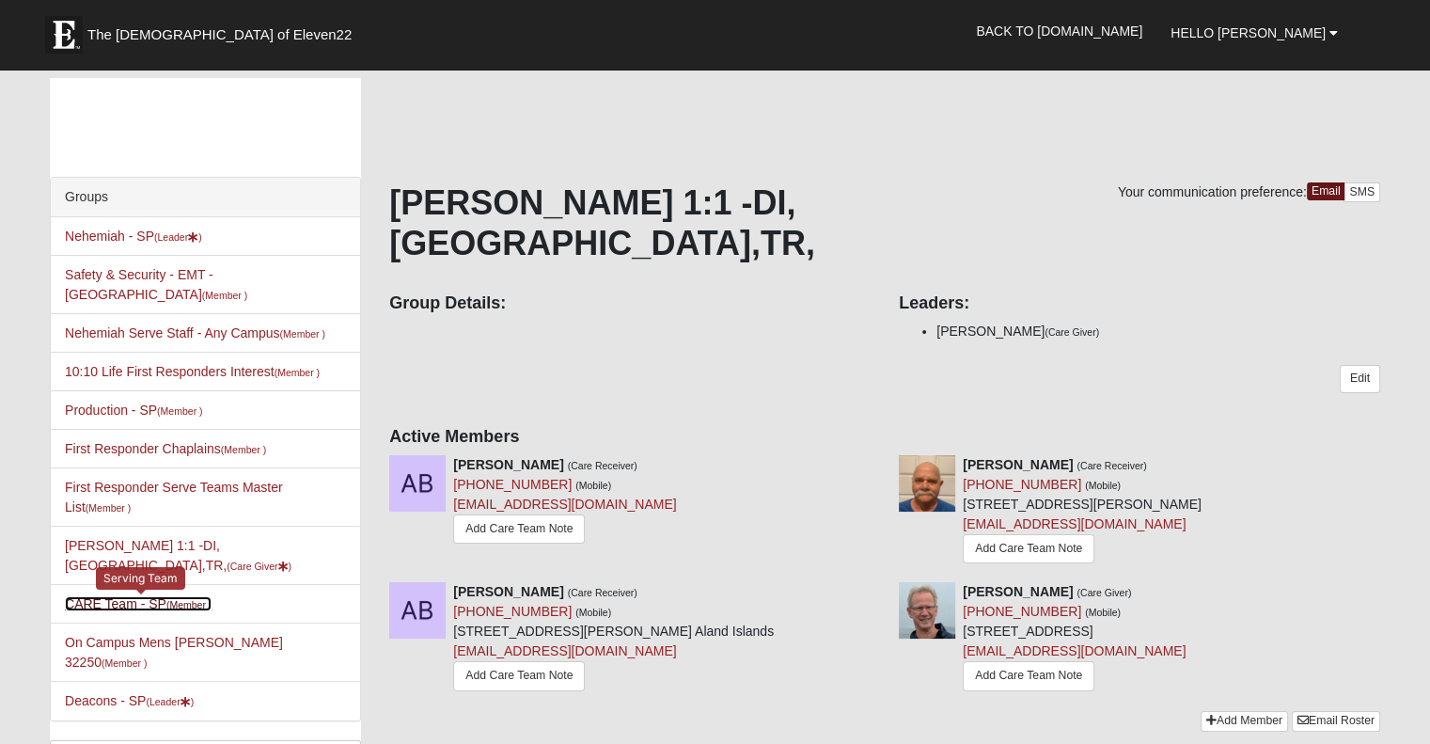
click at [115, 596] on link "CARE Team - SP (Member )" at bounding box center [138, 603] width 147 height 15
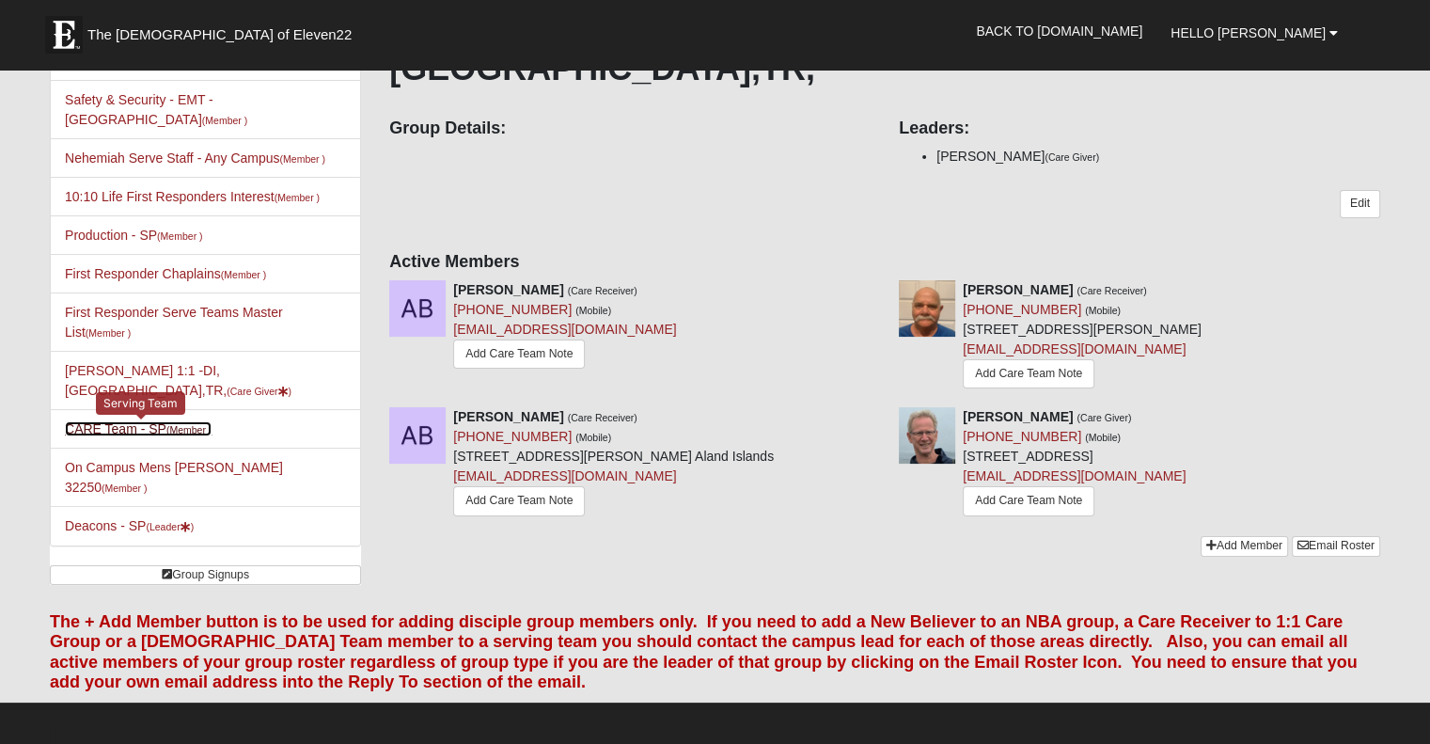
scroll to position [173, 0]
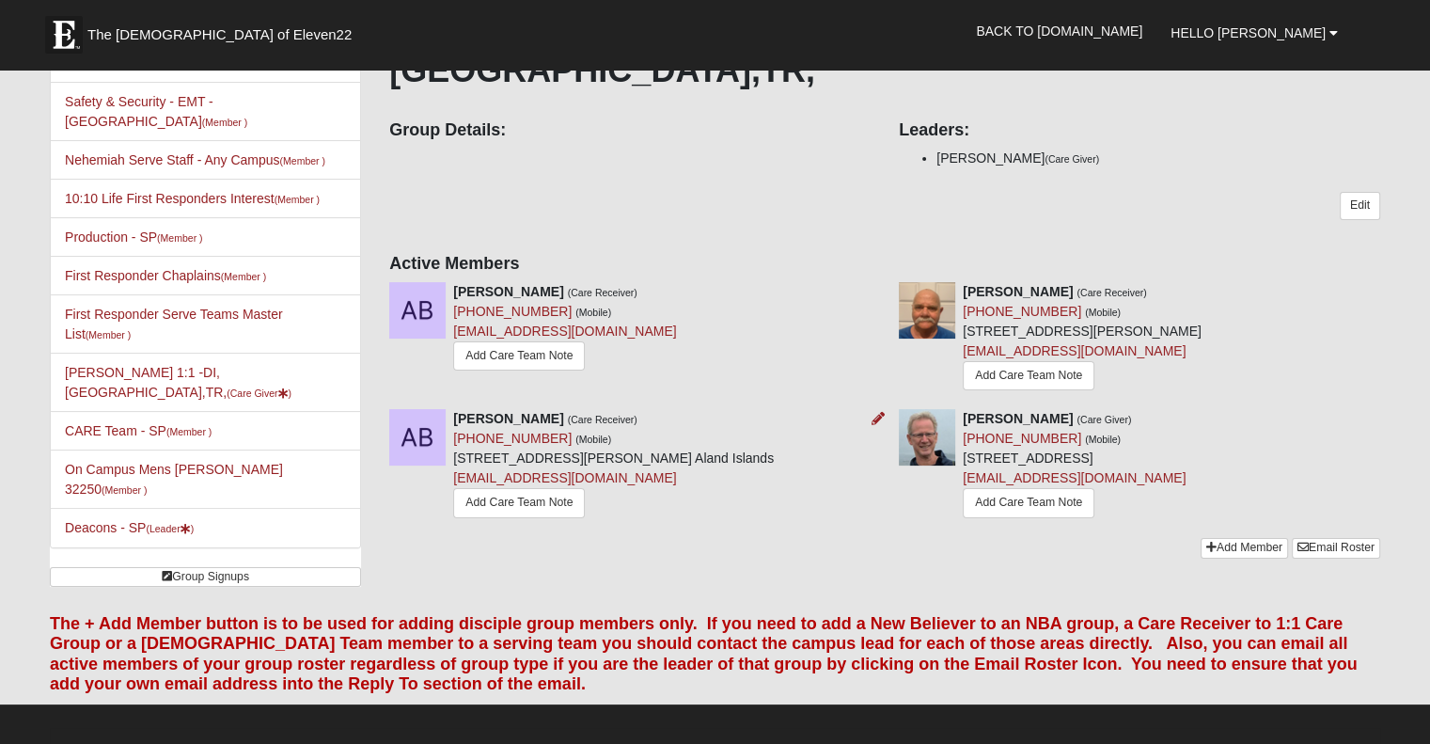
drag, startPoint x: 0, startPoint y: 533, endPoint x: 375, endPoint y: 463, distance: 381.8
click at [375, 463] on form "The Church of Eleven22 Hello David My Account Log Out Back to COE22.com" at bounding box center [715, 466] width 1430 height 1233
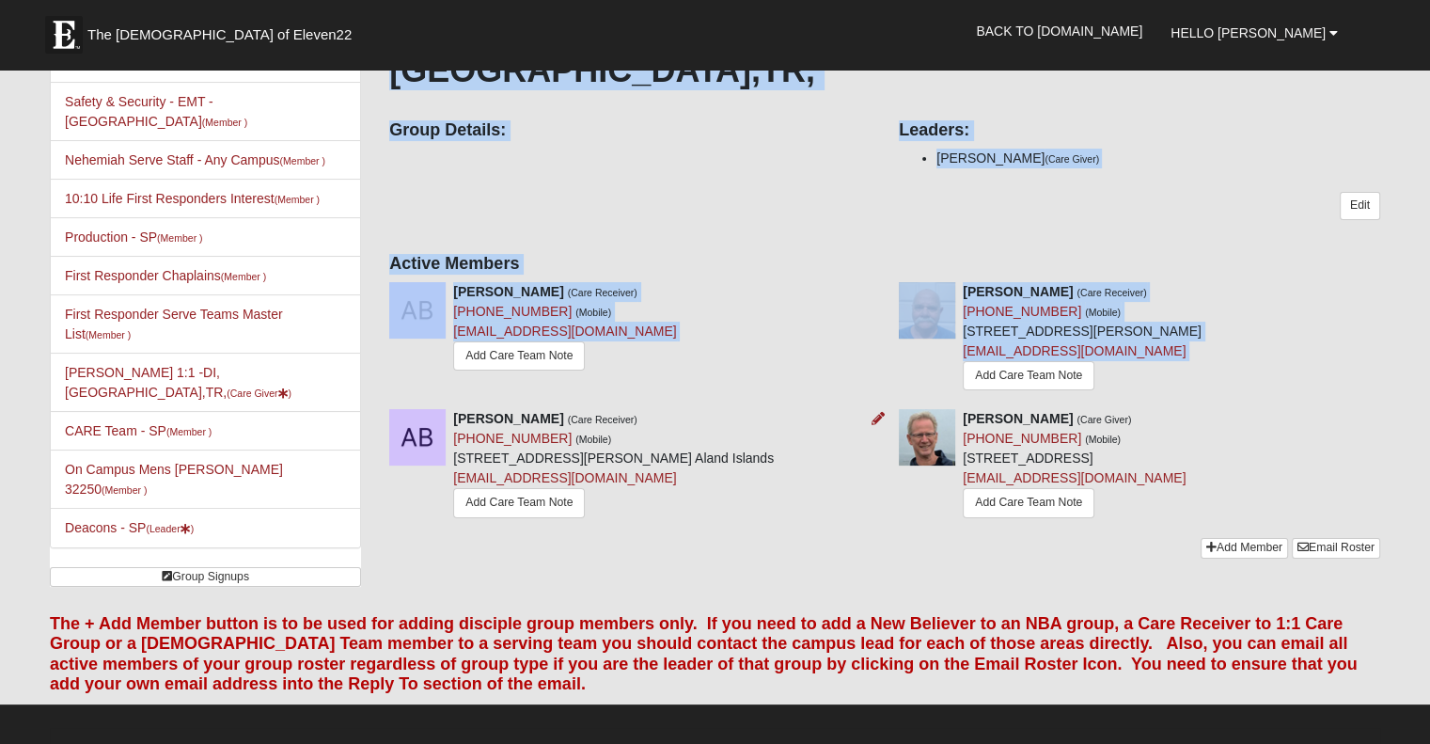
click at [375, 463] on div "Andreas Butler (Care Receiver) (904) 510-1808 (Mobile) 3591 Kernan Blvd S Jacks…" at bounding box center [630, 466] width 510 height 115
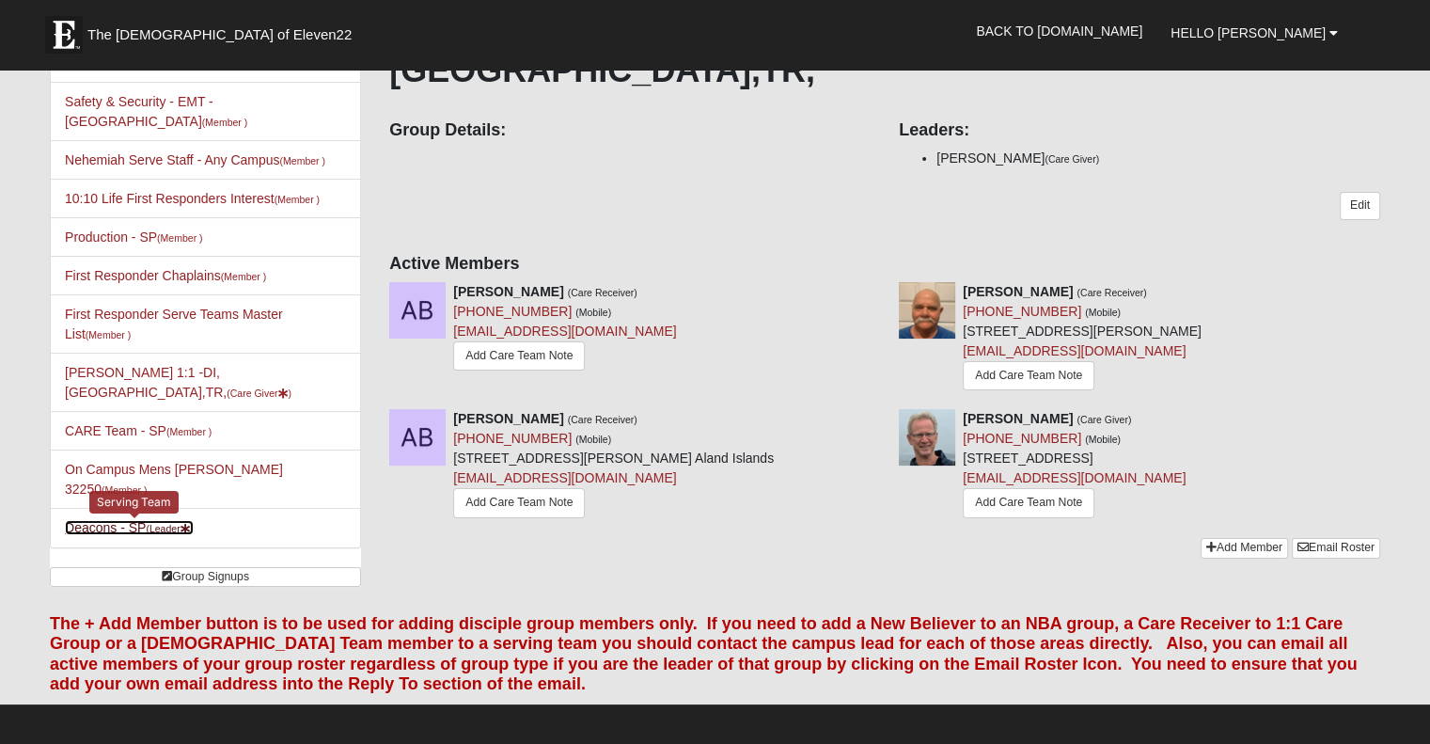
click at [103, 520] on link "Deacons - SP (Leader )" at bounding box center [129, 527] width 129 height 15
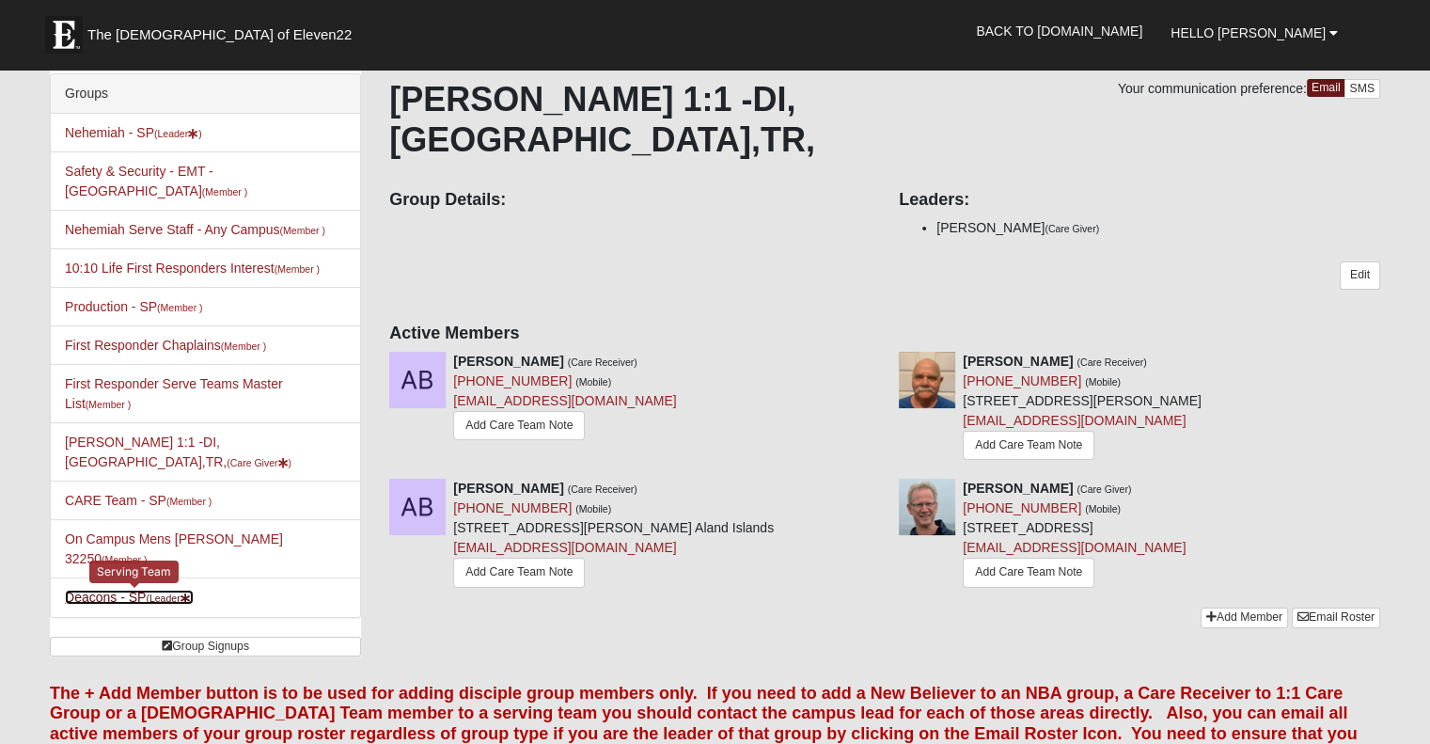
scroll to position [0, 0]
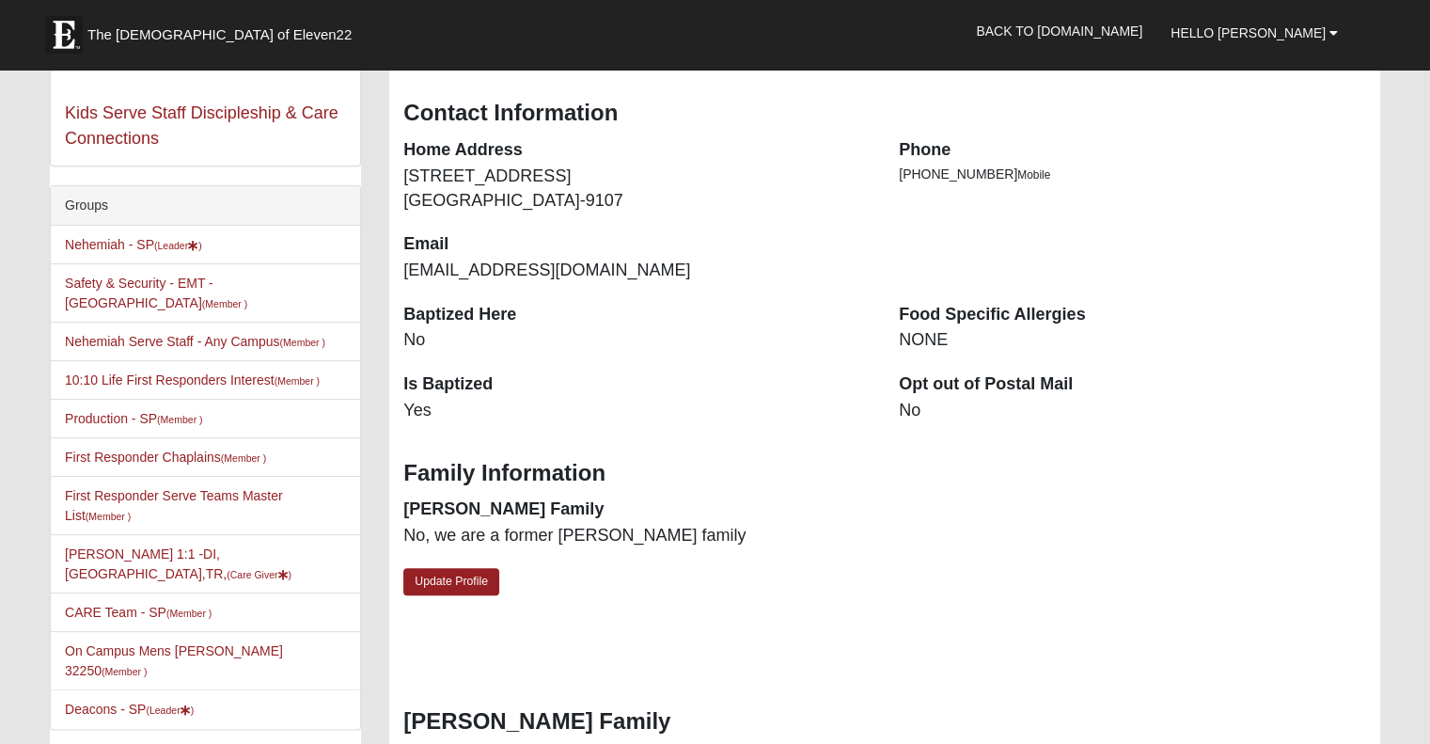
scroll to position [364, 0]
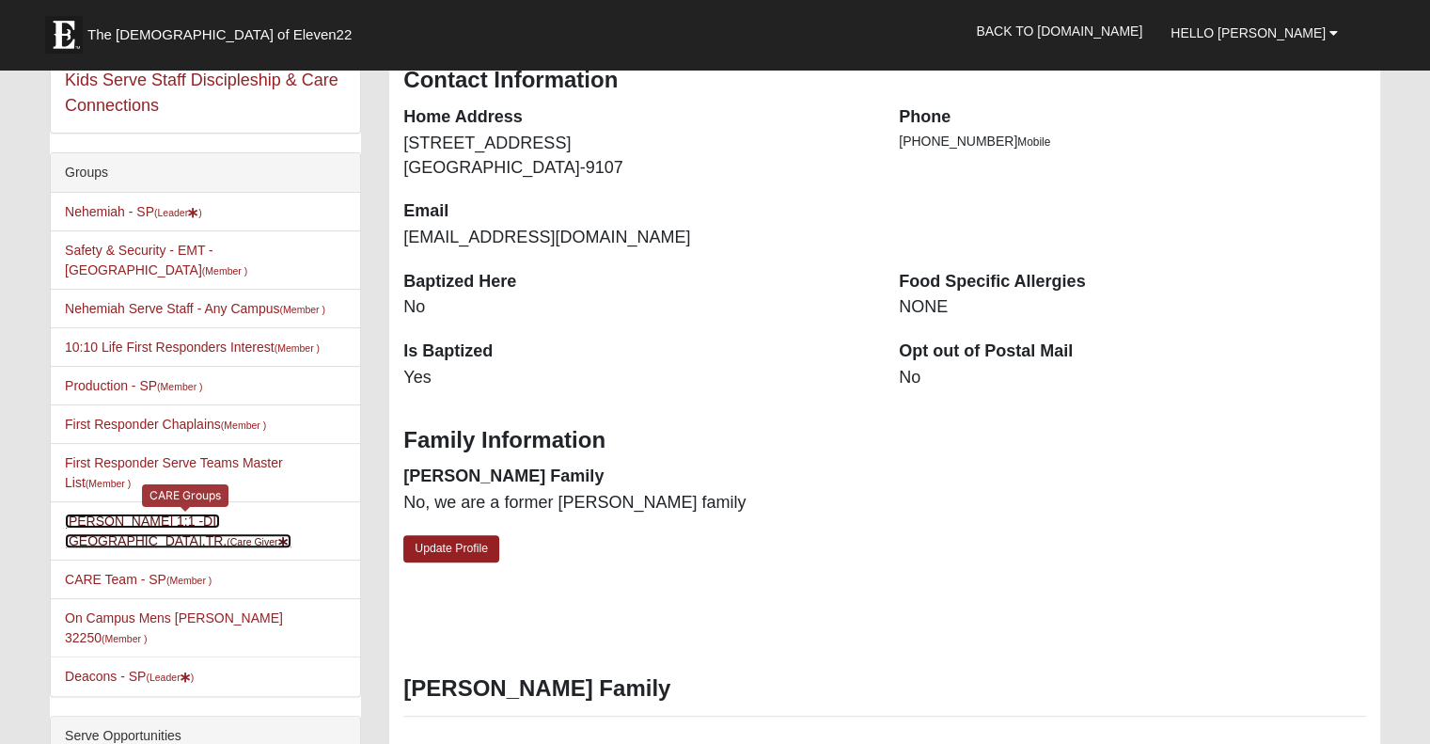
click at [226, 513] on link "David Woods 1:1 -DI,PR,TR, (Care Giver )" at bounding box center [178, 530] width 227 height 35
click at [202, 513] on link "David Woods 1:1 -DI,PR,TR, (Care Giver )" at bounding box center [178, 530] width 227 height 35
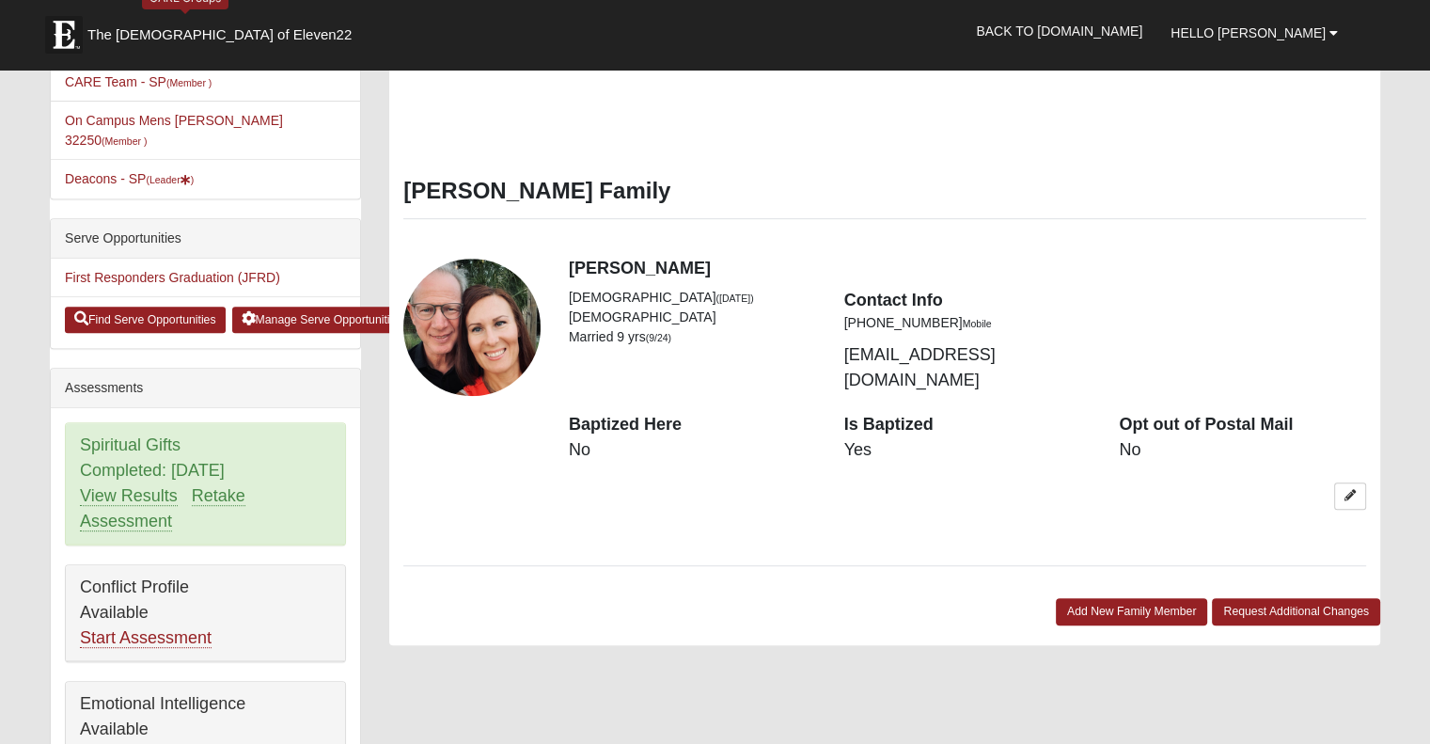
scroll to position [880, 0]
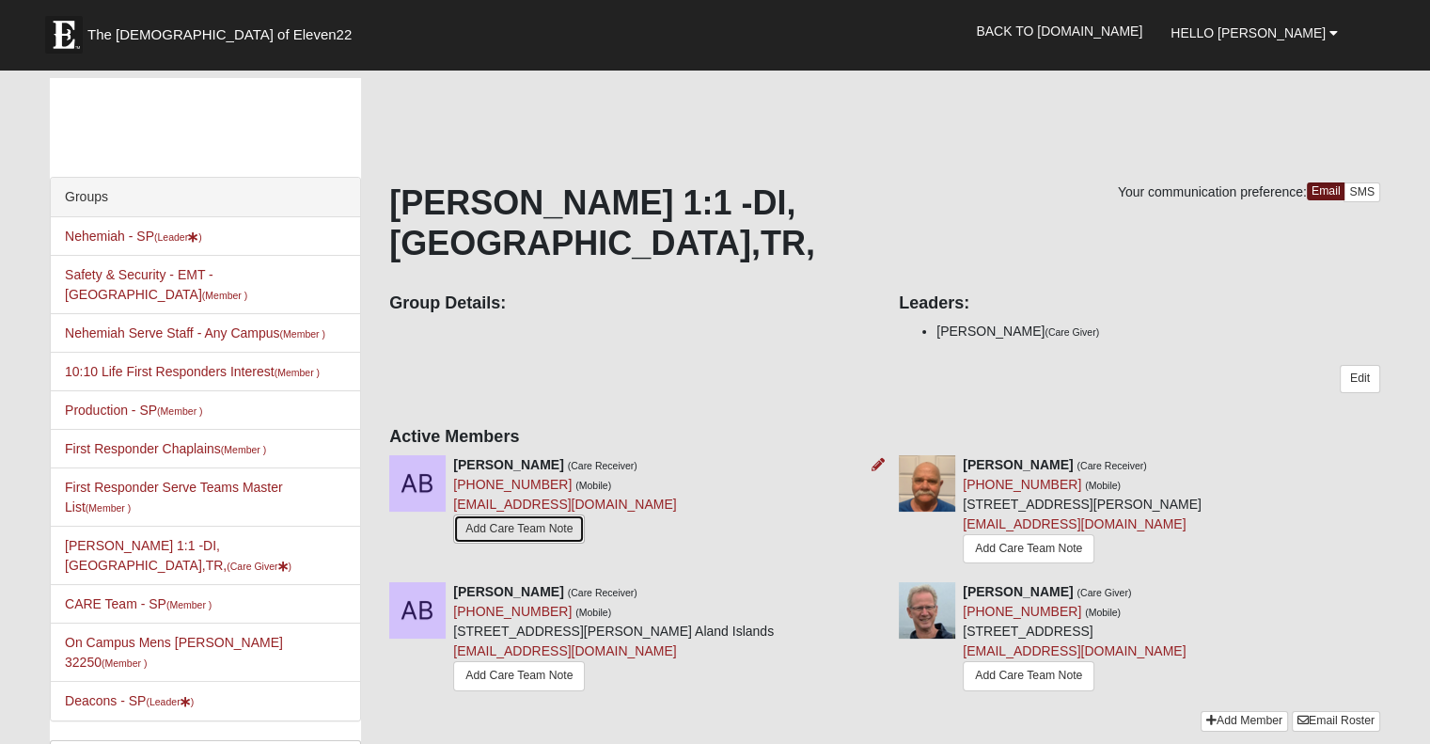
click at [551, 514] on link "Add Care Team Note" at bounding box center [519, 528] width 132 height 29
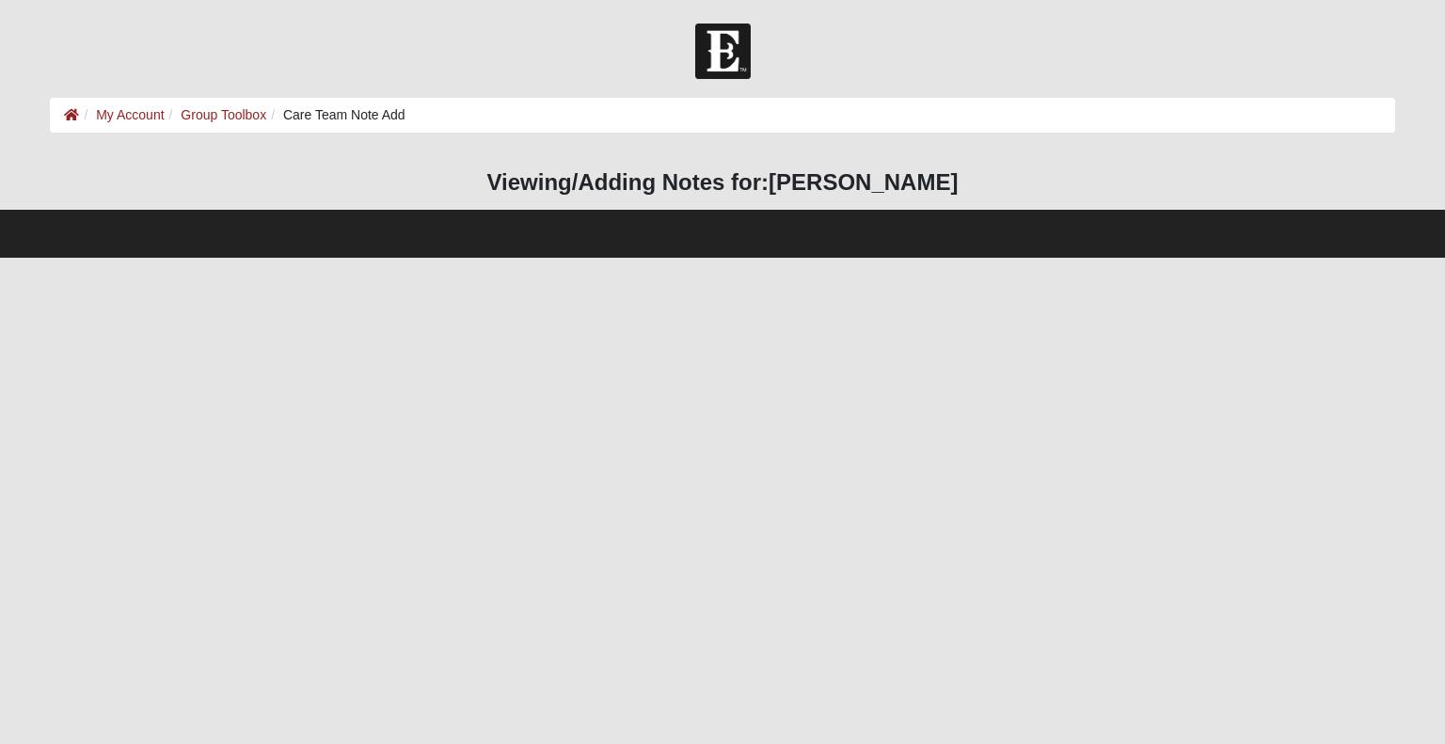
click at [618, 258] on html "Hello [PERSON_NAME] My Account Log Out Care Team Note Add My Account Group Tool…" at bounding box center [722, 129] width 1445 height 258
click at [618, 258] on html "Hello David My Account Log Out Care Team Note Add My Account Group Toolbox Care…" at bounding box center [722, 129] width 1445 height 258
click at [561, 181] on h3 "Viewing/Adding Notes for: Anthony Beniquez" at bounding box center [722, 182] width 1344 height 27
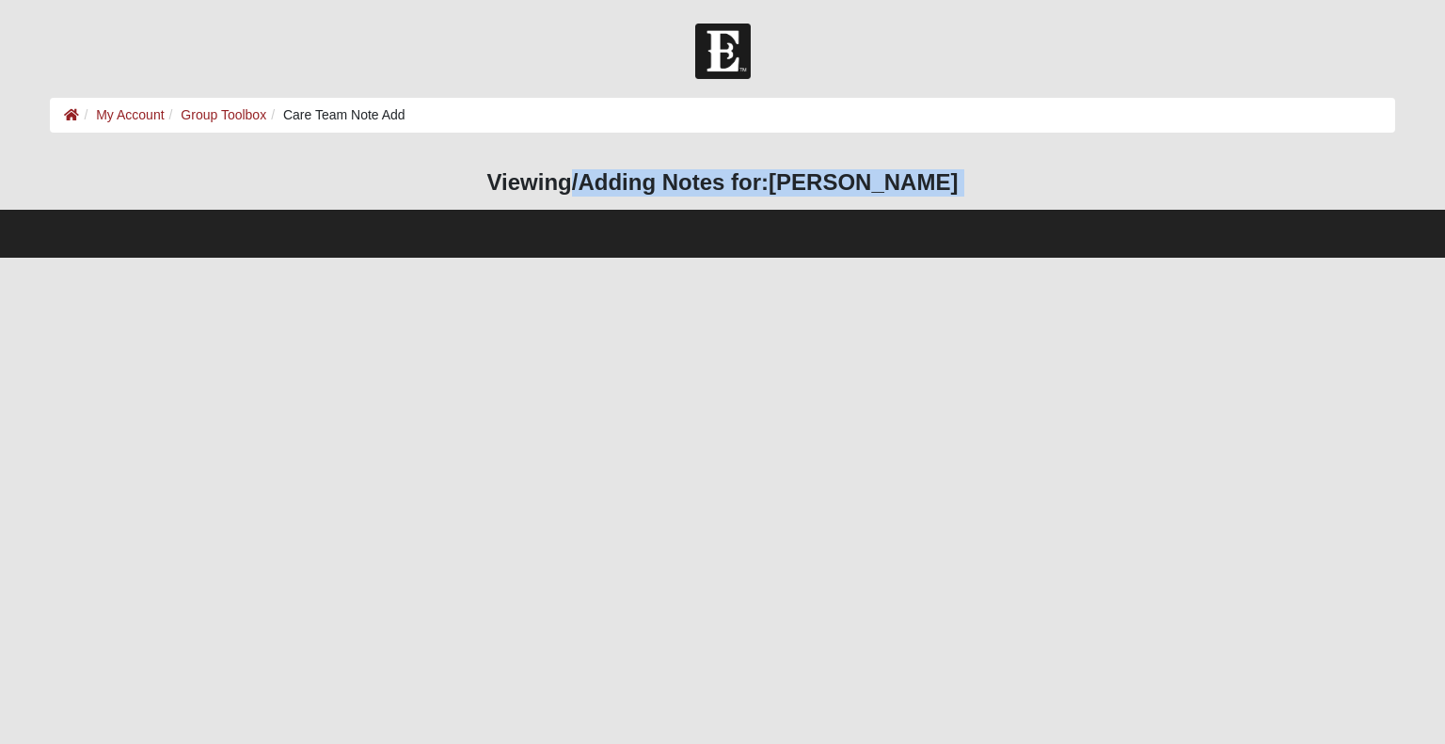
drag, startPoint x: 561, startPoint y: 181, endPoint x: 862, endPoint y: 367, distance: 353.9
click at [862, 258] on html "Hello David My Account Log Out Care Team Note Add My Account Group Toolbox Care…" at bounding box center [722, 129] width 1445 height 258
click at [831, 258] on html "Hello David My Account Log Out Care Team Note Add My Account Group Toolbox Care…" at bounding box center [722, 129] width 1445 height 258
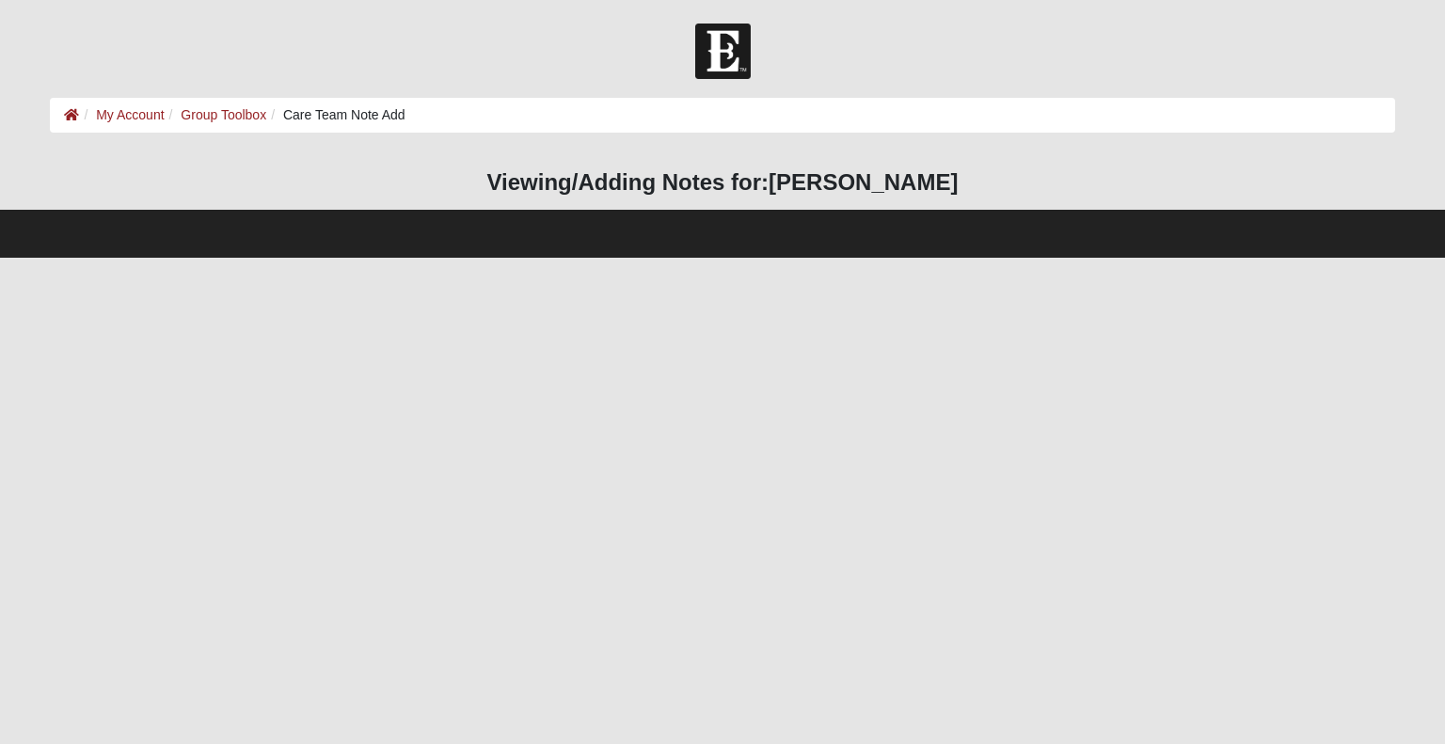
click at [831, 258] on html "Hello David My Account Log Out Care Team Note Add My Account Group Toolbox Care…" at bounding box center [722, 129] width 1445 height 258
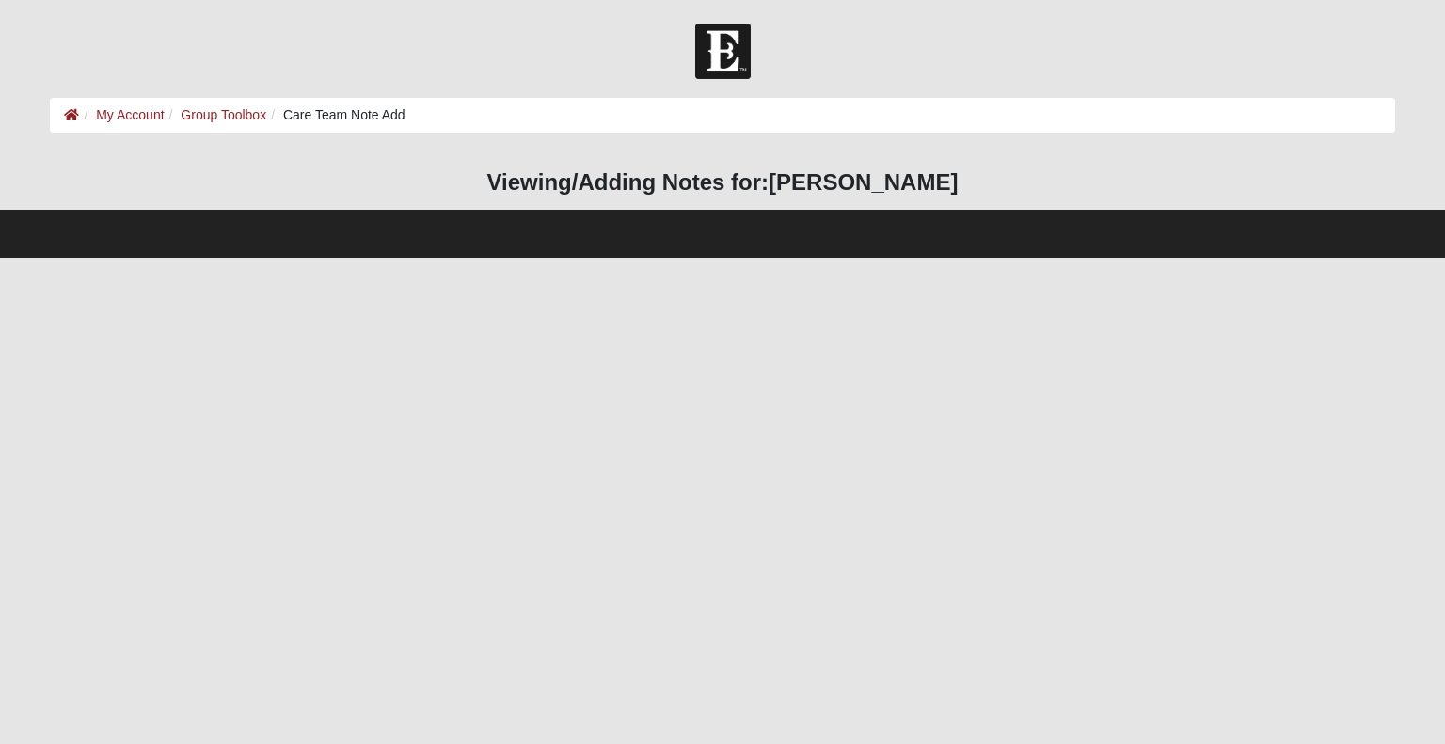
click at [831, 258] on html "Hello David My Account Log Out Care Team Note Add My Account Group Toolbox Care…" at bounding box center [722, 129] width 1445 height 258
drag, startPoint x: 831, startPoint y: 406, endPoint x: 603, endPoint y: 364, distance: 232.4
click at [603, 258] on html "Hello David My Account Log Out Care Team Note Add My Account Group Toolbox Care…" at bounding box center [722, 129] width 1445 height 258
click at [839, 258] on html "Hello David My Account Log Out Care Team Note Add My Account Group Toolbox Care…" at bounding box center [722, 129] width 1445 height 258
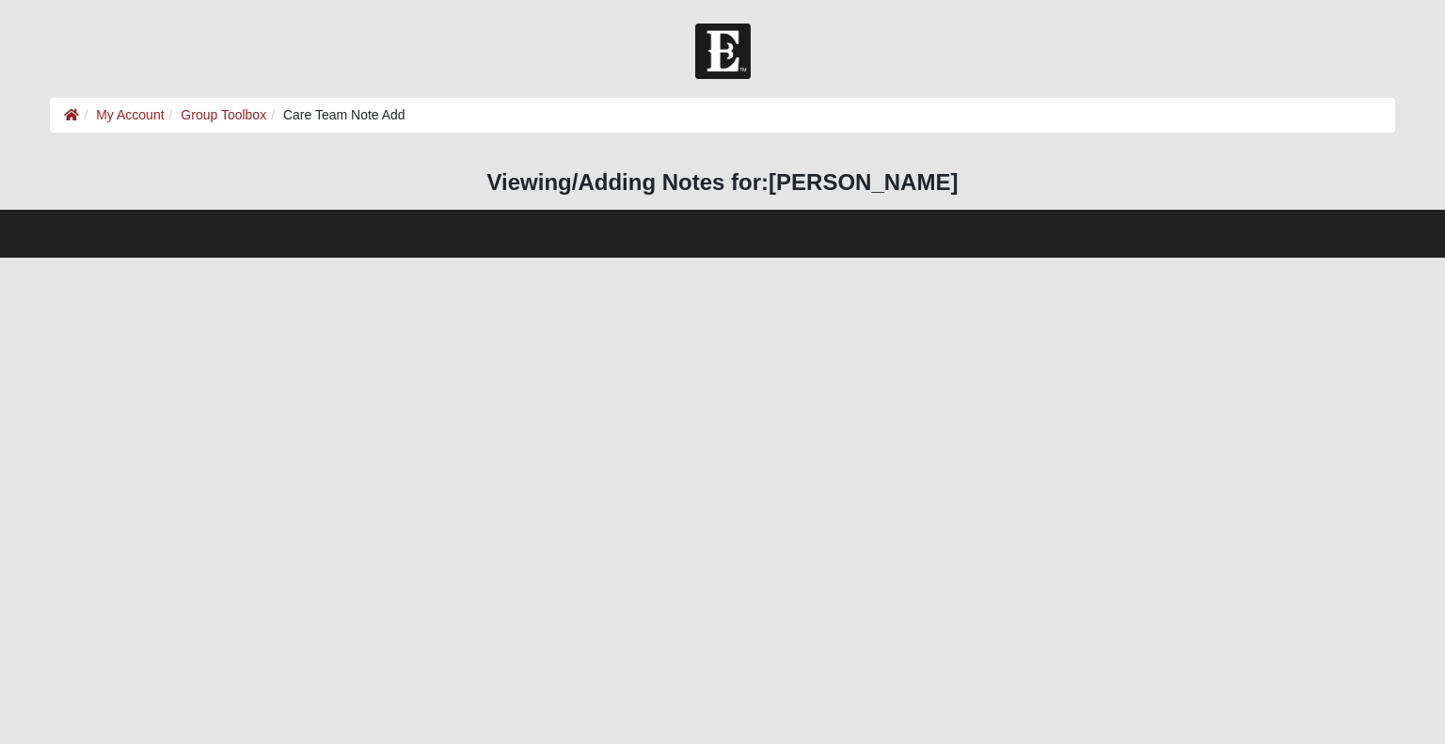
drag, startPoint x: 839, startPoint y: 408, endPoint x: 845, endPoint y: 364, distance: 44.7
click at [845, 258] on html "Hello David My Account Log Out Care Team Note Add My Account Group Toolbox Care…" at bounding box center [722, 129] width 1445 height 258
click at [851, 258] on html "Hello David My Account Log Out Care Team Note Add My Account Group Toolbox Care…" at bounding box center [722, 129] width 1445 height 258
click at [821, 184] on strong "[PERSON_NAME]" at bounding box center [862, 181] width 189 height 25
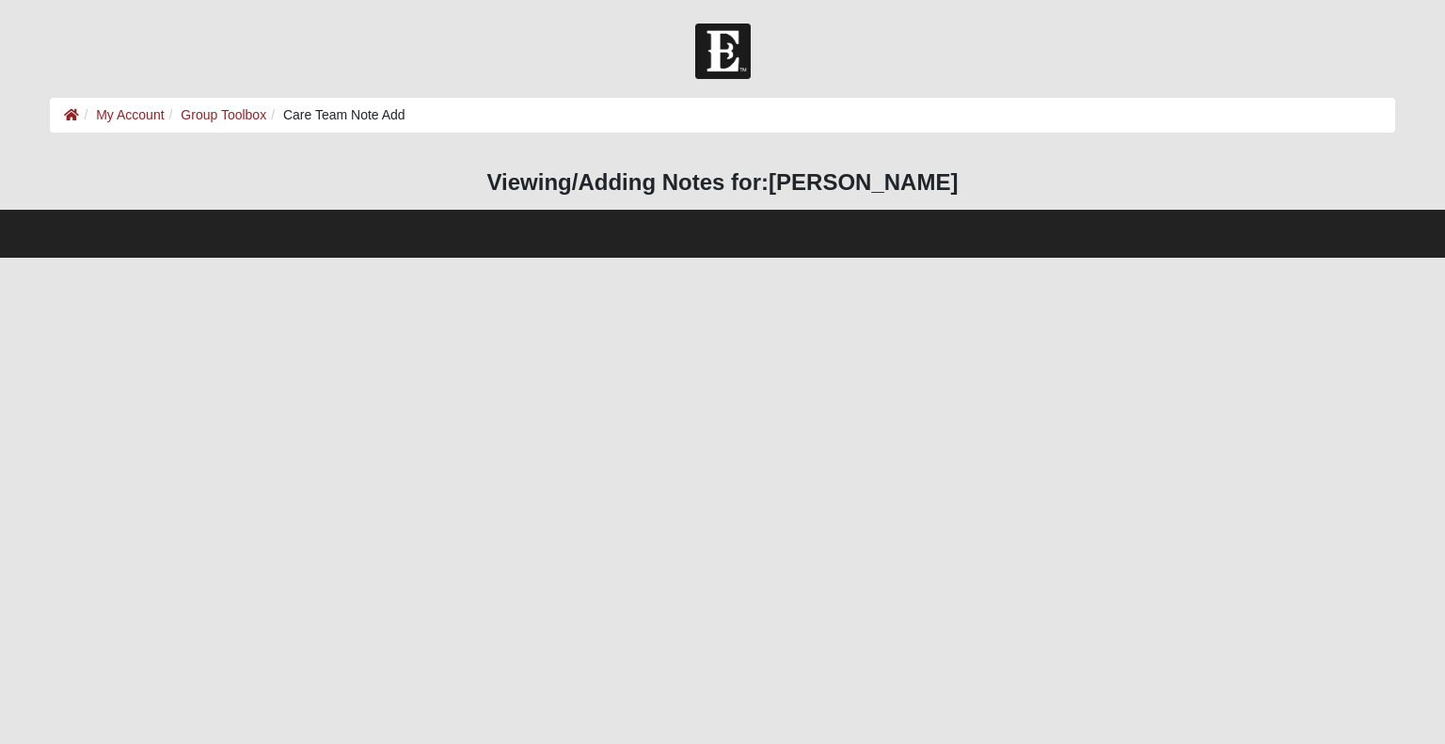
click at [821, 184] on strong "[PERSON_NAME]" at bounding box center [862, 181] width 189 height 25
click at [753, 258] on html "Hello David My Account Log Out Care Team Note Add My Account Group Toolbox Care…" at bounding box center [722, 129] width 1445 height 258
click at [755, 258] on html "Hello David My Account Log Out Care Team Note Add My Account Group Toolbox Care…" at bounding box center [722, 129] width 1445 height 258
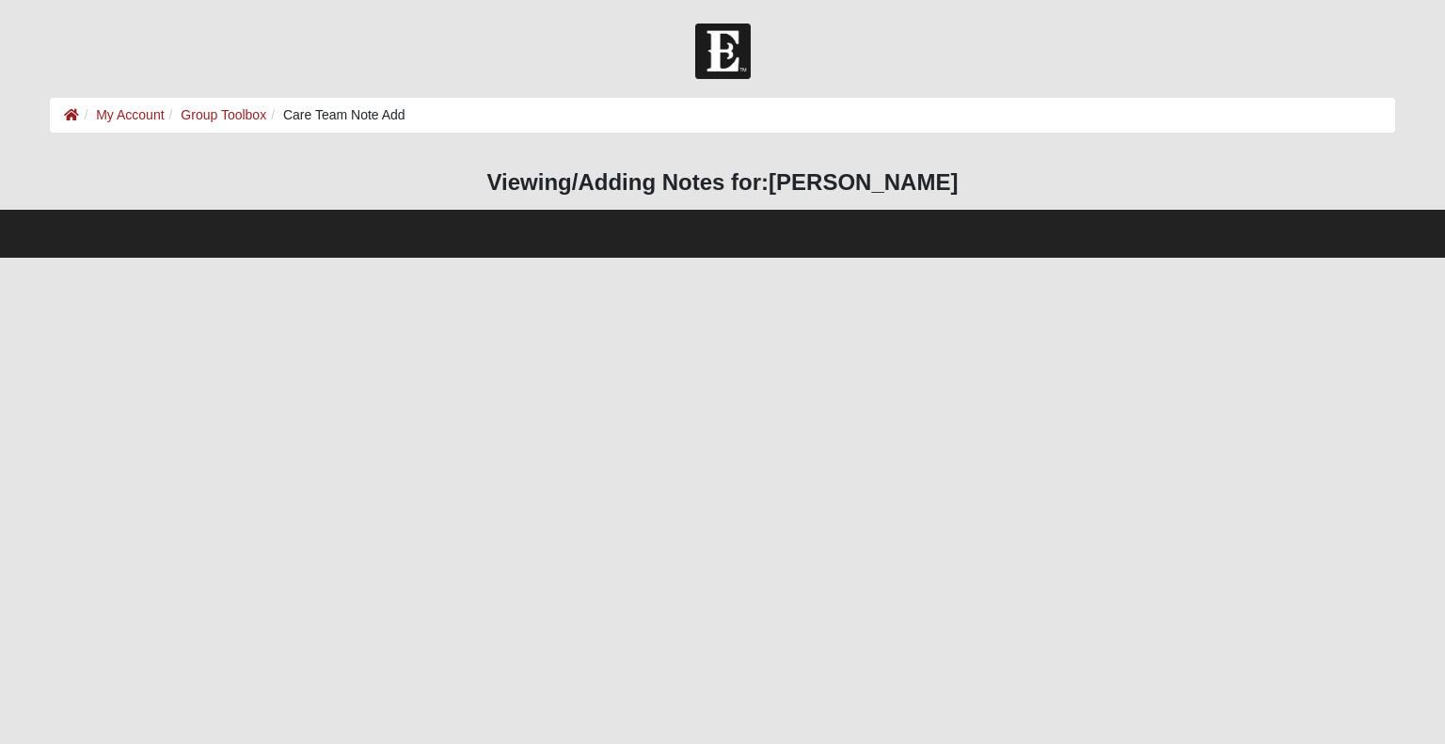
click at [755, 258] on html "Hello David My Account Log Out Care Team Note Add My Account Group Toolbox Care…" at bounding box center [722, 129] width 1445 height 258
drag, startPoint x: 828, startPoint y: 221, endPoint x: 845, endPoint y: 247, distance: 31.3
click at [845, 247] on footer at bounding box center [722, 234] width 1445 height 48
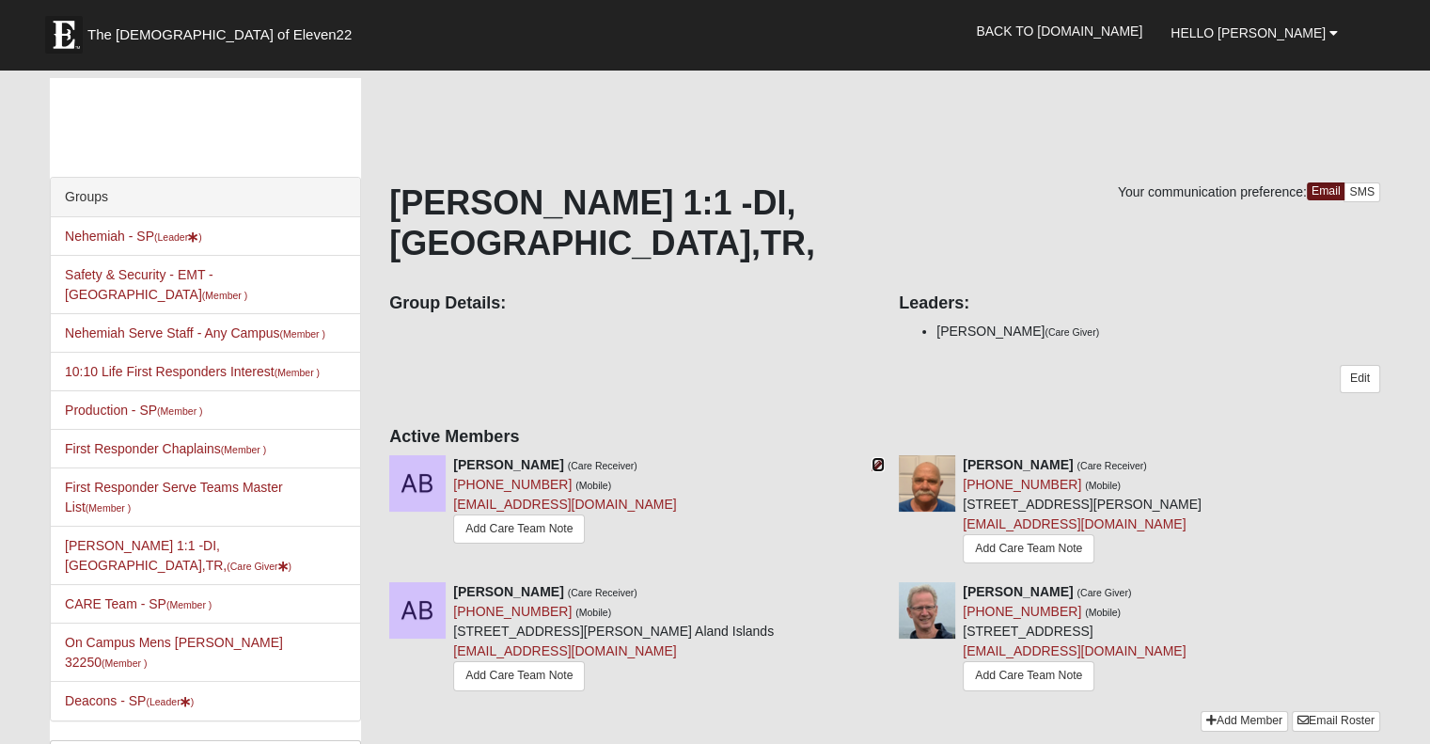
click at [874, 458] on icon at bounding box center [878, 464] width 13 height 13
click at [1021, 661] on link "Add Care Team Note" at bounding box center [1029, 675] width 132 height 29
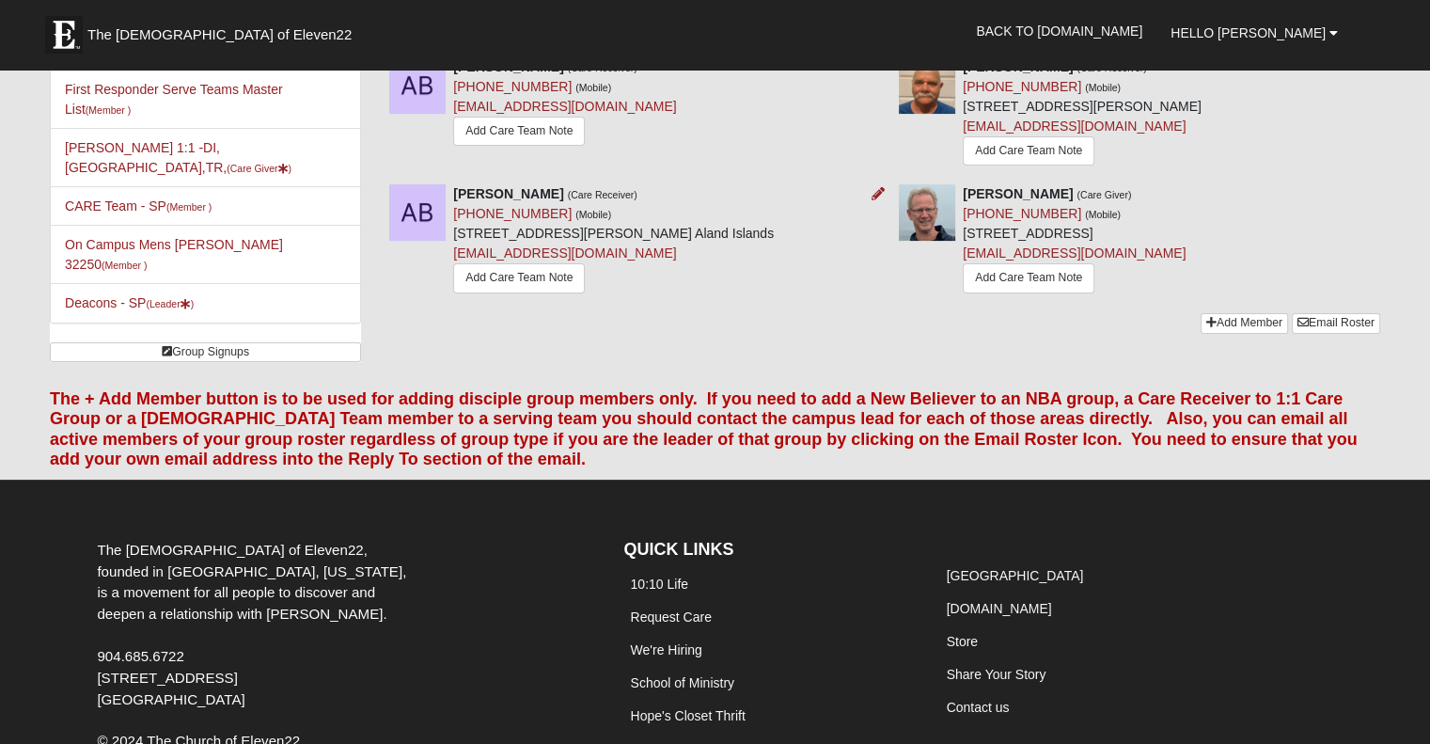
scroll to position [401, 0]
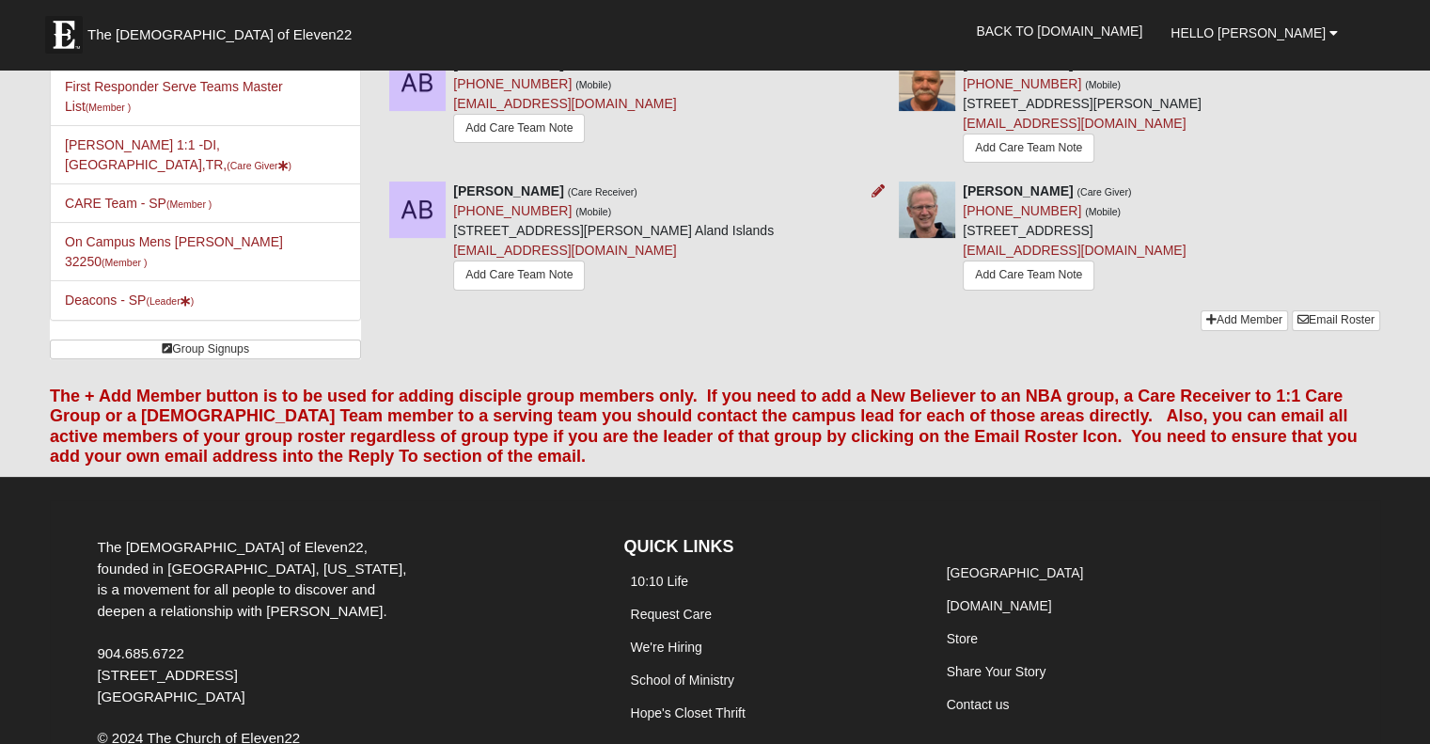
click at [380, 236] on div "Andreas Butler (Care Receiver) (904) 510-1808 (Mobile) 3591 Kernan Blvd S Jacks…" at bounding box center [630, 239] width 510 height 115
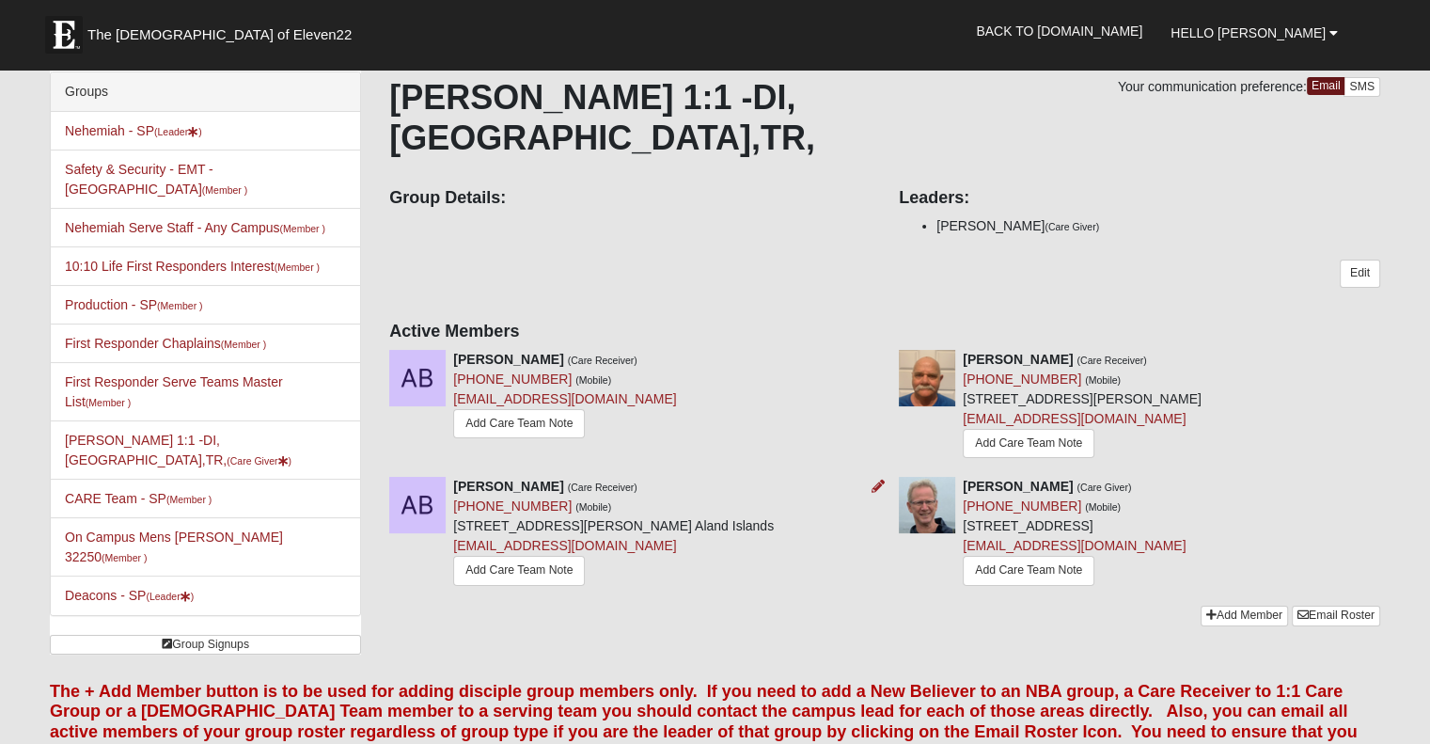
scroll to position [0, 0]
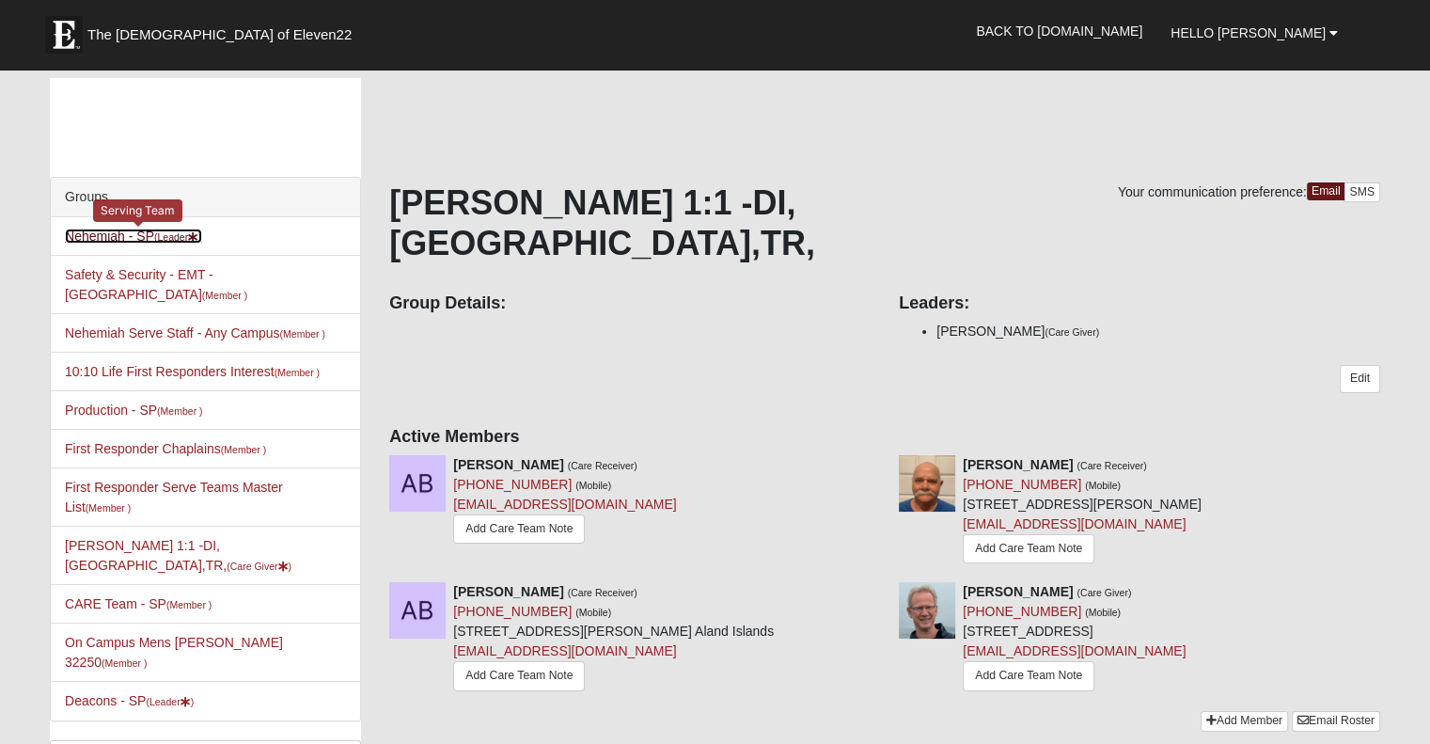
click at [105, 235] on link "Nehemiah - SP (Leader )" at bounding box center [133, 236] width 137 height 15
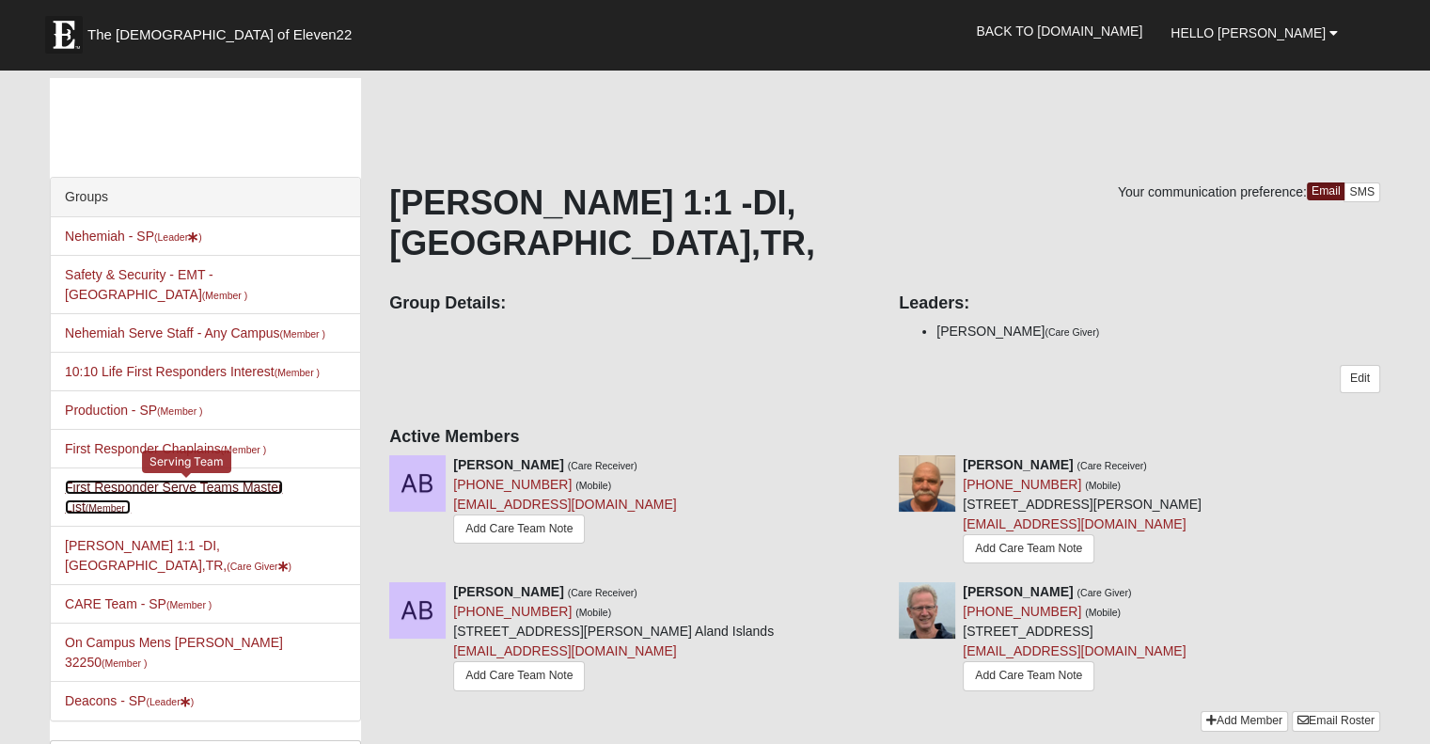
click at [105, 480] on link "First Responder Serve Teams Master List (Member )" at bounding box center [174, 497] width 218 height 35
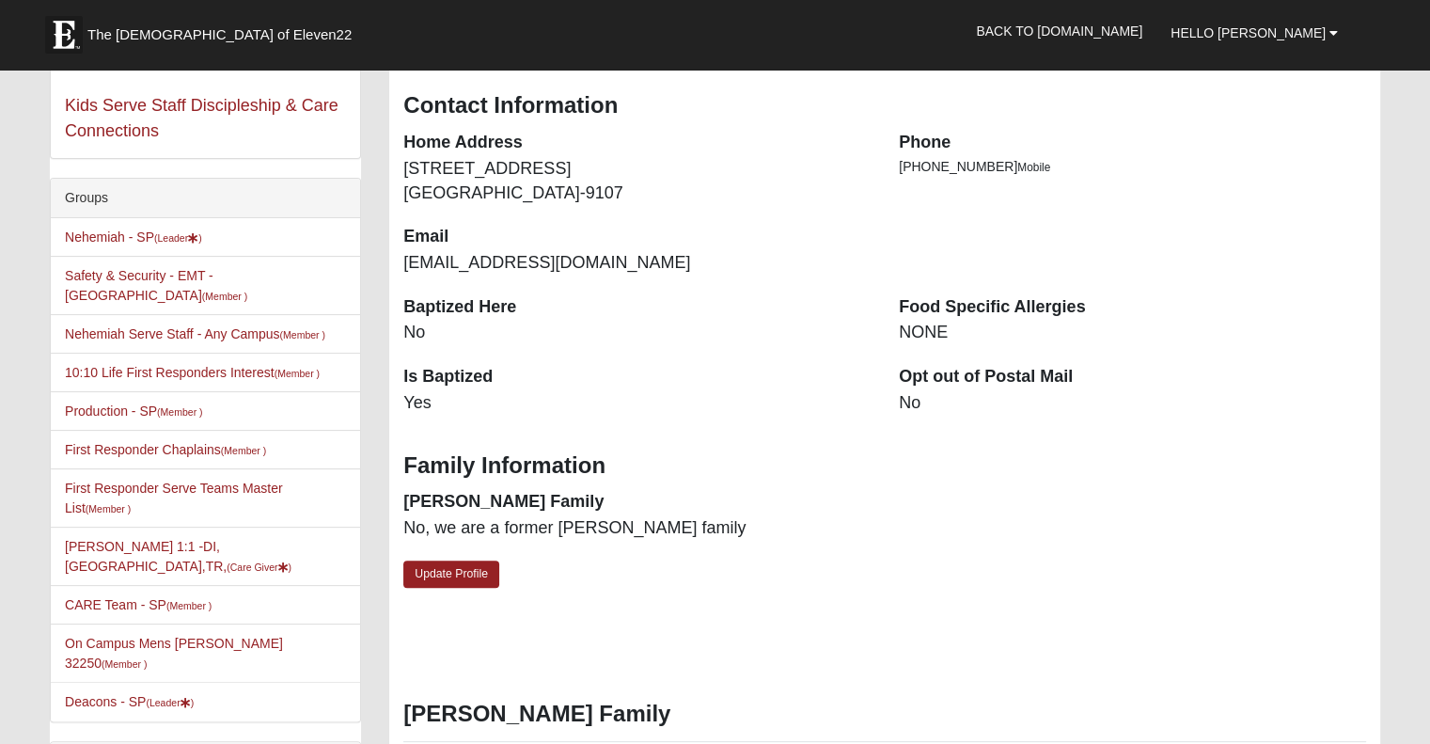
scroll to position [340, 0]
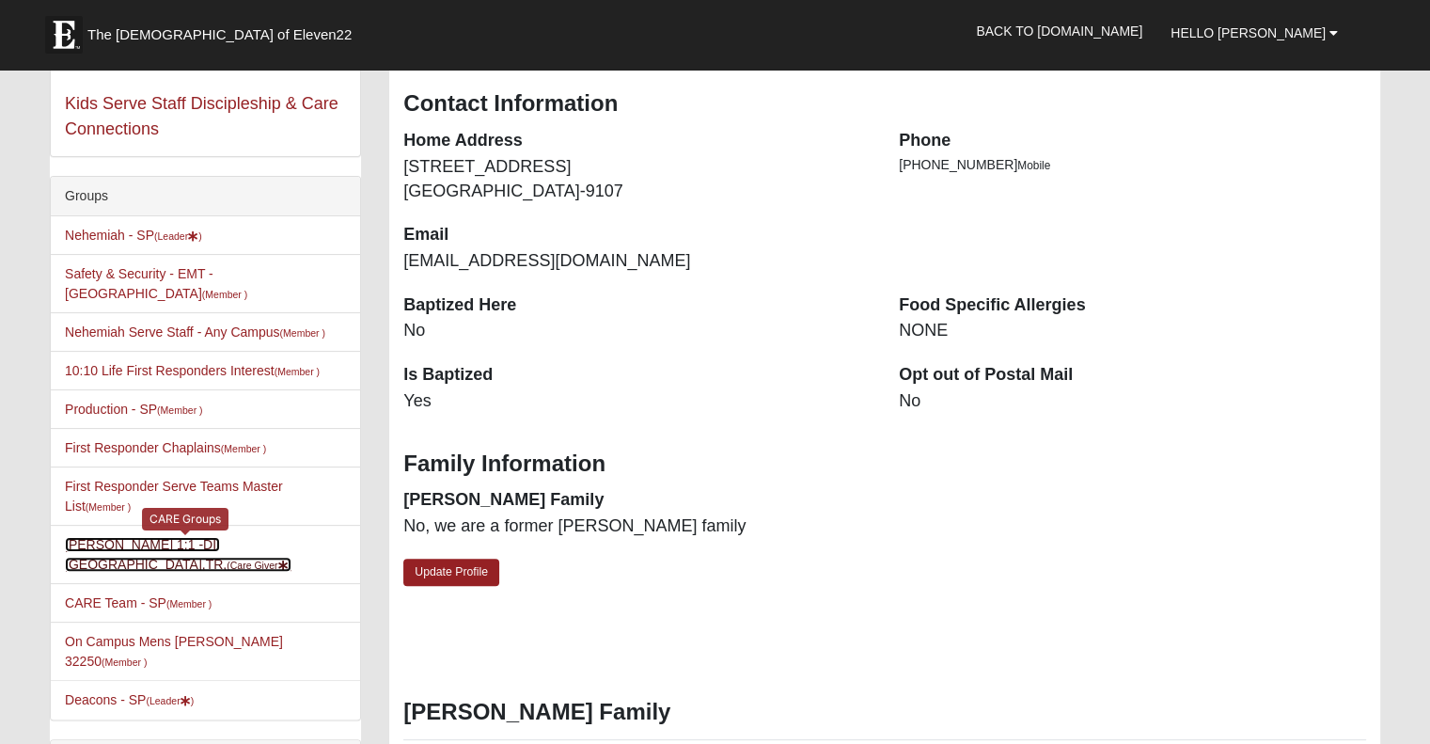
click at [188, 537] on link "[PERSON_NAME] 1:1 -DI,PR,TR, (Care Giver )" at bounding box center [178, 554] width 227 height 35
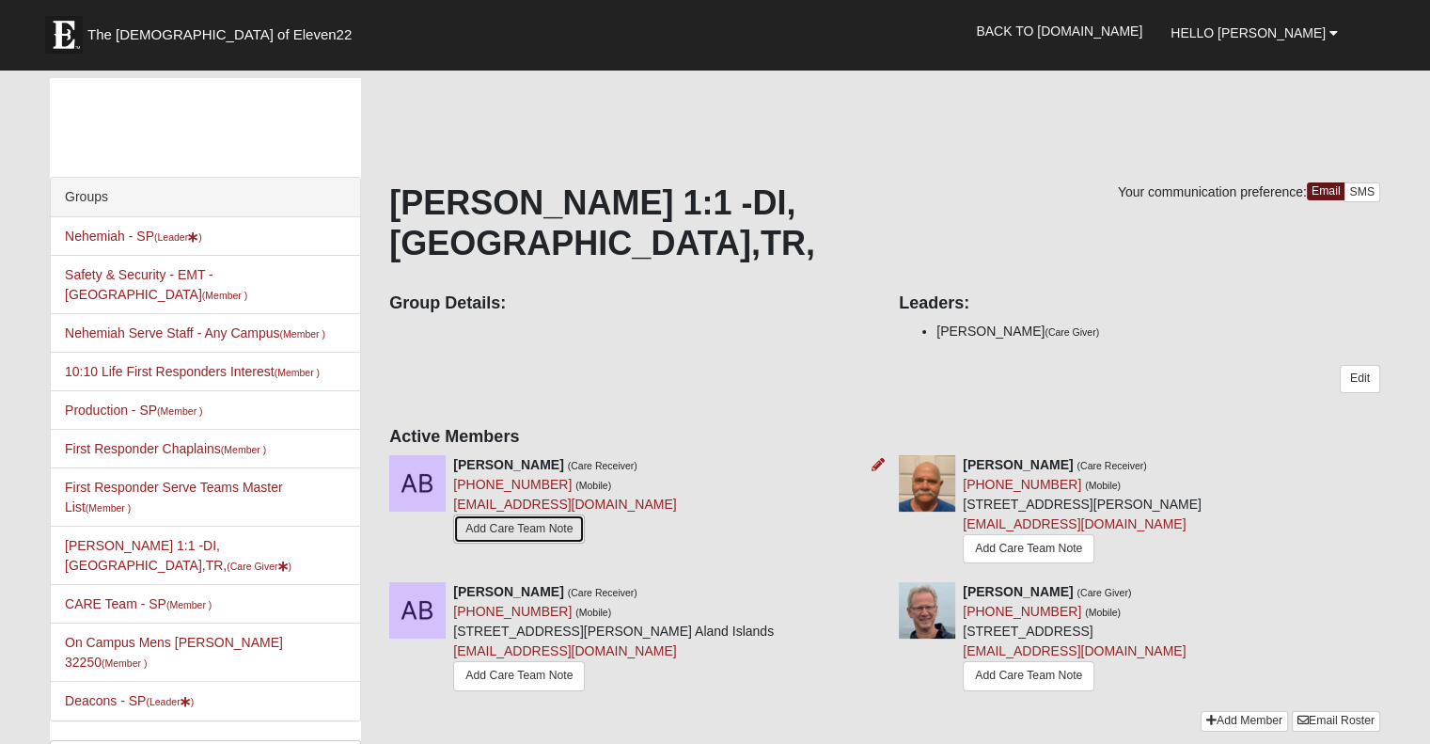
click at [499, 514] on link "Add Care Team Note" at bounding box center [519, 528] width 132 height 29
click at [873, 458] on icon at bounding box center [878, 464] width 13 height 13
